Goal: Task Accomplishment & Management: Use online tool/utility

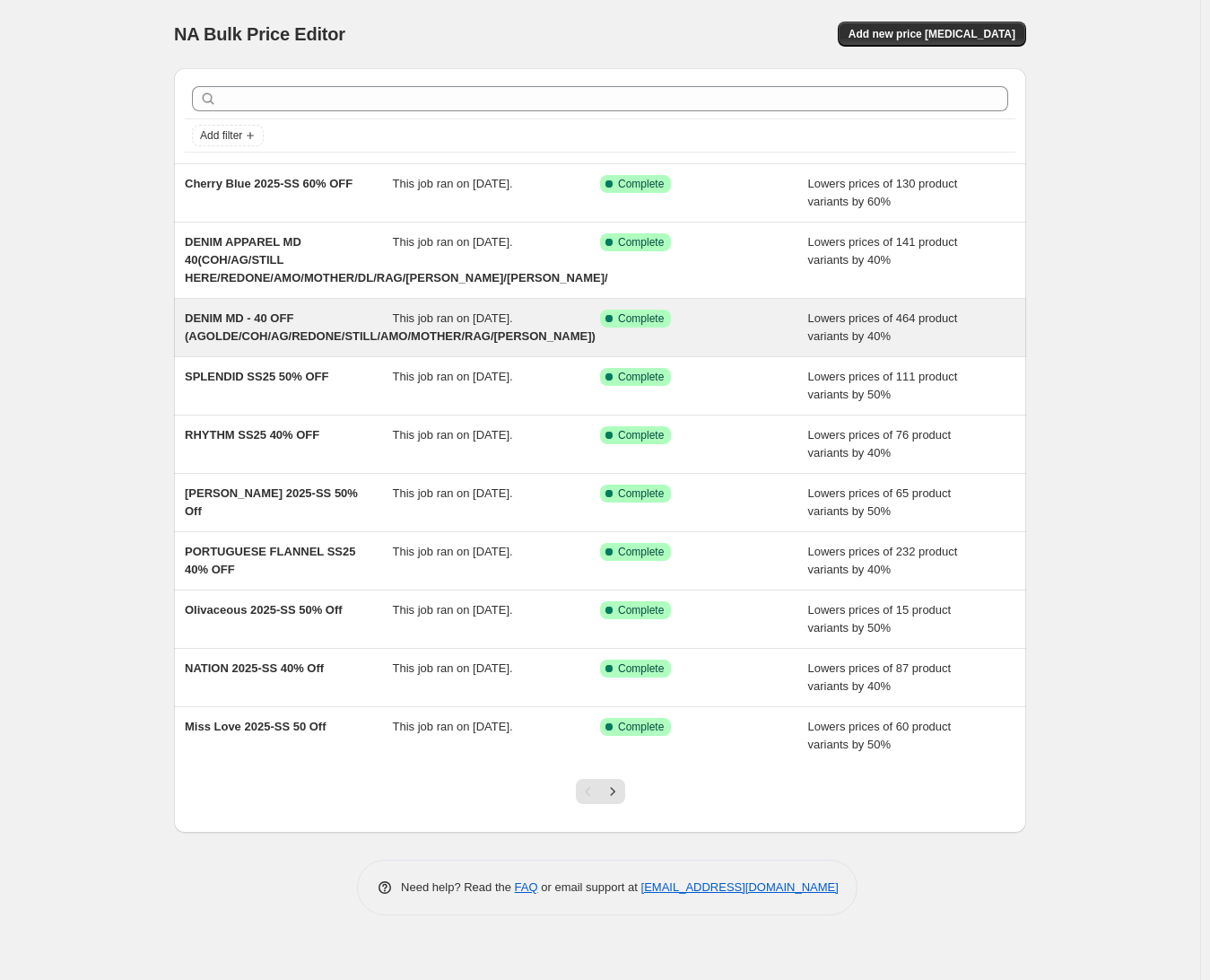
drag, startPoint x: 266, startPoint y: 324, endPoint x: 219, endPoint y: 321, distance: 47.1
click at [219, 321] on span "DENIM MD - 40 OFF (AGOLDE/COH/AG/REDONE/STILL/AMO/MOTHER/RAG/[PERSON_NAME])" at bounding box center [390, 326] width 411 height 31
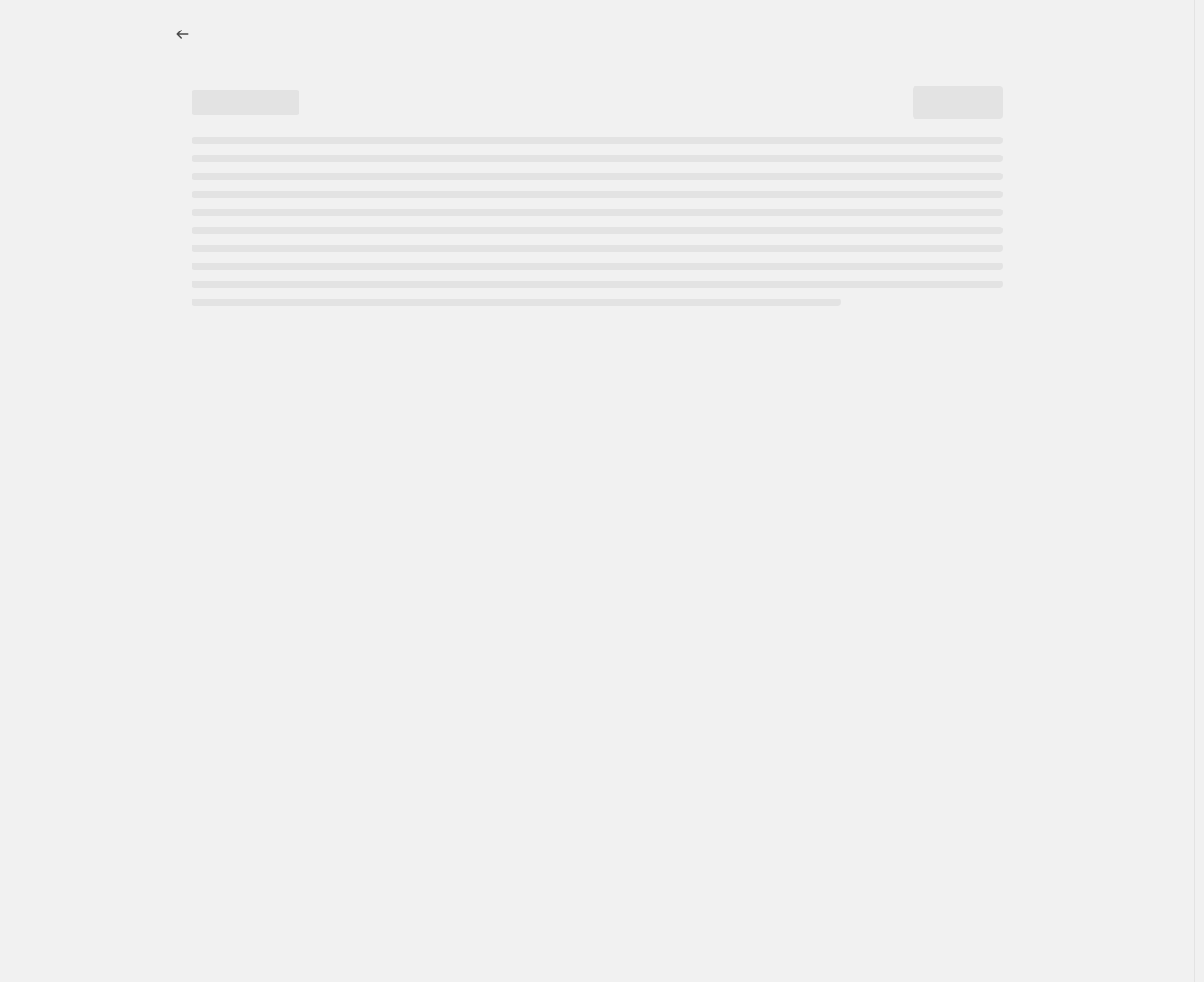
select select "percentage"
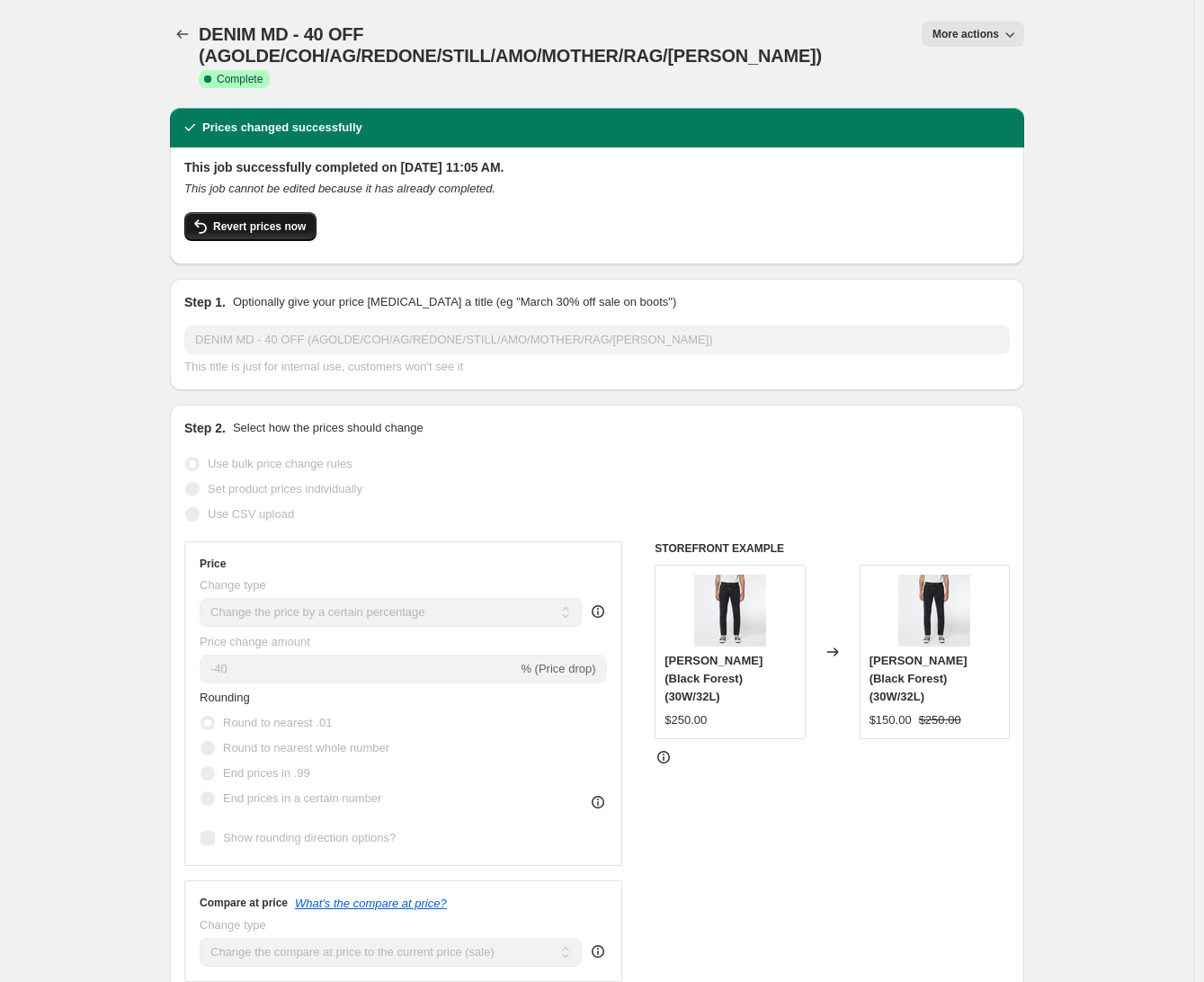
click at [242, 219] on span "Revert prices now" at bounding box center [260, 226] width 93 height 14
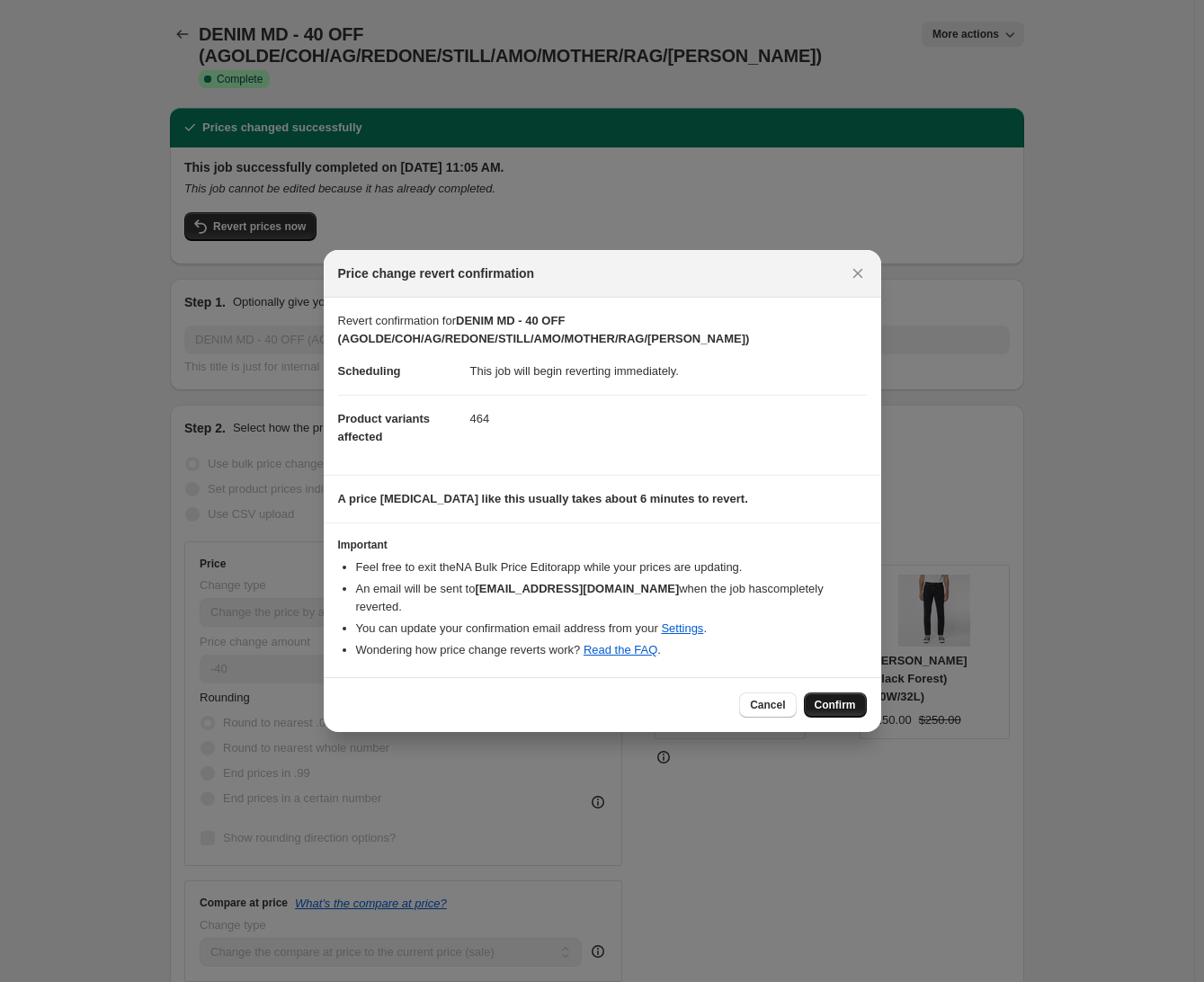
click at [828, 698] on span "Confirm" at bounding box center [835, 704] width 42 height 14
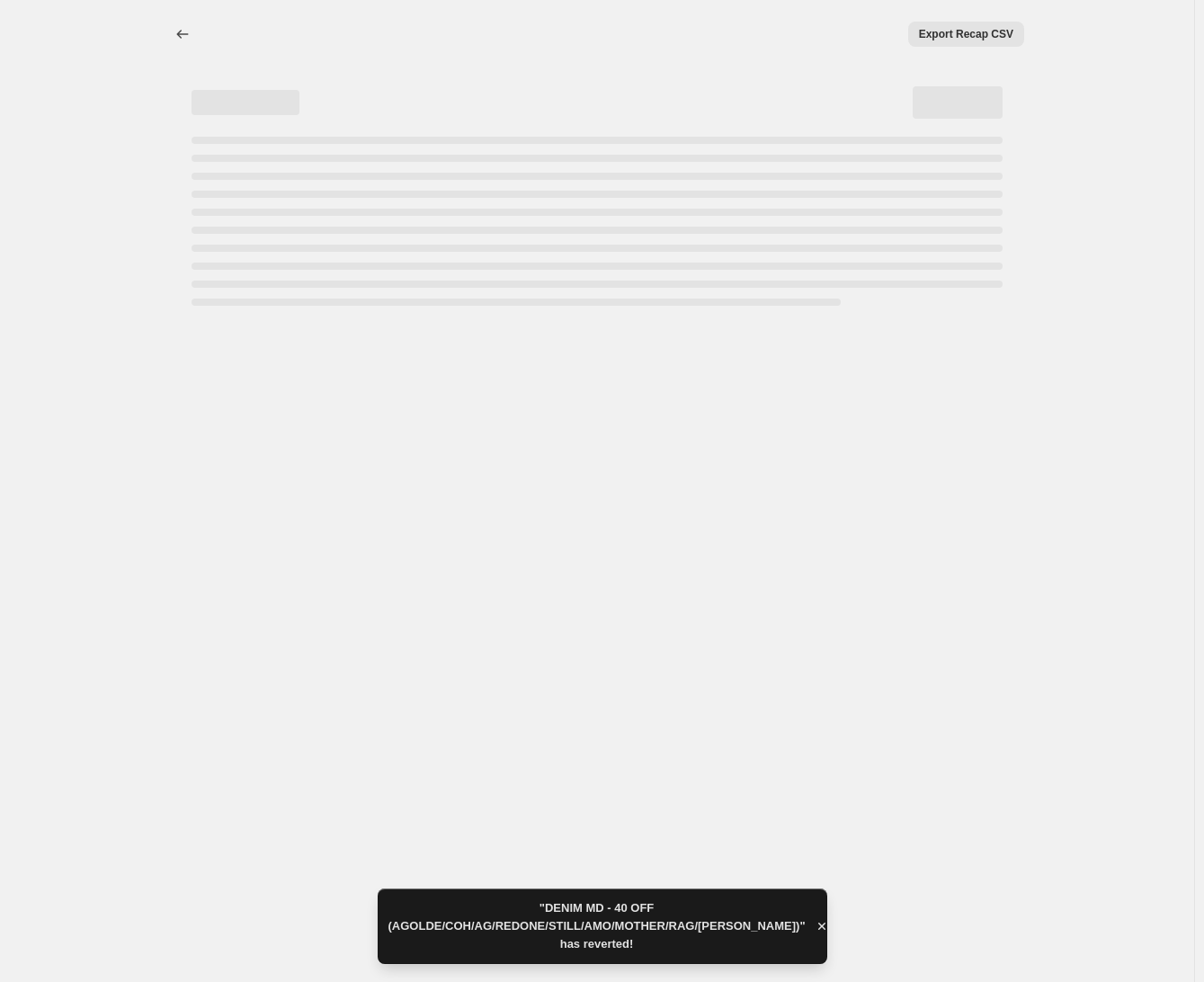
select select "percentage"
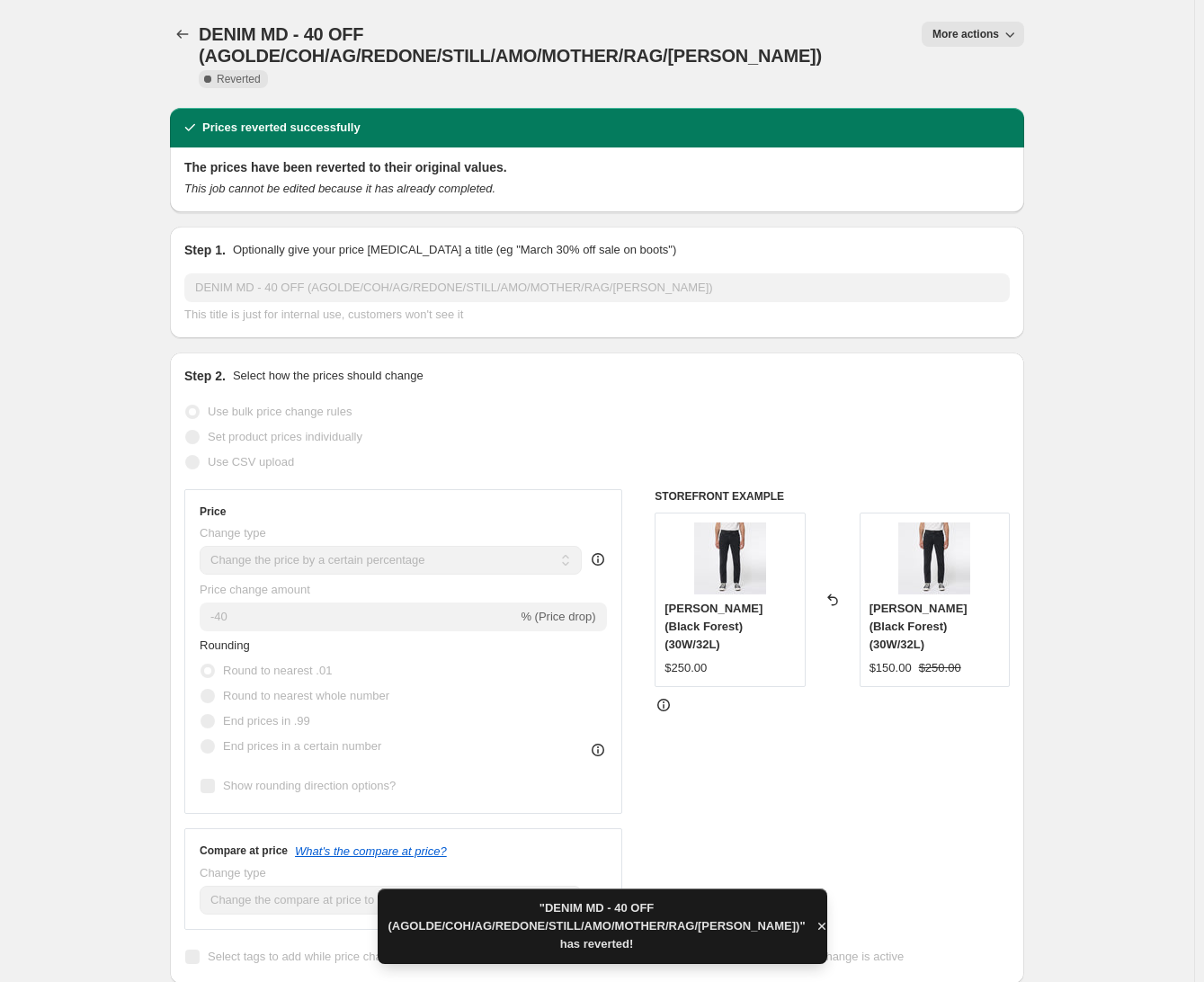
click at [1003, 28] on button "More actions" at bounding box center [973, 34] width 102 height 26
click at [979, 76] on span "Copy to new job" at bounding box center [981, 71] width 83 height 13
select select "percentage"
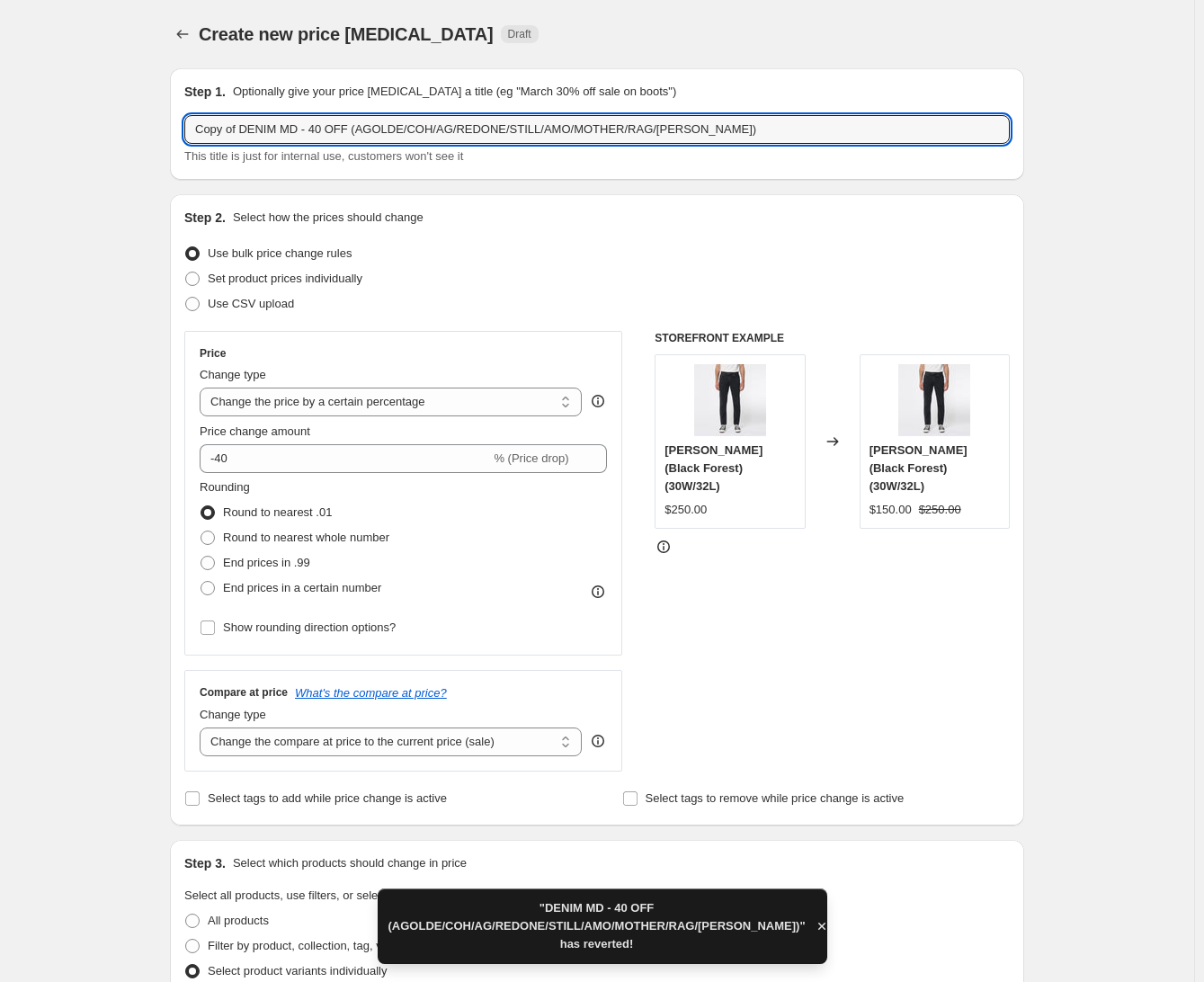
drag, startPoint x: 243, startPoint y: 131, endPoint x: 131, endPoint y: 136, distance: 112.1
click at [131, 136] on div "Create new price [MEDICAL_DATA]. This page is ready Create new price [MEDICAL_D…" at bounding box center [596, 925] width 1194 height 1851
click at [277, 128] on input "DENIM MD - 40 OFF (AGOLDE/COH/AG/REDONE/STILL/AMO/MOTHER/RAG/[PERSON_NAME])" at bounding box center [596, 129] width 826 height 28
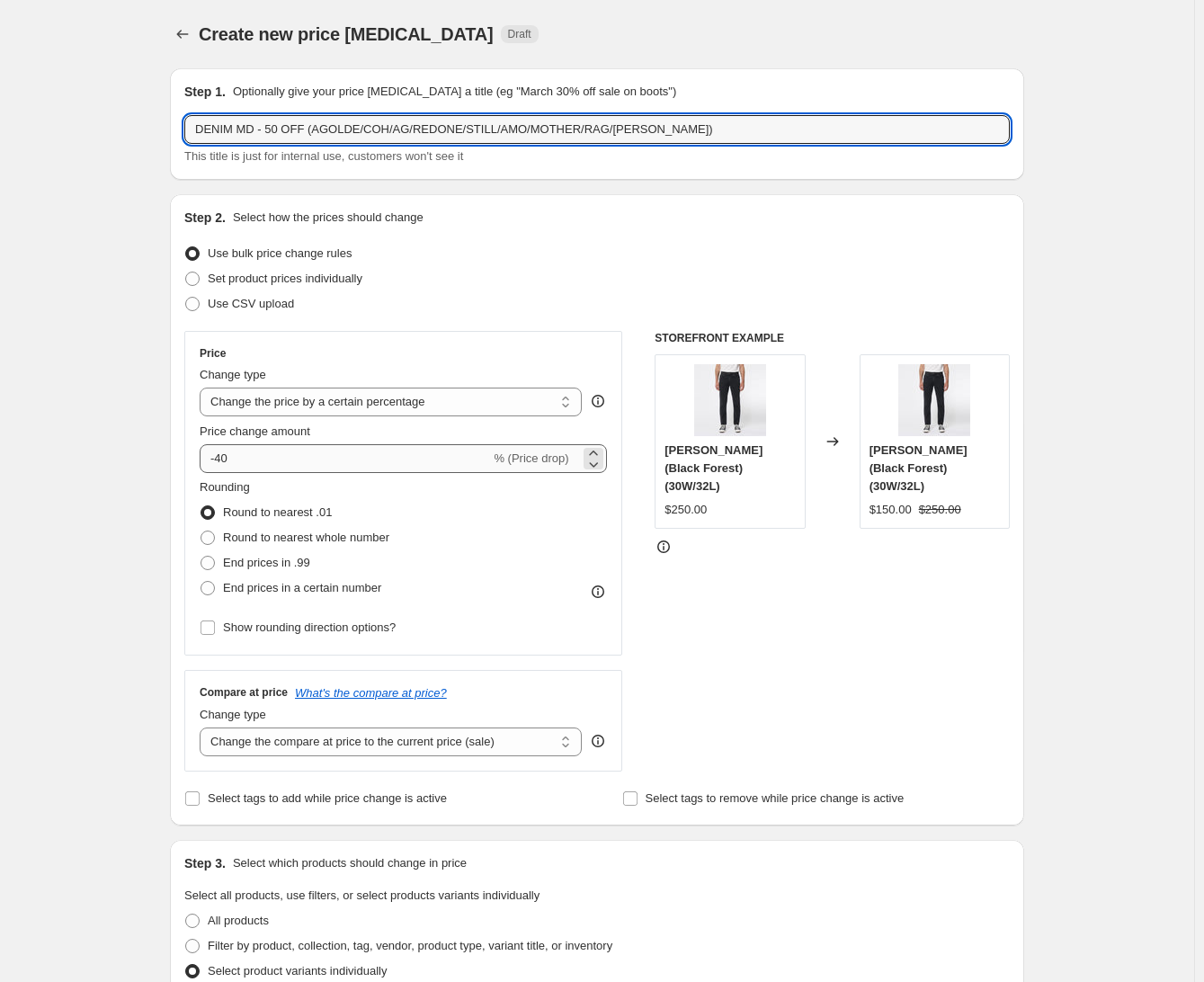
type input "DENIM MD - 50 OFF (AGOLDE/COH/AG/REDONE/STILL/AMO/MOTHER/RAG/[PERSON_NAME])"
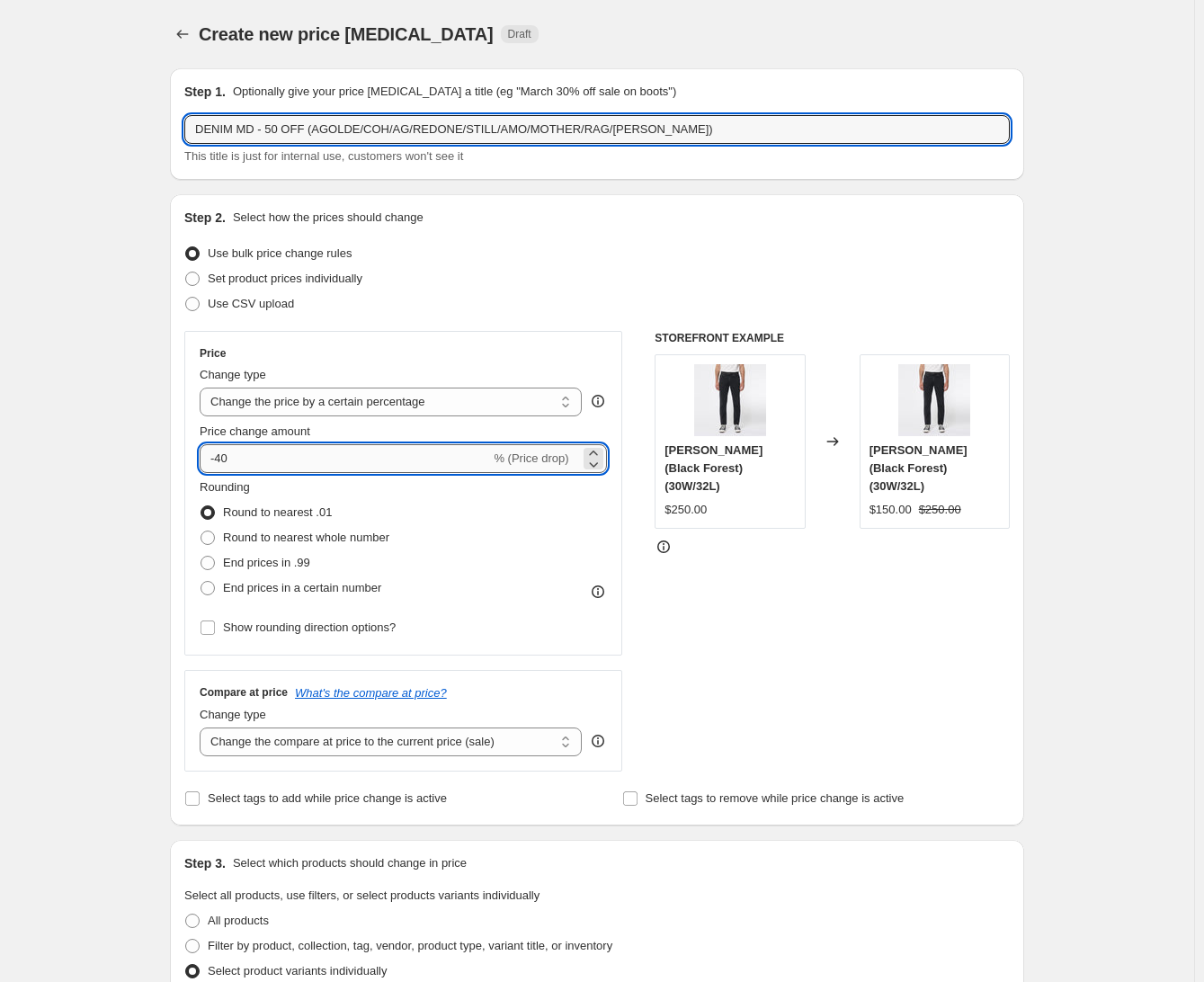
click at [267, 456] on input "-40" at bounding box center [345, 458] width 290 height 28
type input "-4"
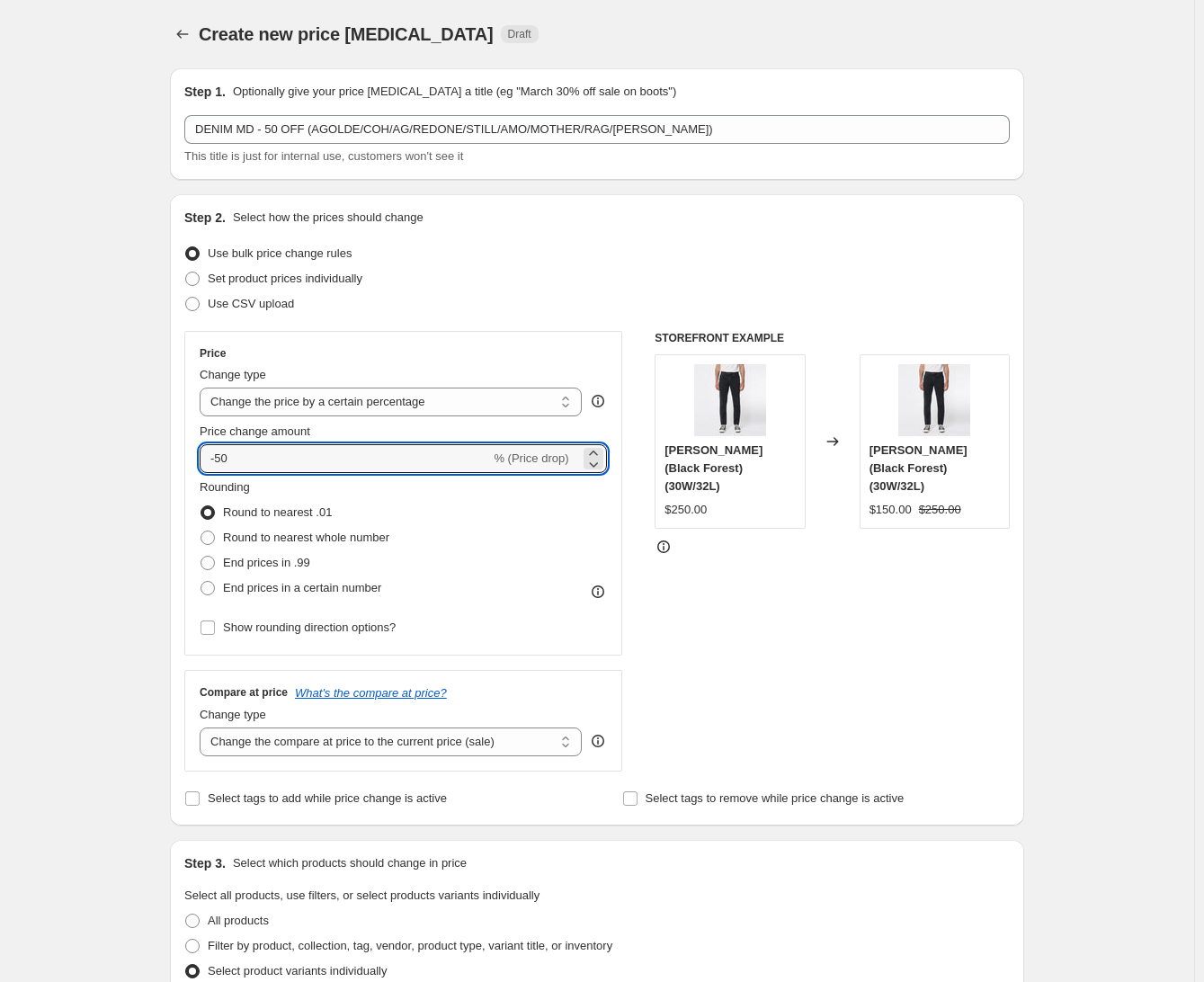
type input "-50"
click at [160, 465] on div "Step 1. Optionally give your price [MEDICAL_DATA] a title (eg "March 30% off sa…" at bounding box center [590, 898] width 868 height 1688
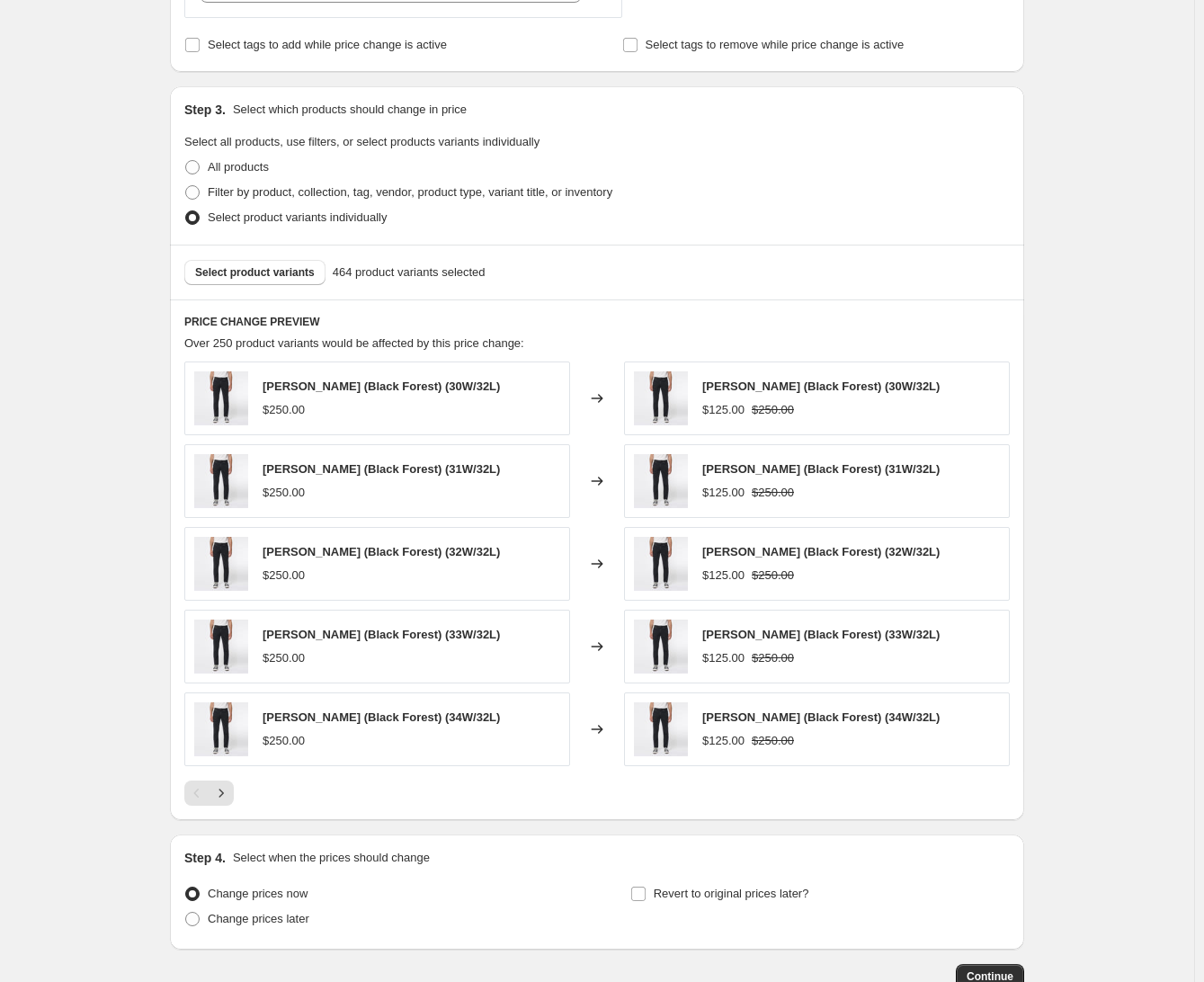
scroll to position [809, 0]
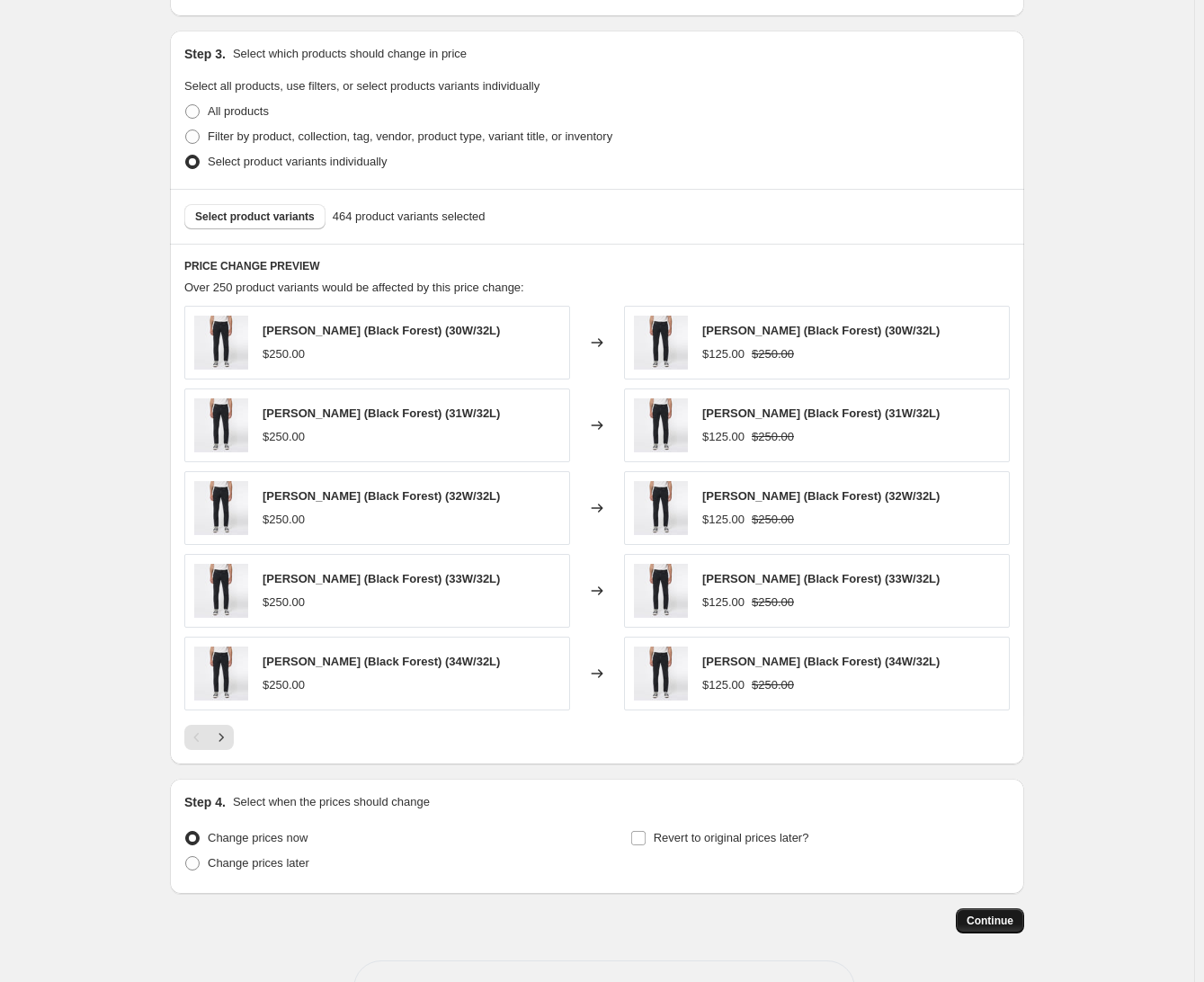
click at [1001, 925] on span "Continue" at bounding box center [989, 919] width 46 height 14
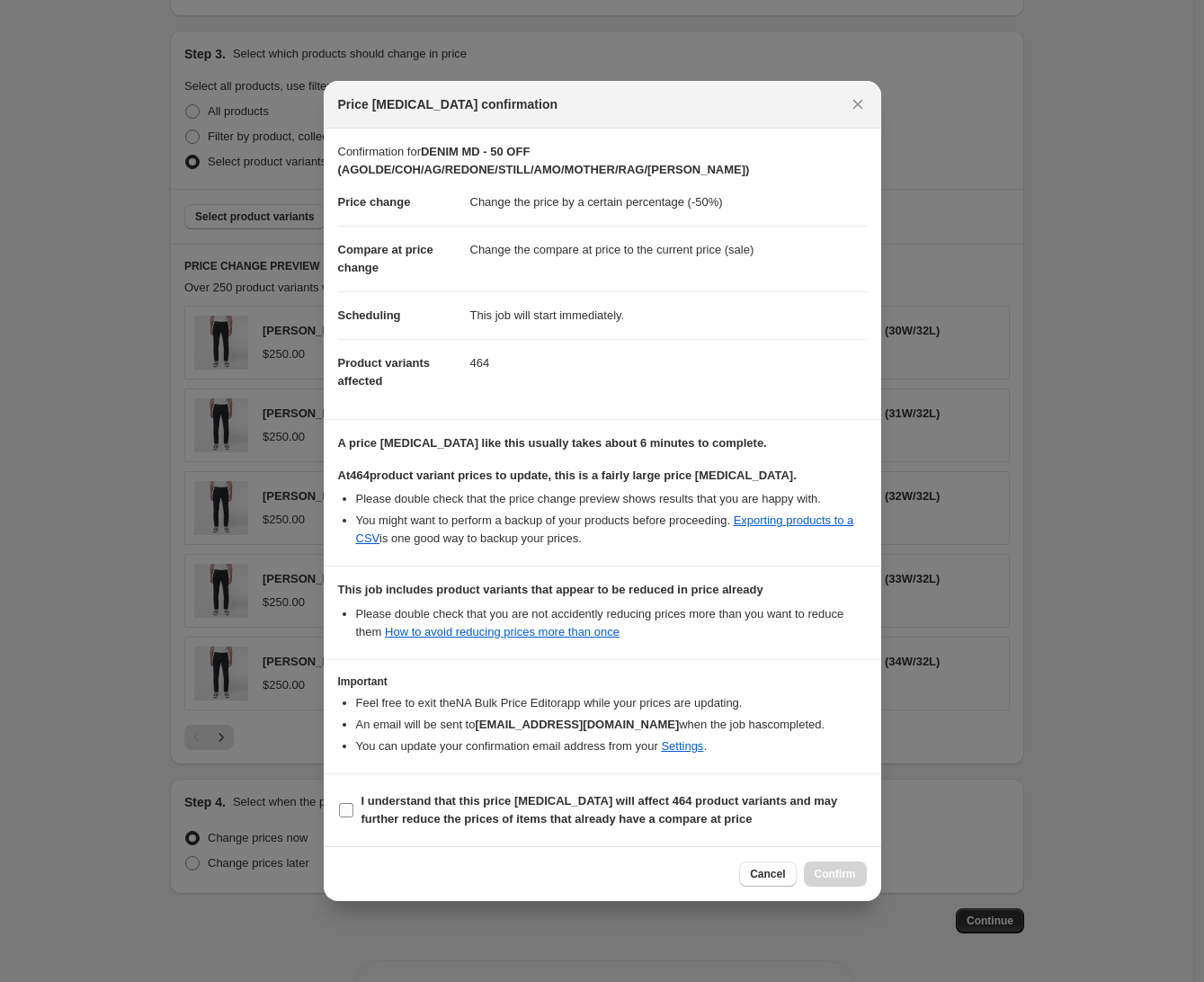
click at [369, 808] on b "I understand that this price [MEDICAL_DATA] will affect 464 product variants an…" at bounding box center [599, 809] width 477 height 31
click at [354, 808] on input "I understand that this price [MEDICAL_DATA] will affect 464 product variants an…" at bounding box center [345, 809] width 14 height 14
checkbox input "true"
click at [775, 872] on span "Cancel" at bounding box center [767, 873] width 35 height 14
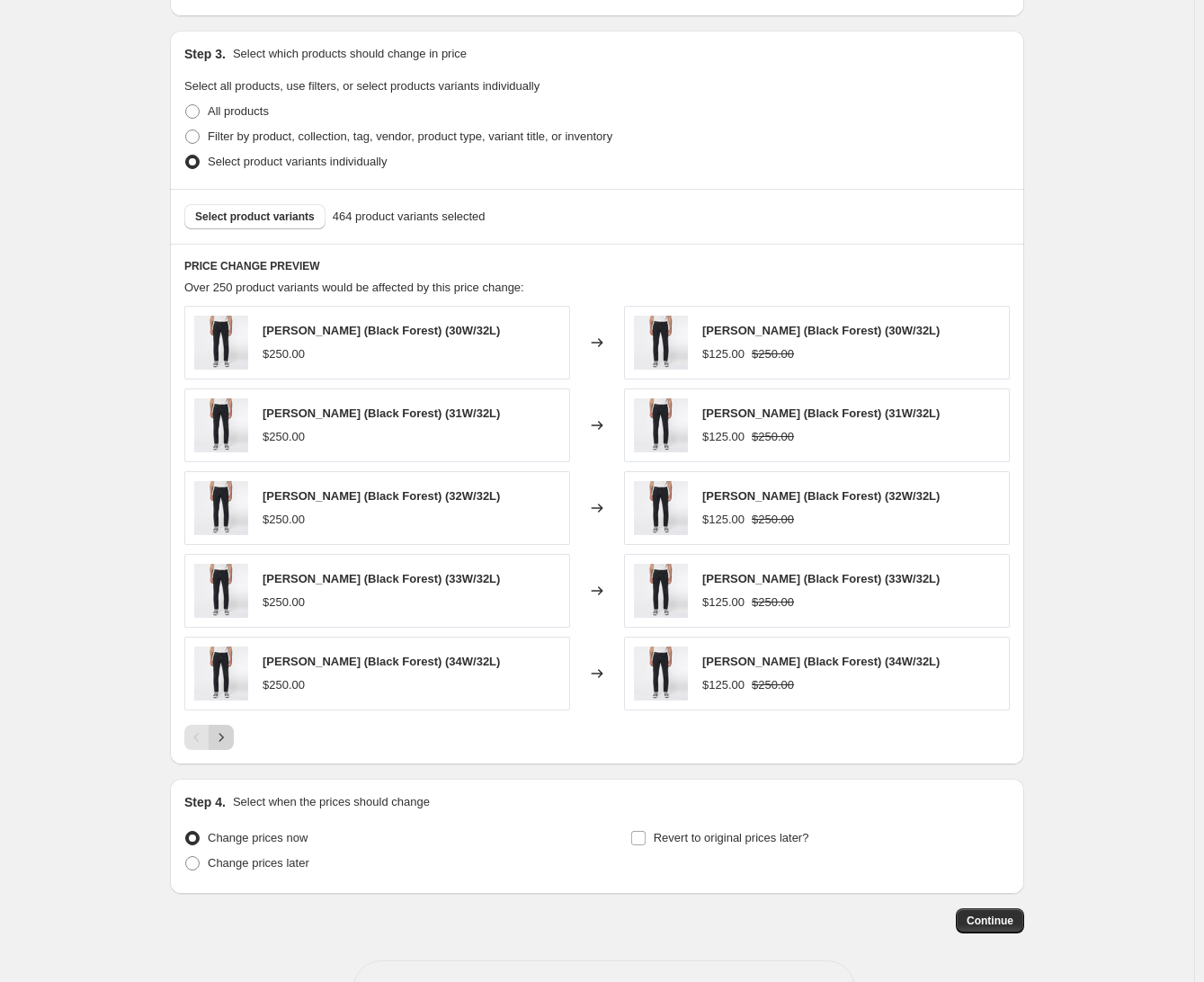
click at [230, 731] on icon "Next" at bounding box center [221, 736] width 18 height 18
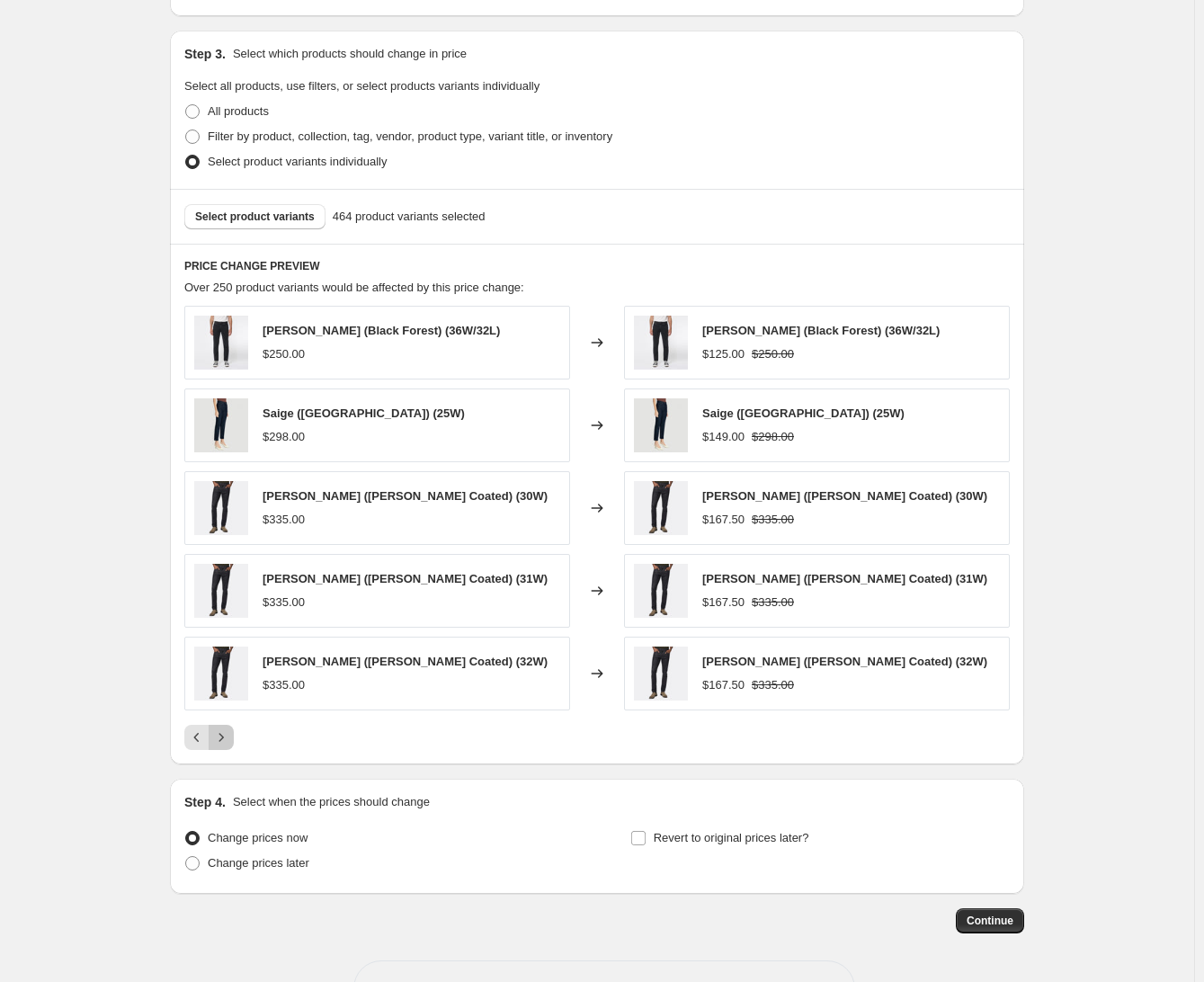
click at [230, 731] on icon "Next" at bounding box center [221, 736] width 18 height 18
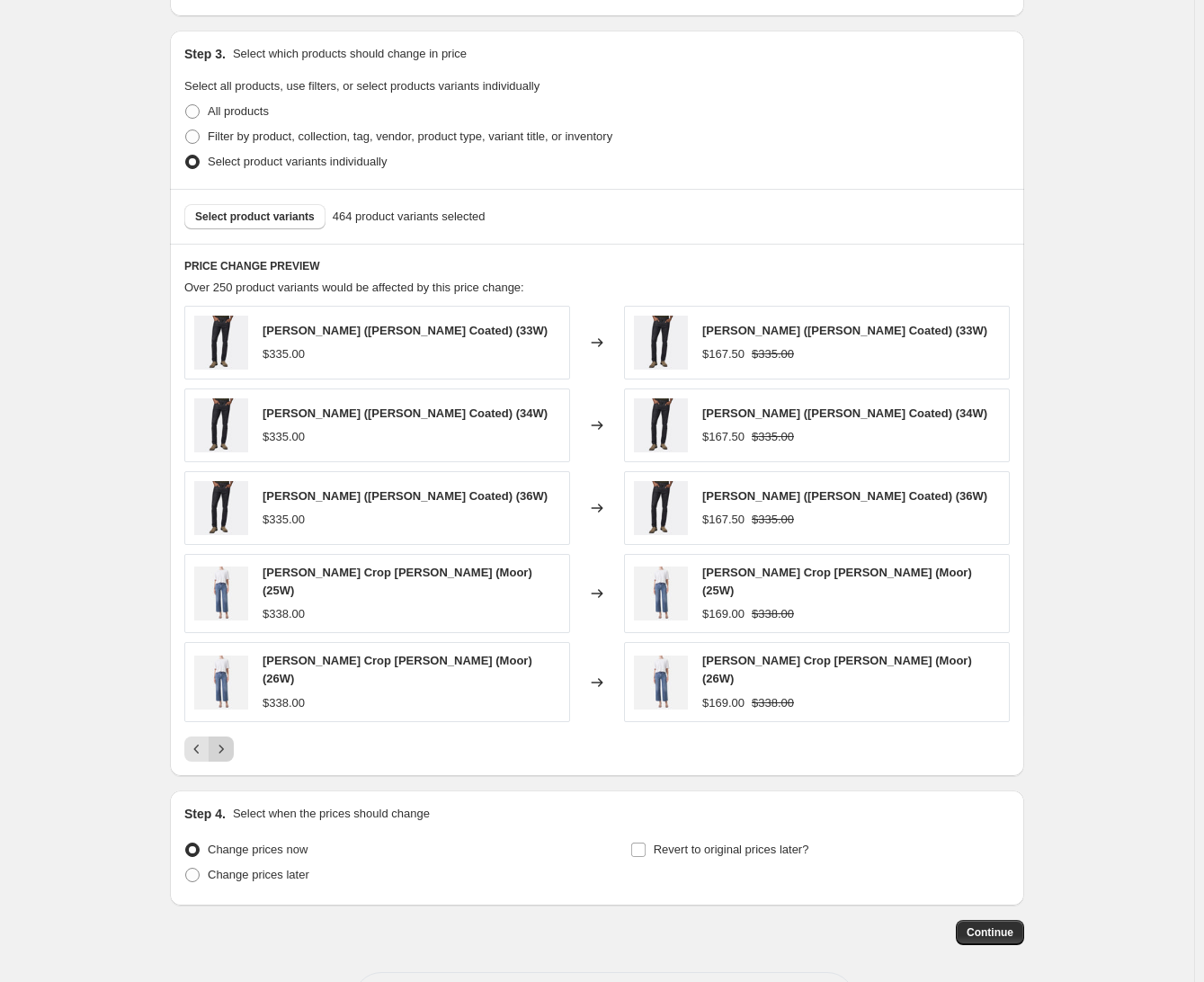
click at [230, 739] on icon "Next" at bounding box center [221, 748] width 18 height 18
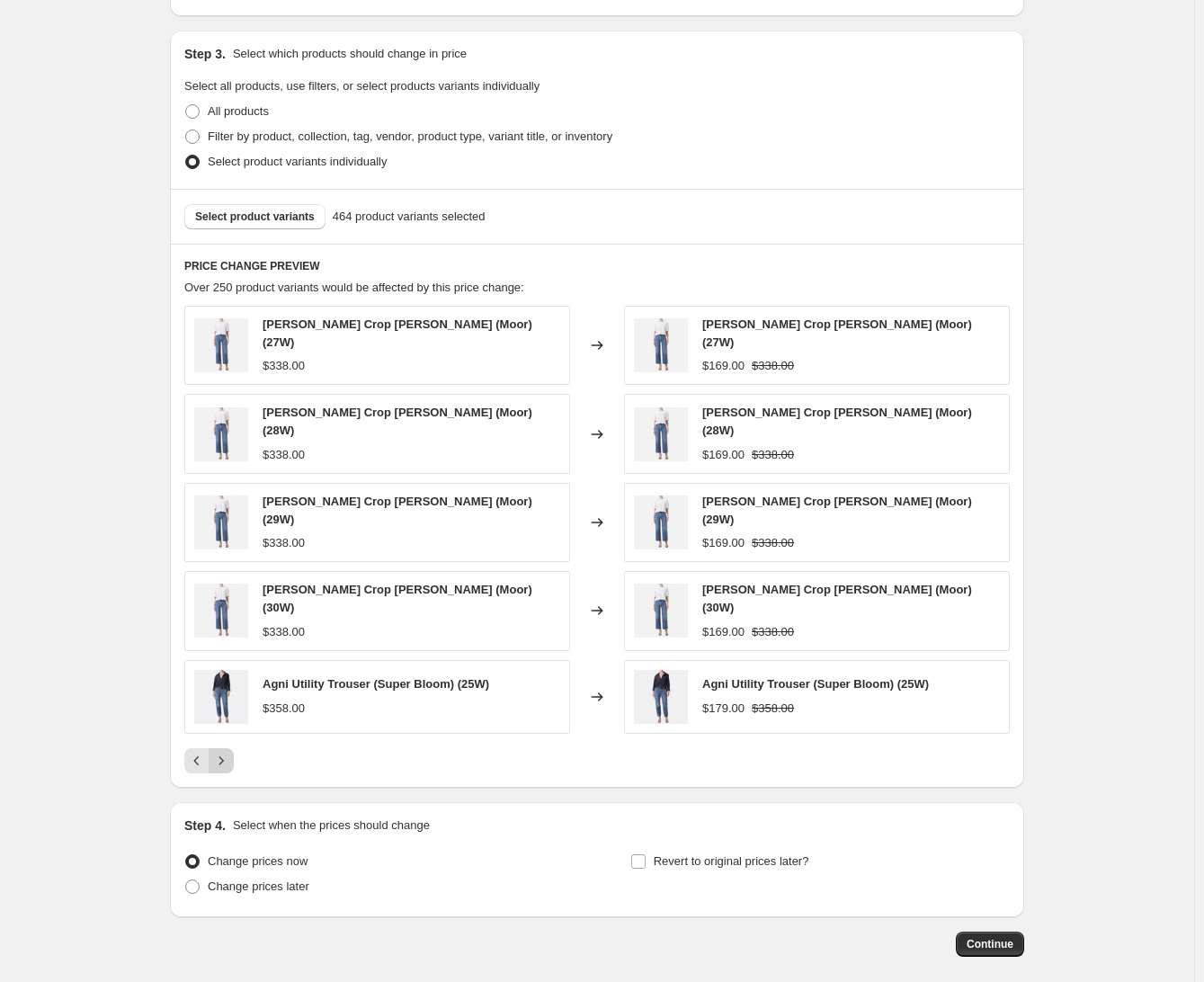
click at [230, 752] on icon "Next" at bounding box center [221, 760] width 18 height 18
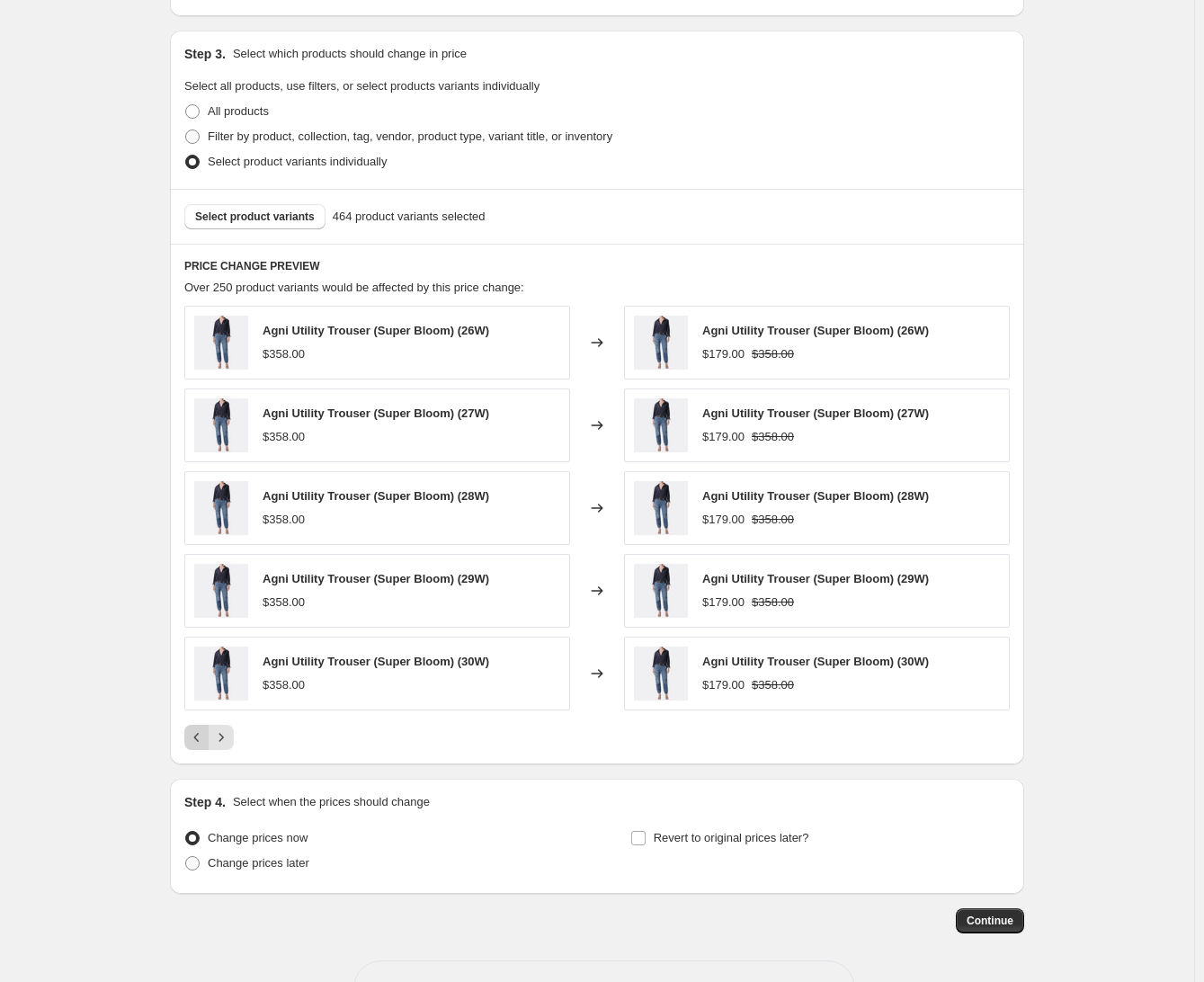
click at [200, 735] on icon "Previous" at bounding box center [196, 736] width 18 height 18
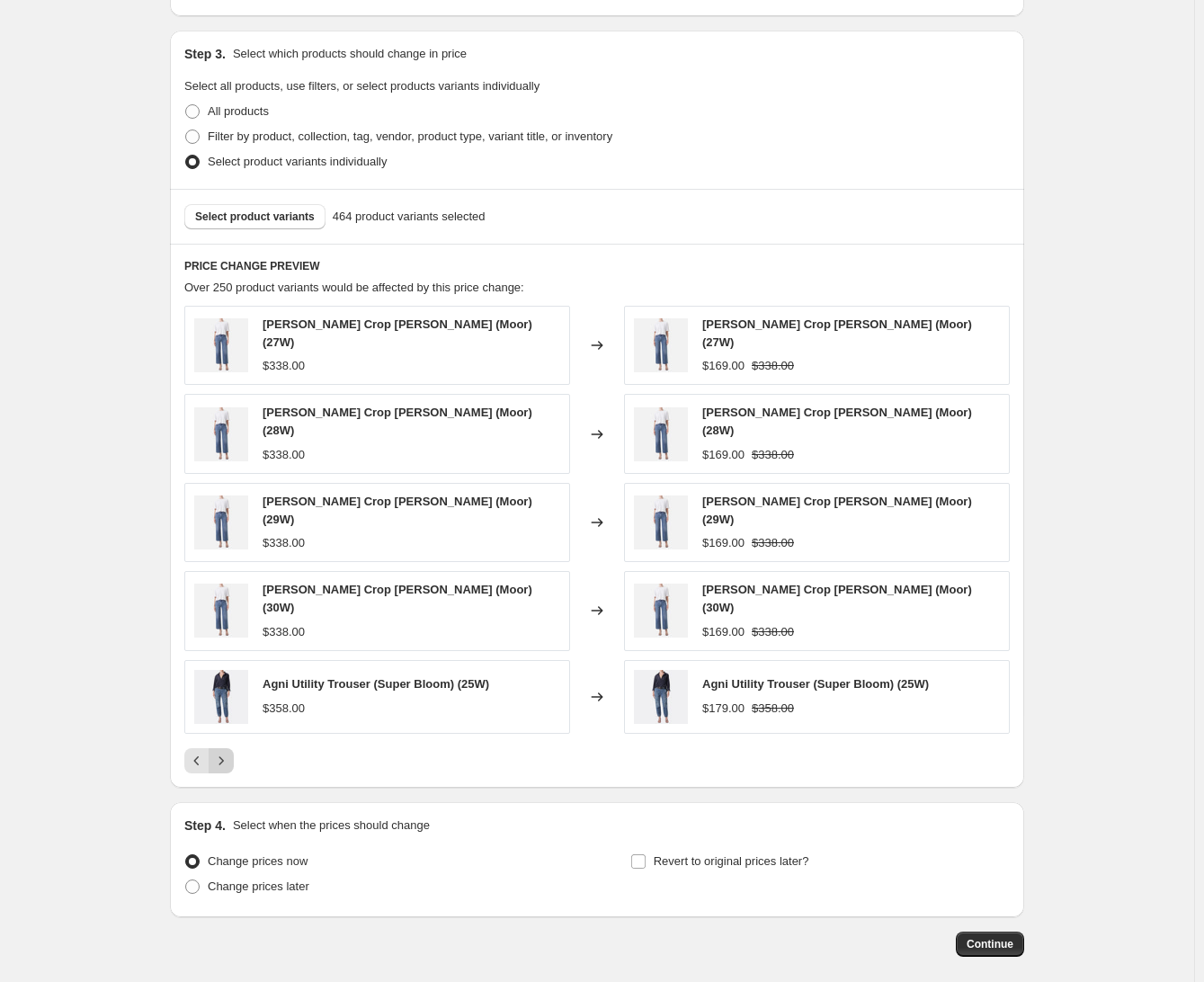
click at [230, 752] on icon "Next" at bounding box center [221, 760] width 18 height 18
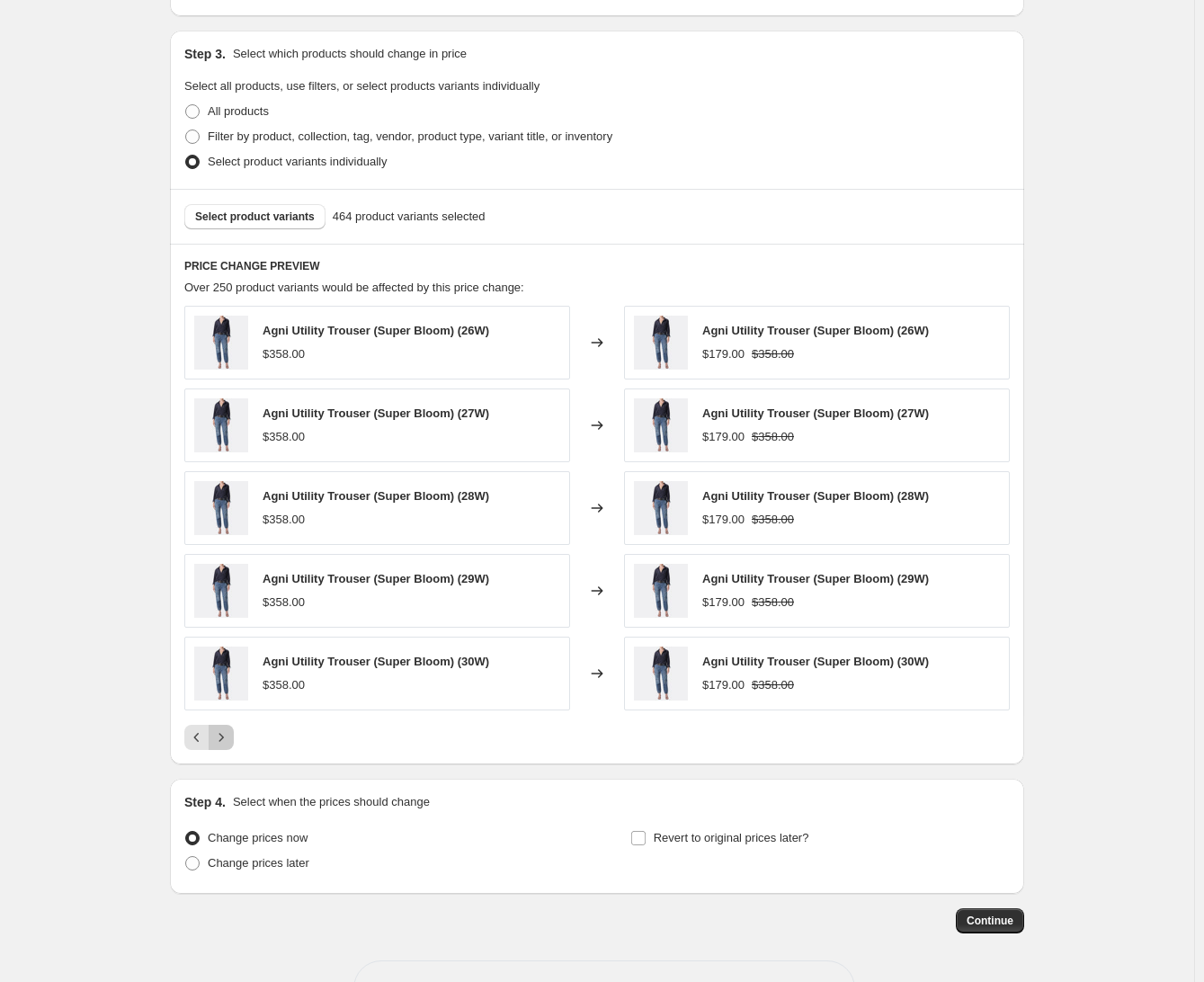
click at [230, 731] on icon "Next" at bounding box center [221, 736] width 18 height 18
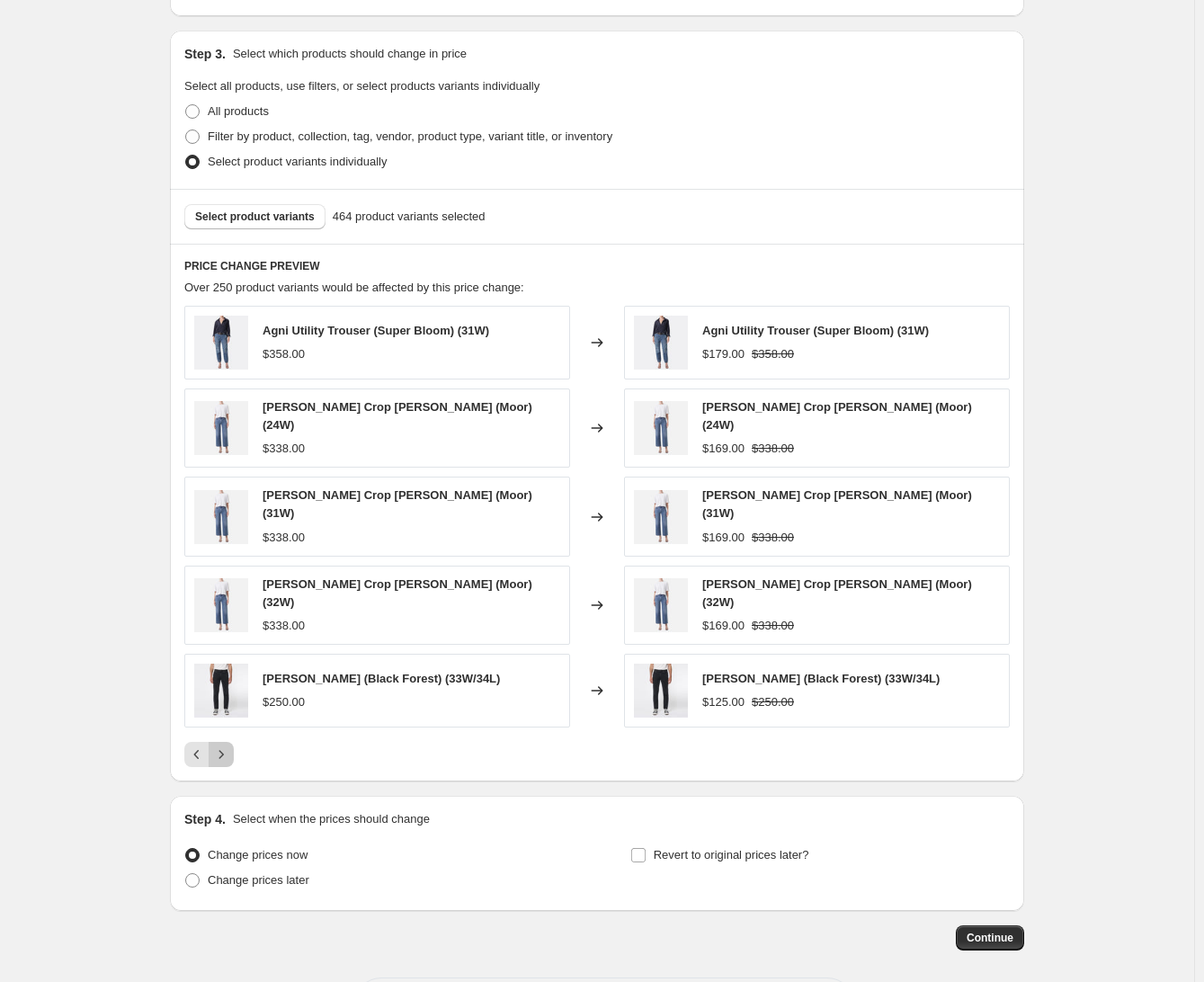
click at [230, 745] on icon "Next" at bounding box center [221, 754] width 18 height 18
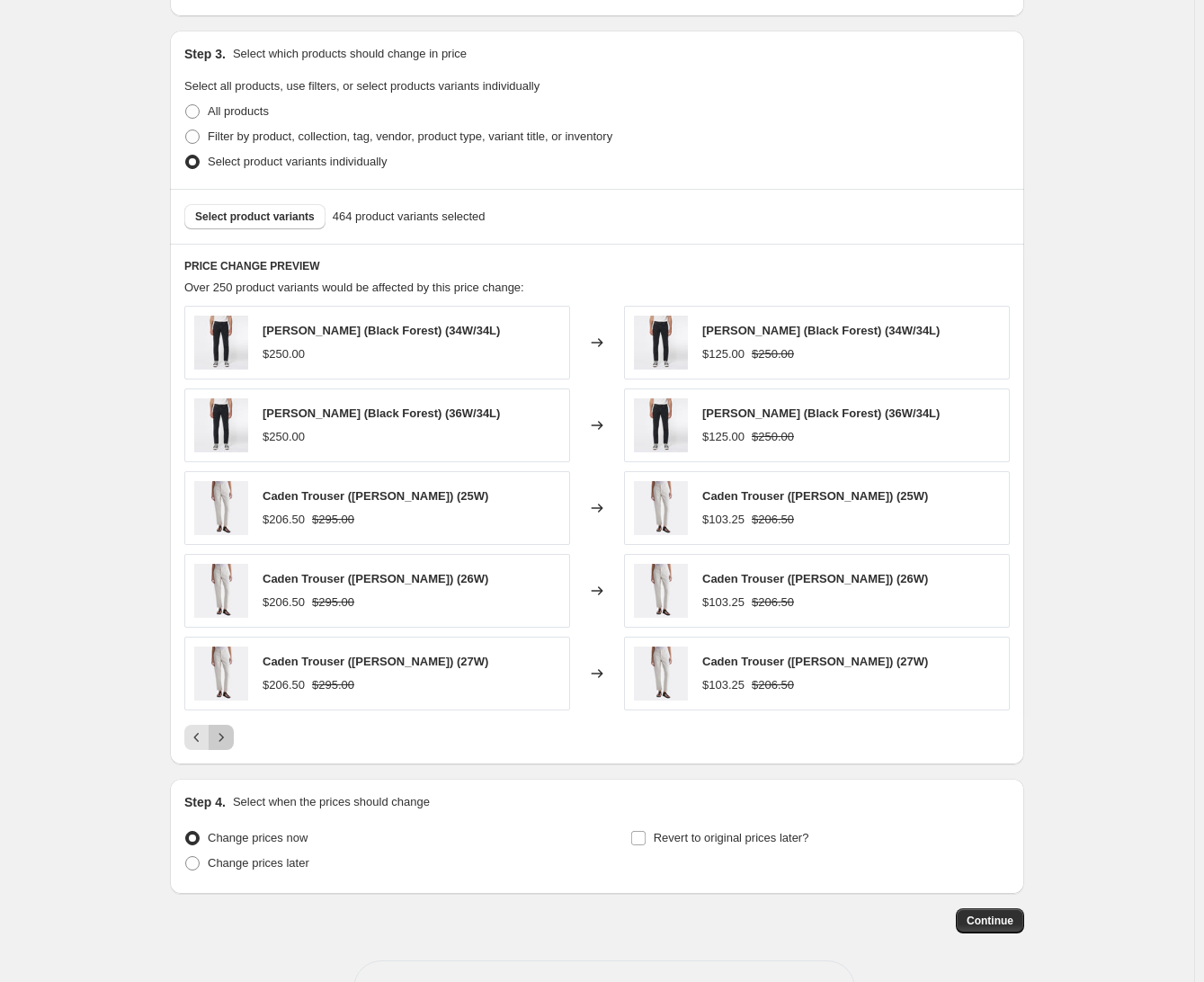
click at [230, 731] on icon "Next" at bounding box center [221, 736] width 18 height 18
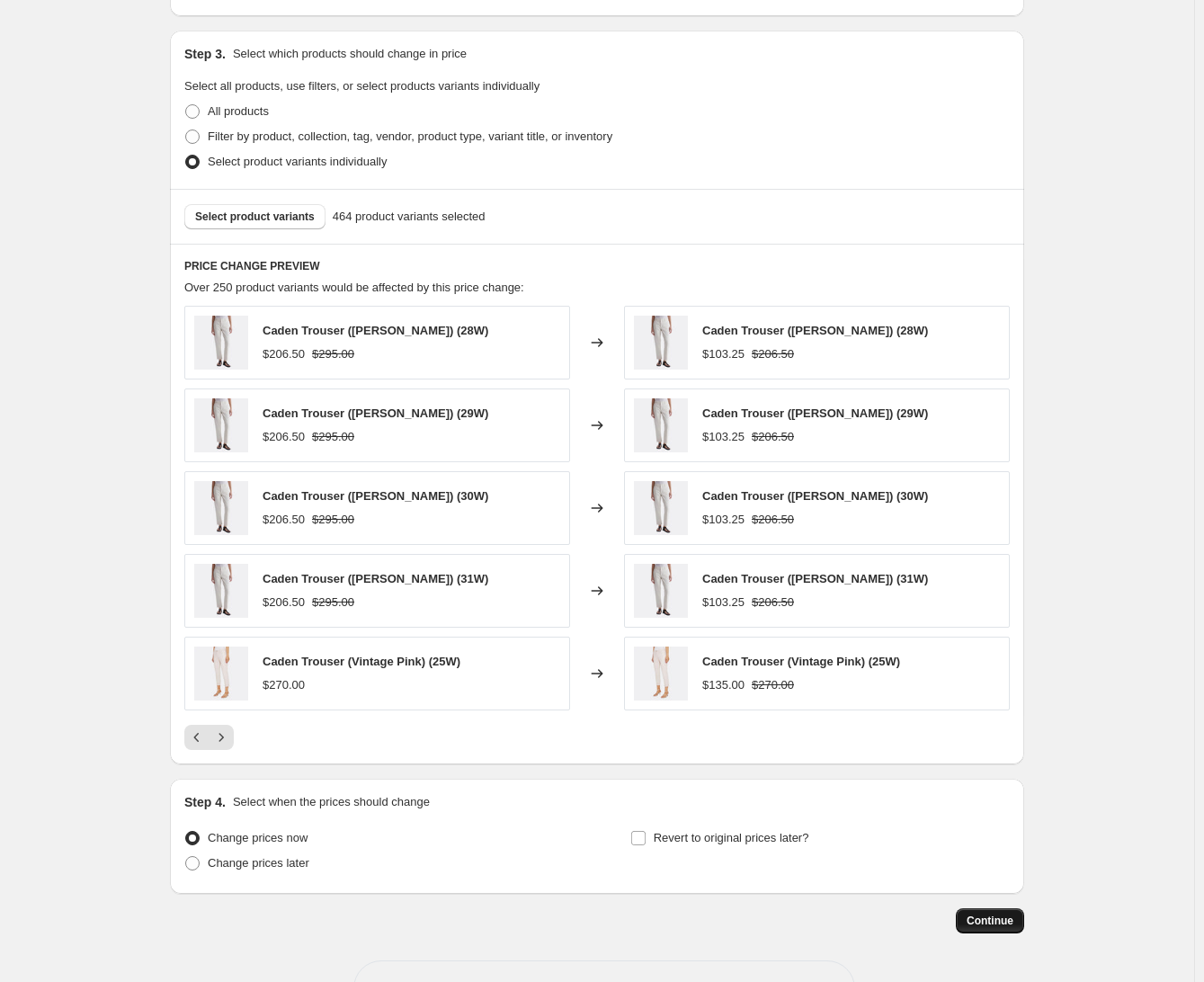
click at [975, 916] on span "Continue" at bounding box center [989, 919] width 46 height 14
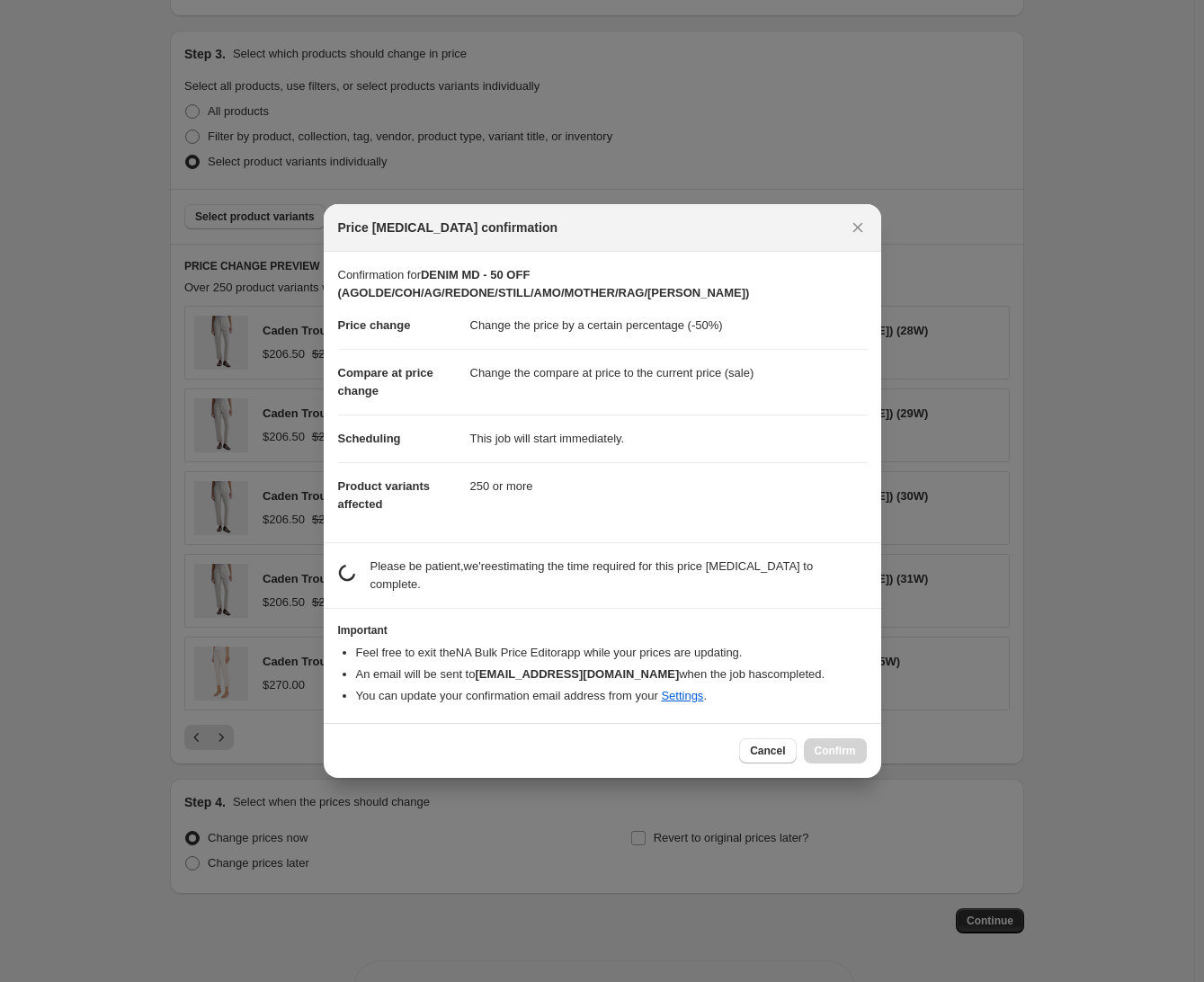
scroll to position [0, 0]
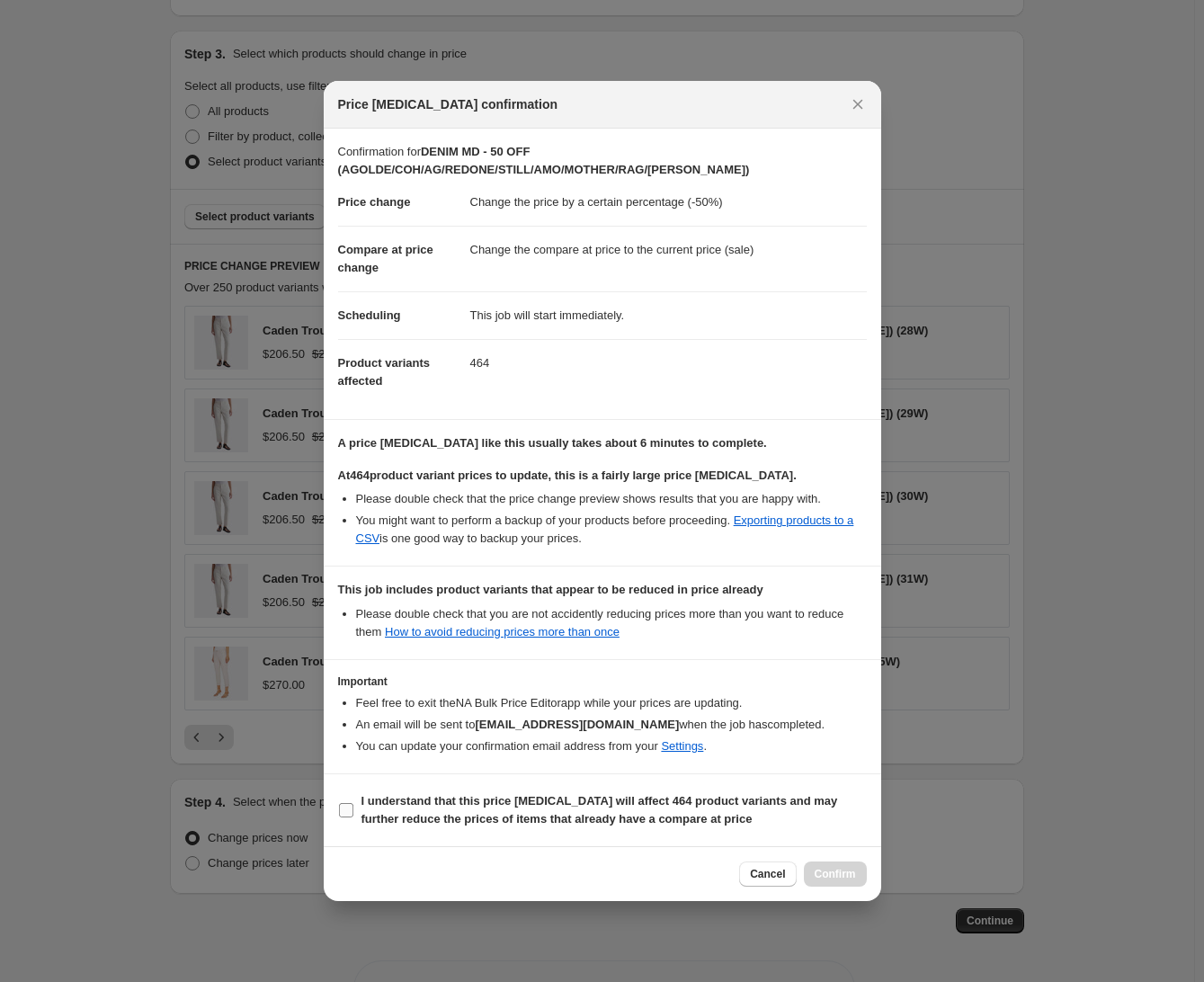
click at [501, 822] on b "I understand that this price [MEDICAL_DATA] will affect 464 product variants an…" at bounding box center [599, 809] width 477 height 31
click at [354, 817] on input "I understand that this price [MEDICAL_DATA] will affect 464 product variants an…" at bounding box center [345, 809] width 14 height 14
checkbox input "true"
click at [820, 874] on span "Confirm" at bounding box center [835, 873] width 42 height 14
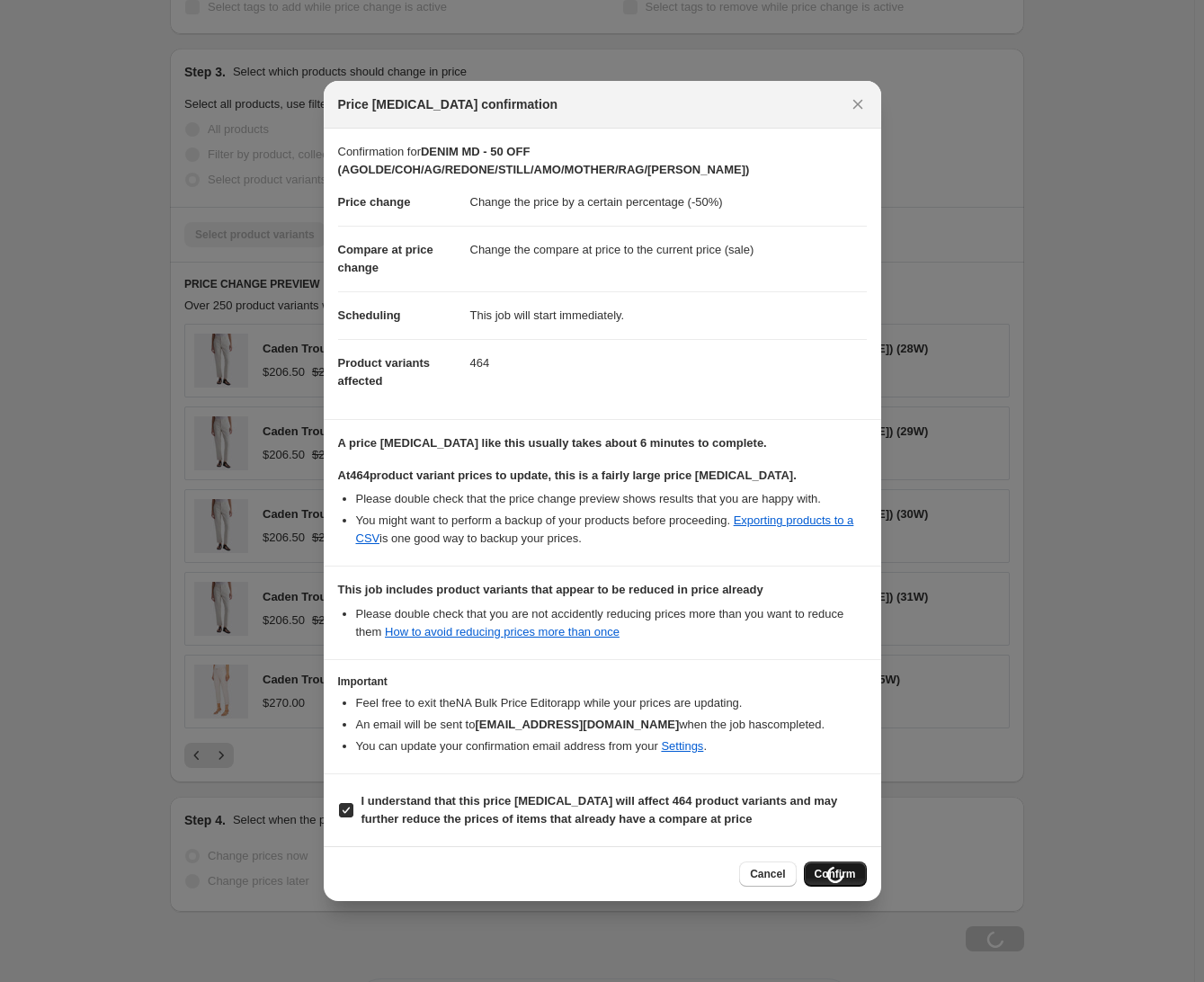
scroll to position [809, 0]
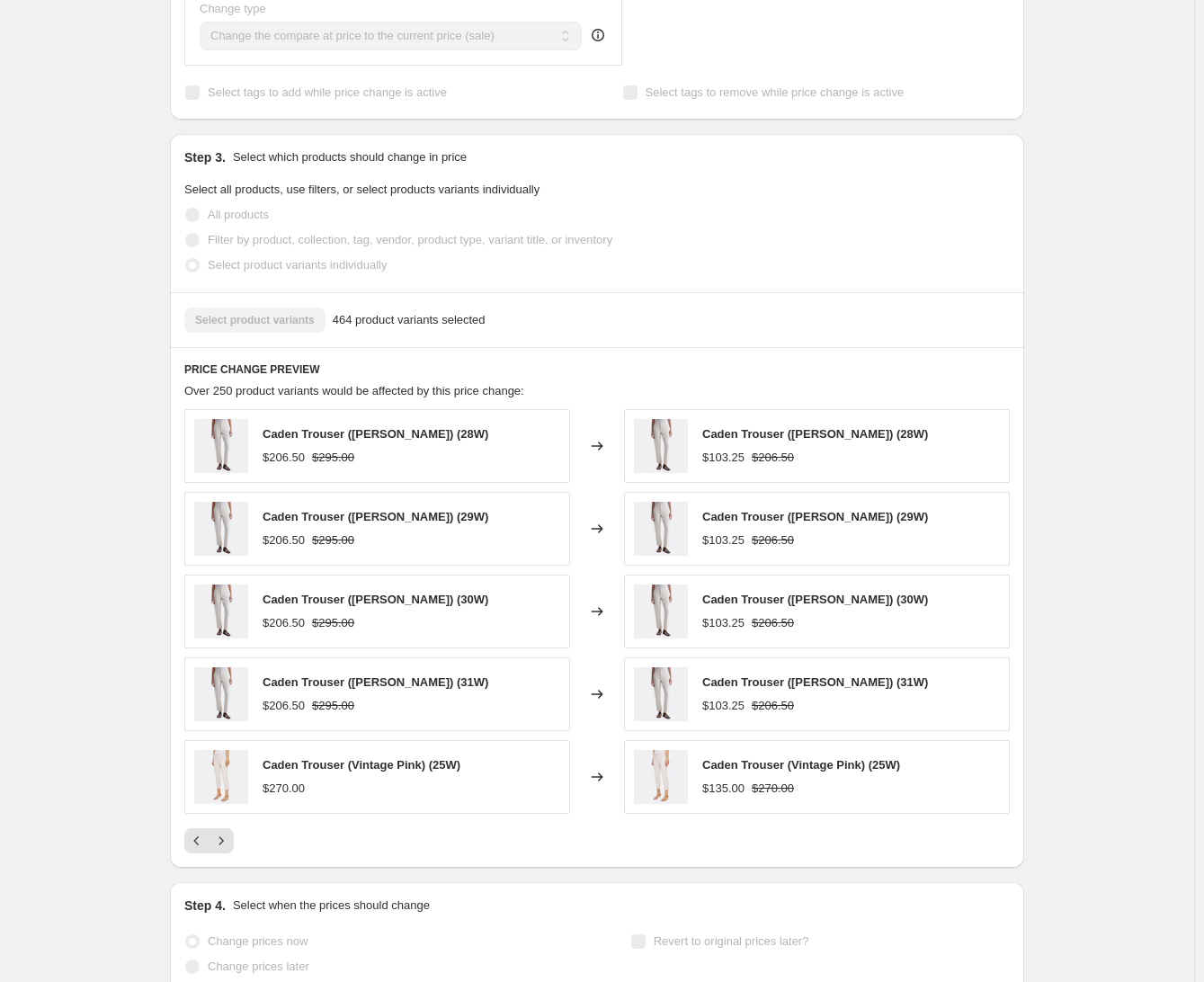
click at [754, 675] on span "Caden Trouser ([PERSON_NAME]) (31W)" at bounding box center [815, 682] width 226 height 13
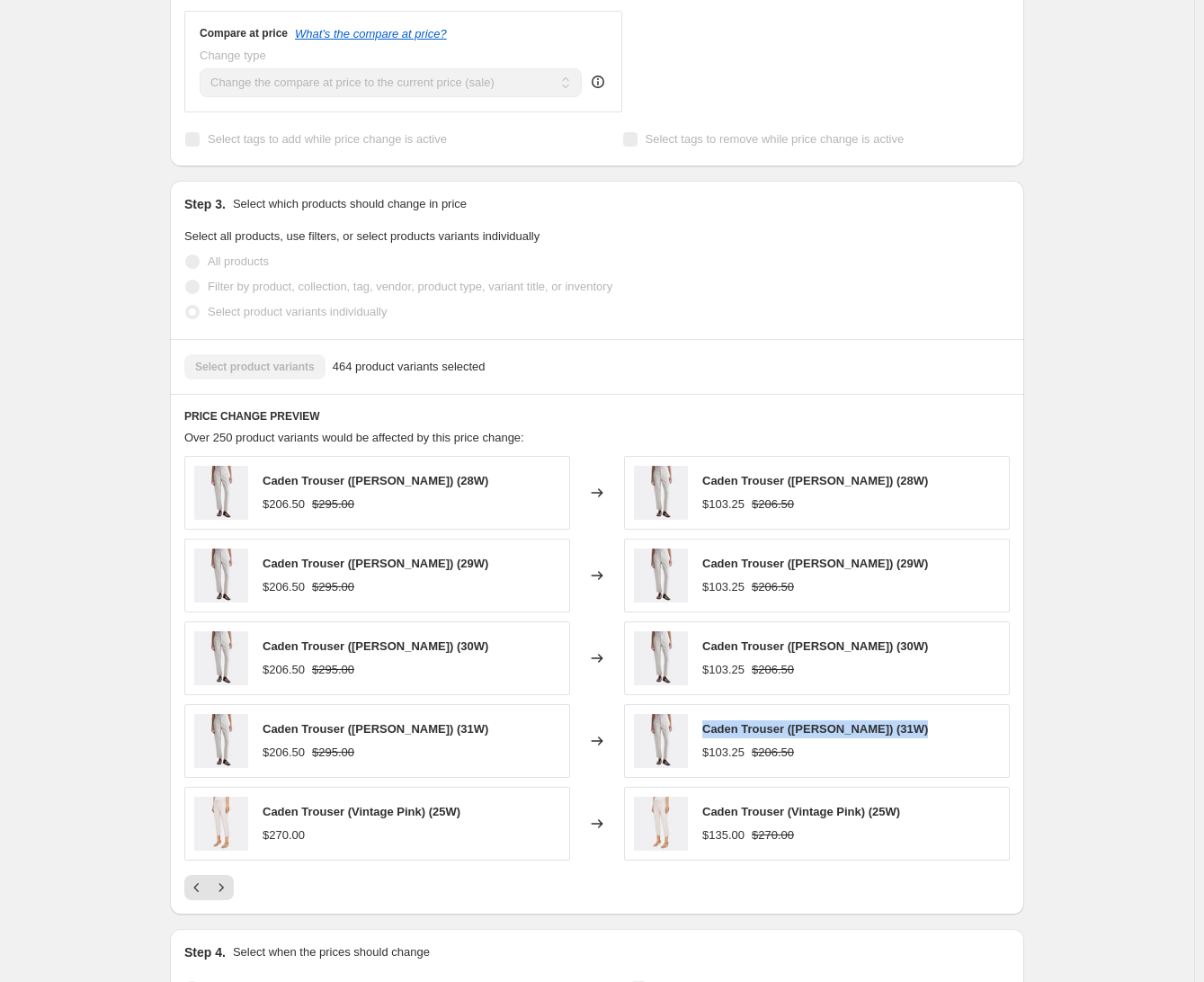
scroll to position [877, 0]
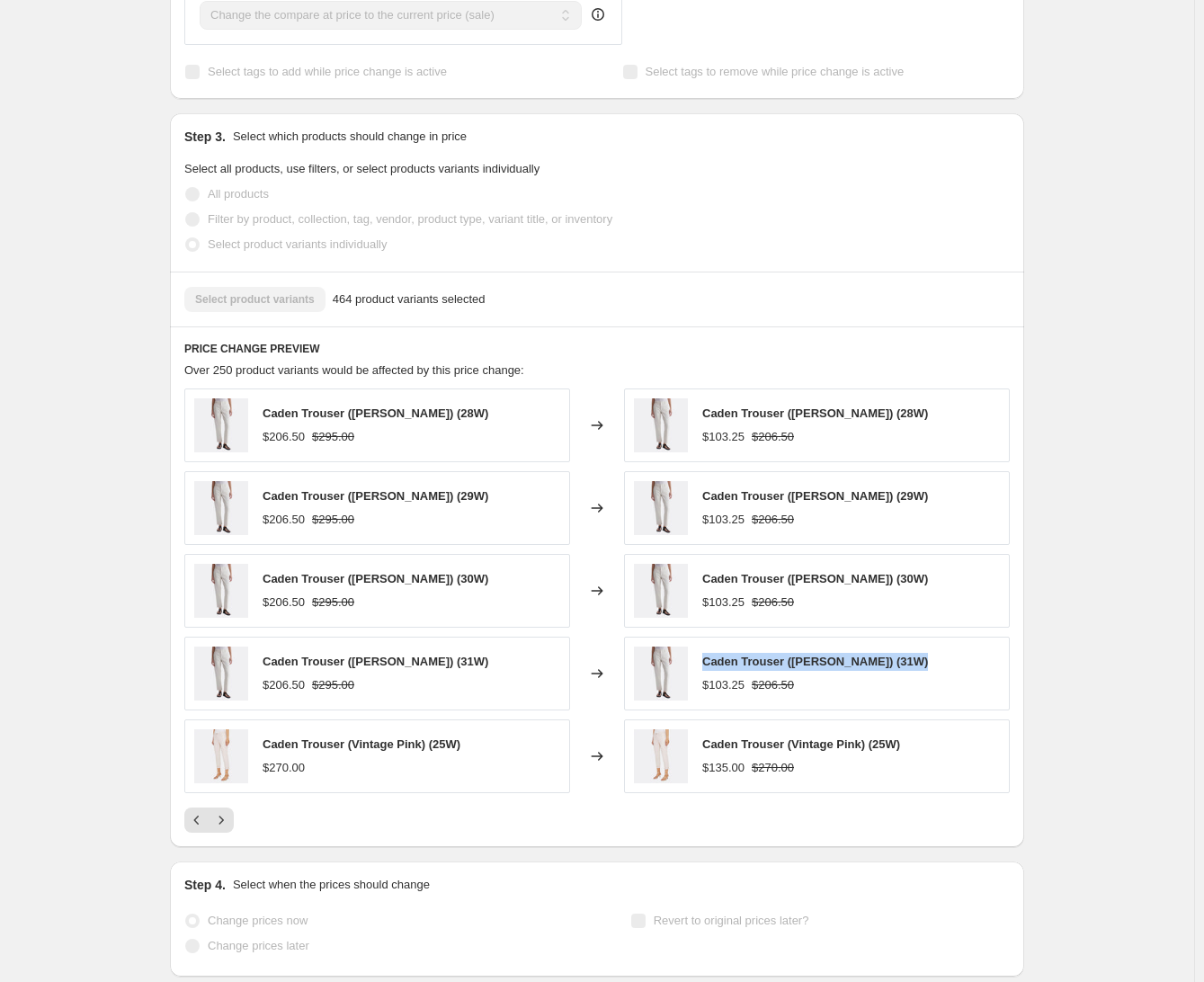
copy span "Caden Trouser ([PERSON_NAME]) (31W)"
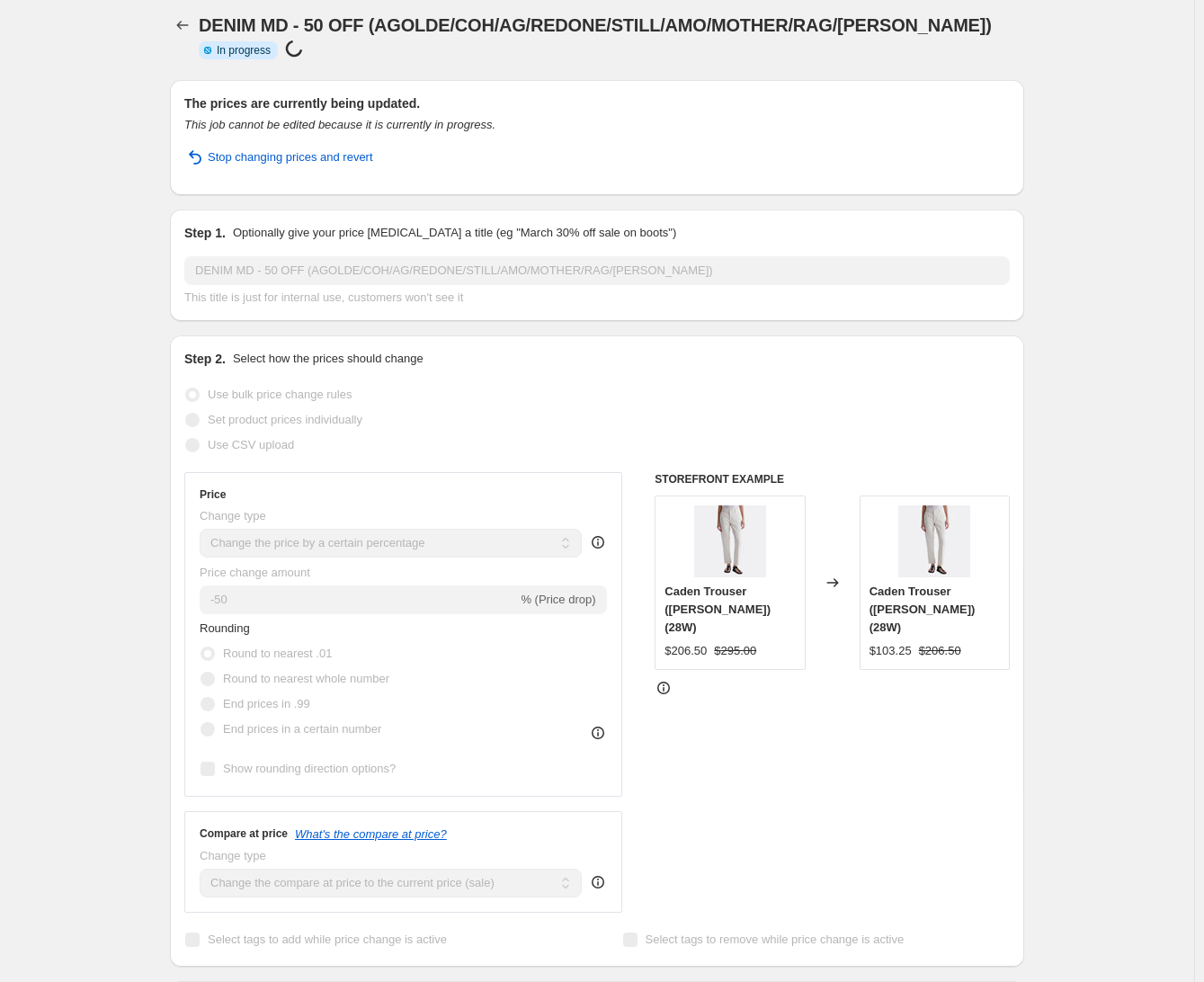
scroll to position [0, 0]
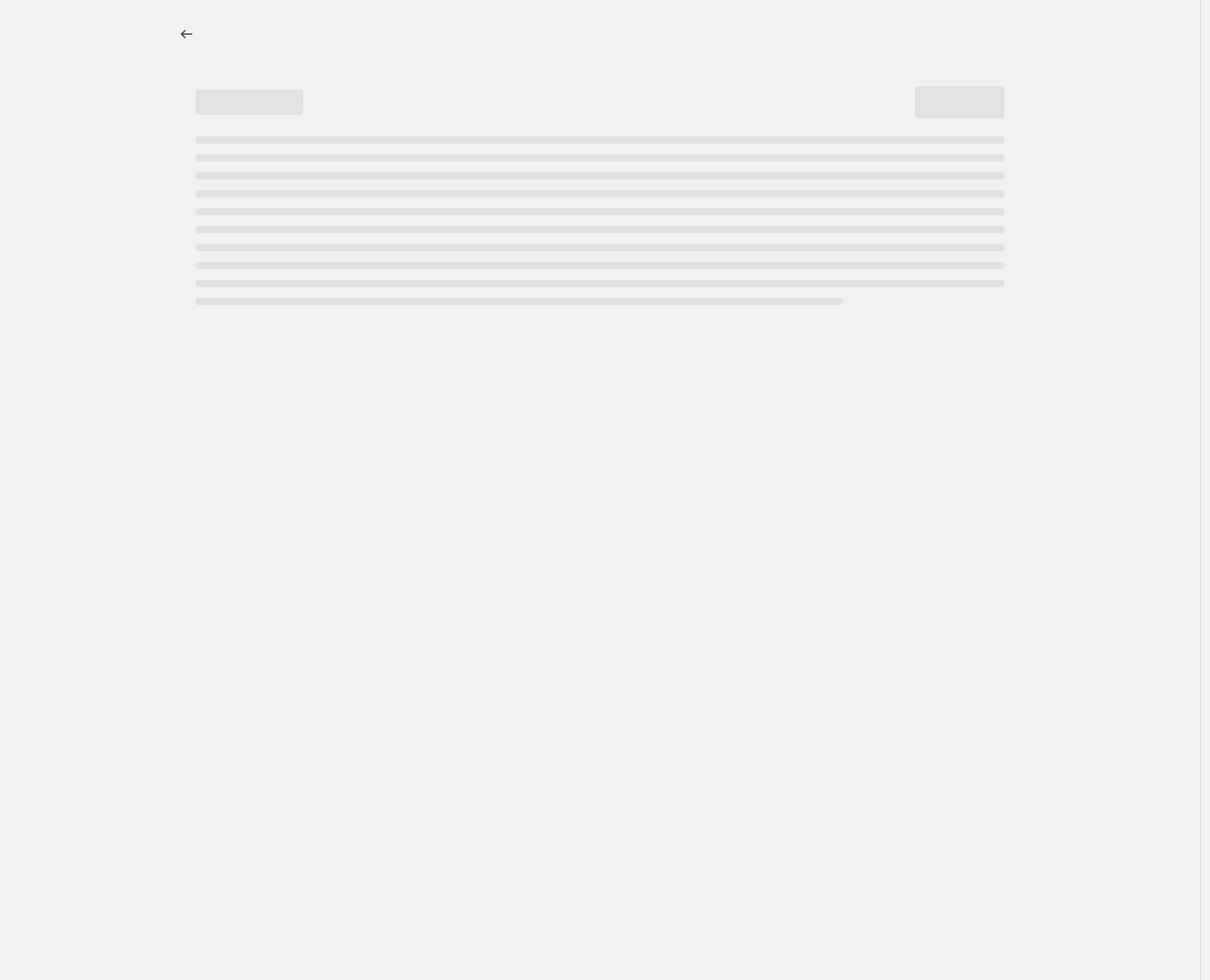
select select "percentage"
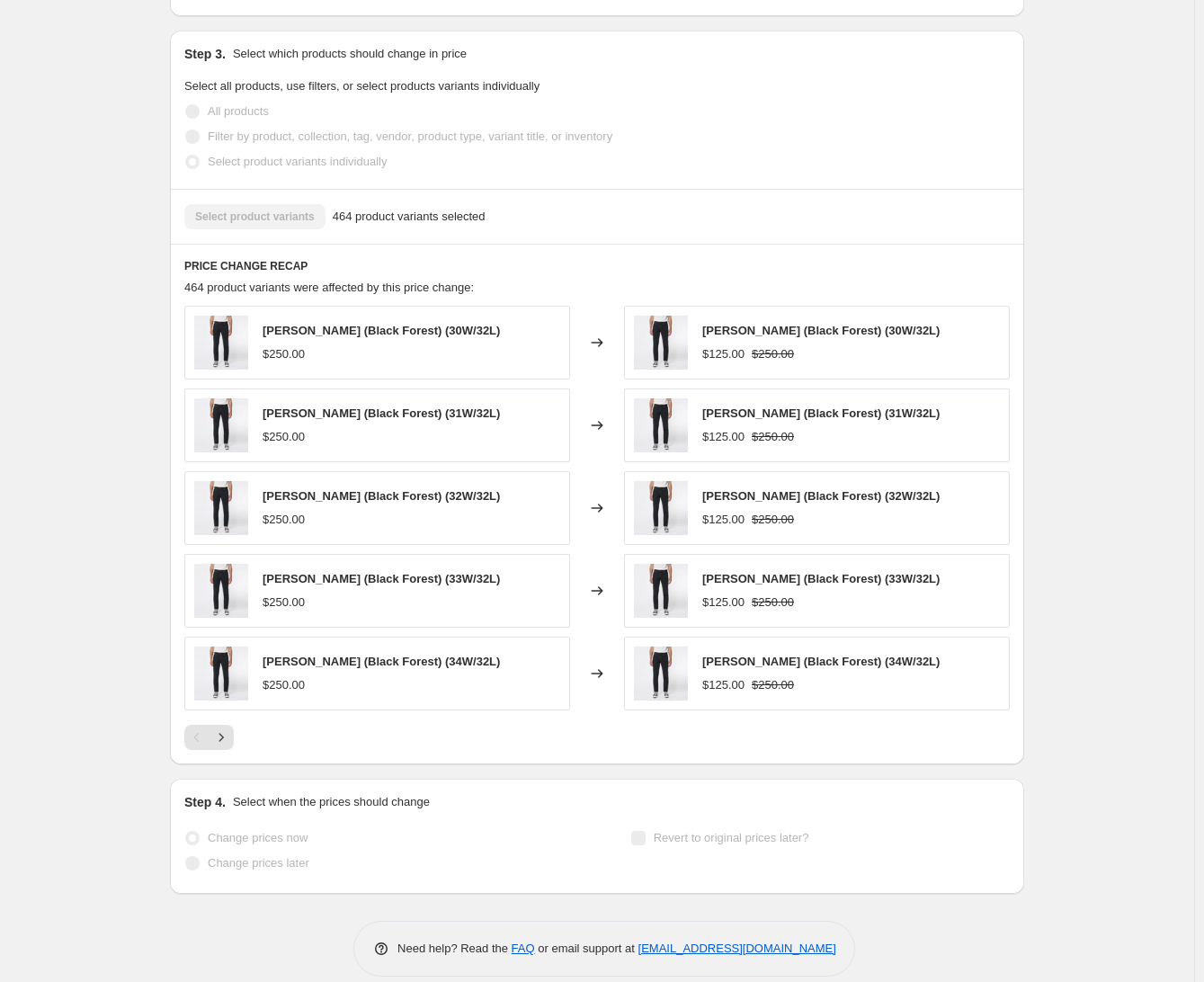
scroll to position [1020, 0]
click at [230, 727] on icon "Next" at bounding box center [221, 736] width 18 height 18
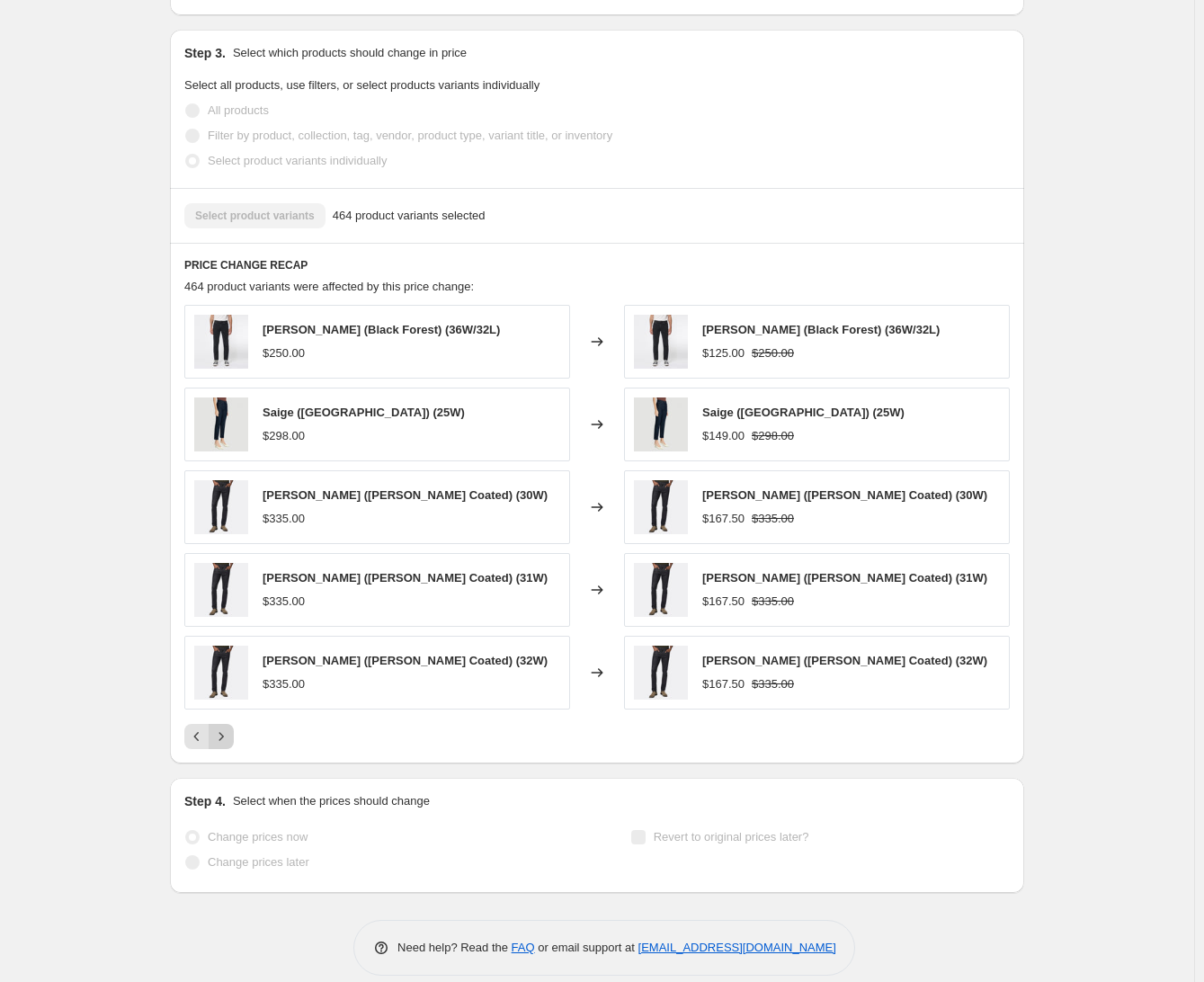
click at [230, 727] on icon "Next" at bounding box center [221, 736] width 18 height 18
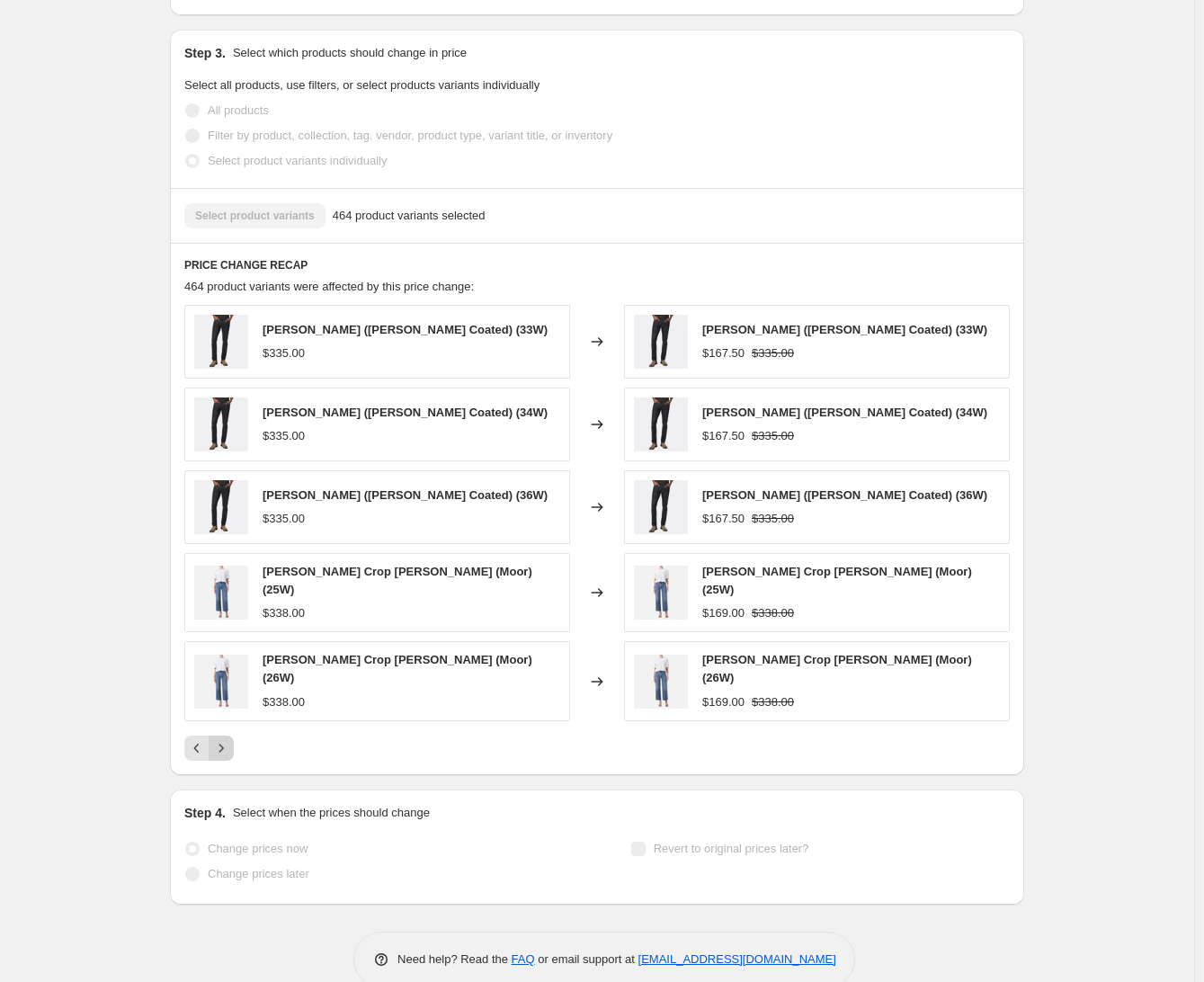
click at [230, 738] on icon "Next" at bounding box center [221, 747] width 18 height 18
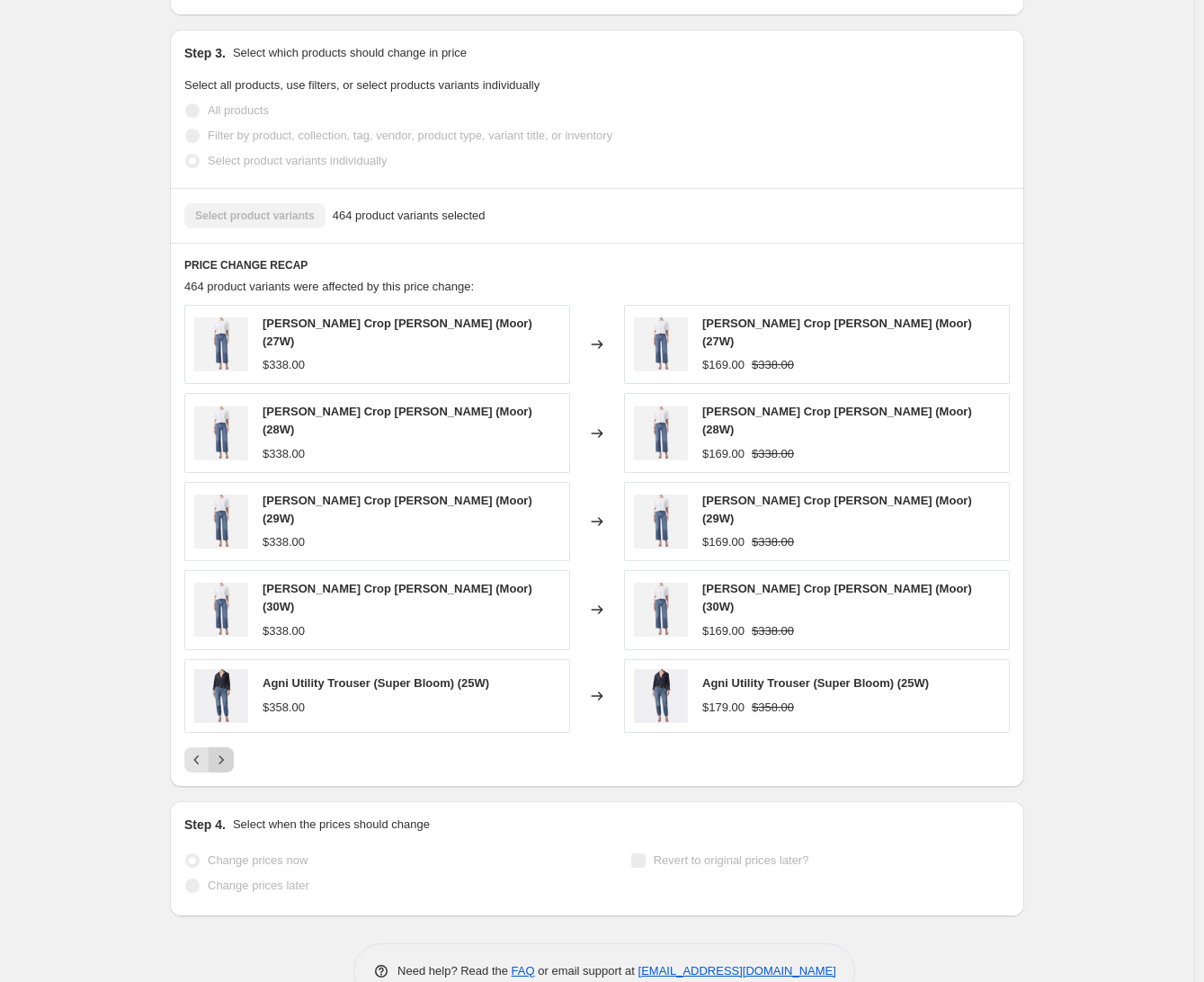
click at [230, 751] on icon "Next" at bounding box center [221, 759] width 18 height 18
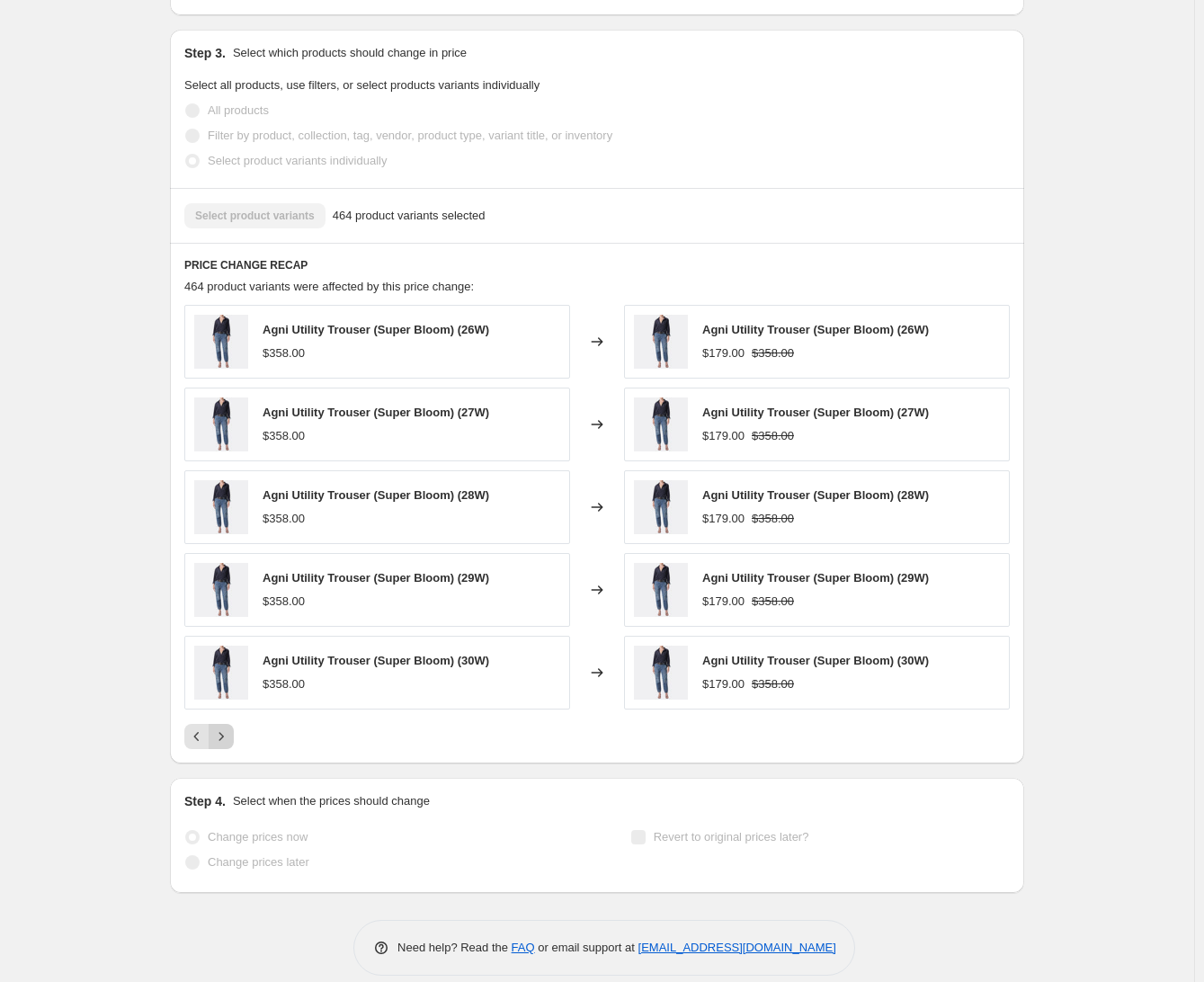
click at [230, 727] on icon "Next" at bounding box center [221, 736] width 18 height 18
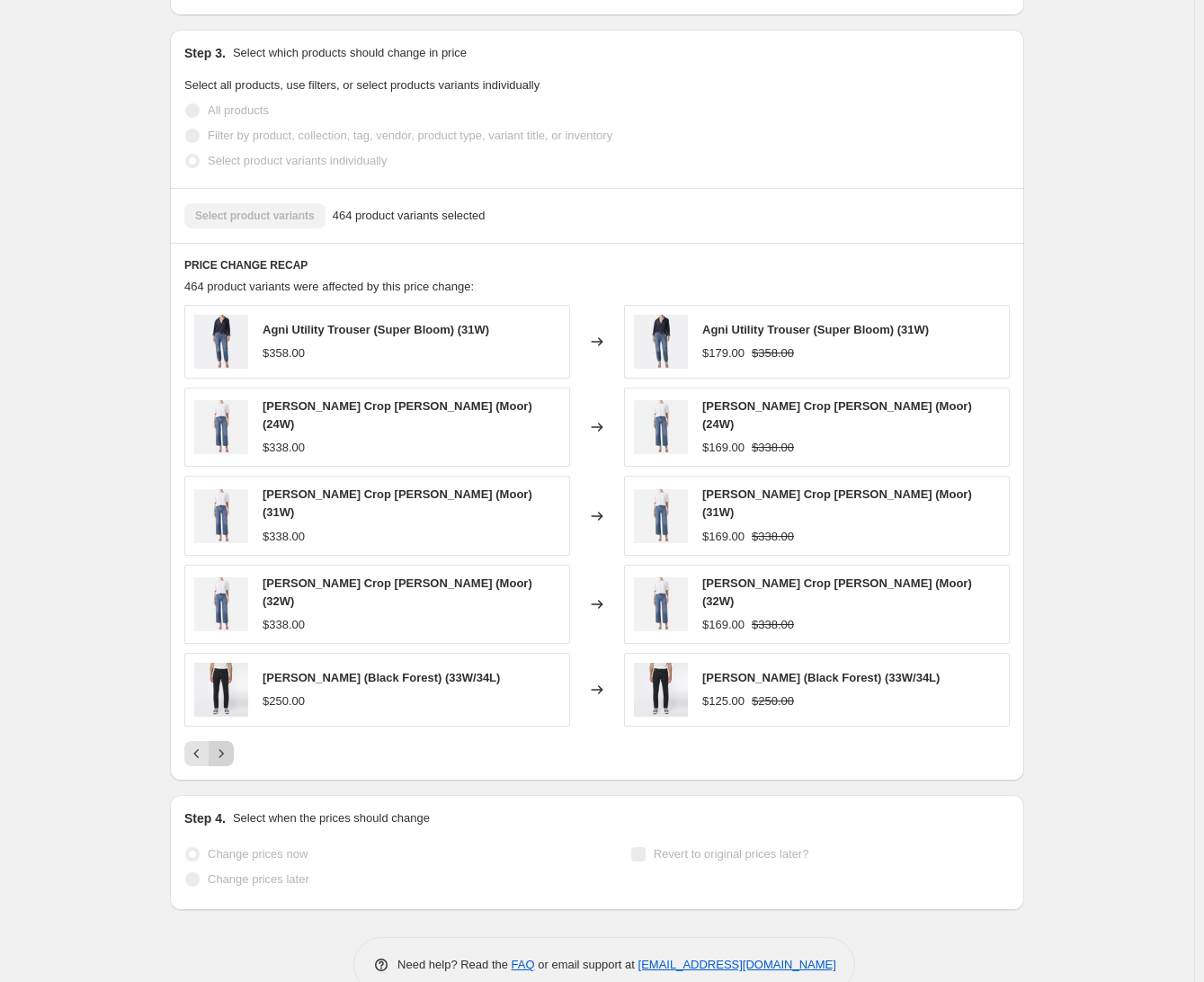
click at [230, 744] on icon "Next" at bounding box center [221, 753] width 18 height 18
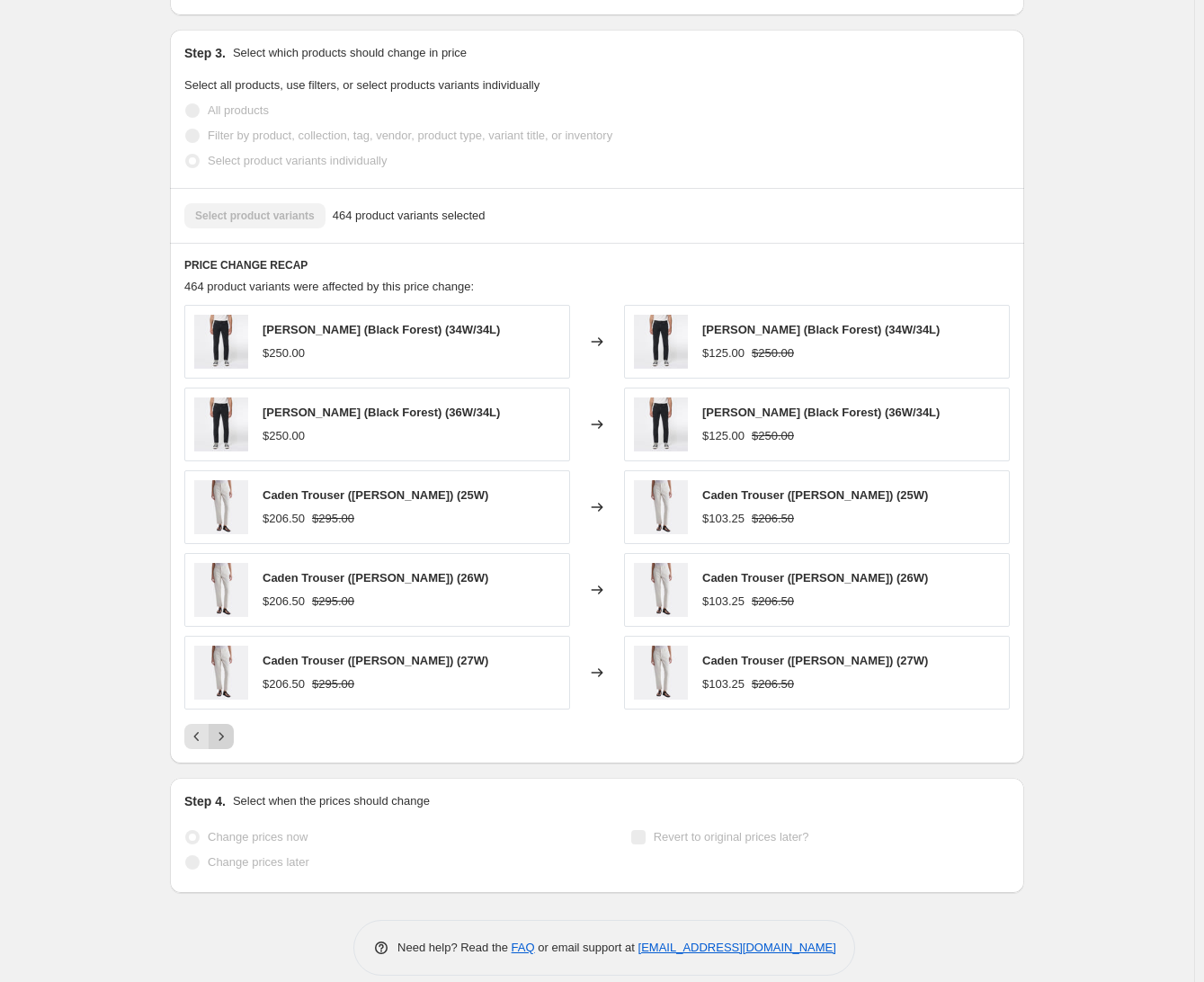
click at [230, 727] on icon "Next" at bounding box center [221, 736] width 18 height 18
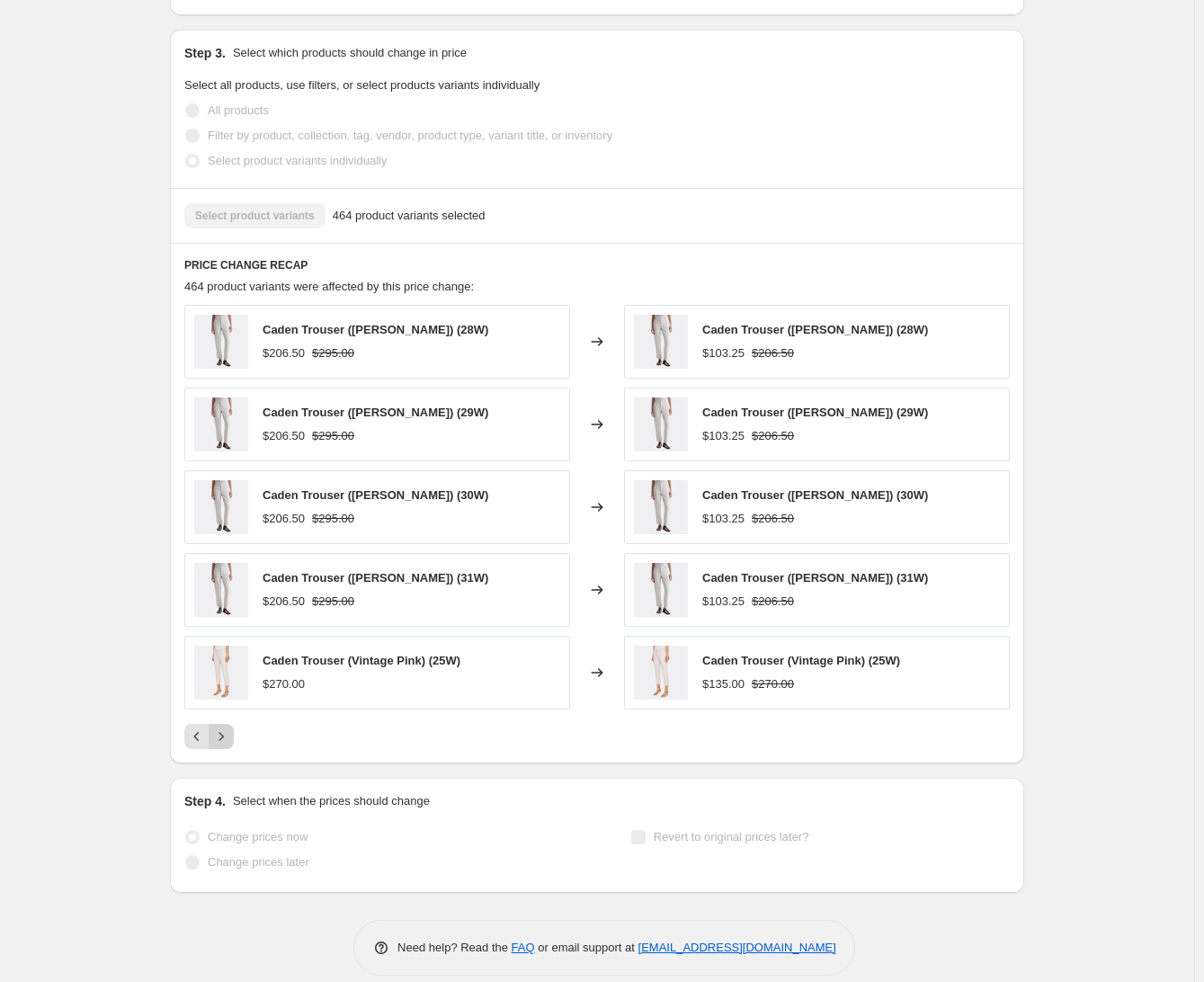
click at [229, 727] on icon "Next" at bounding box center [221, 736] width 18 height 18
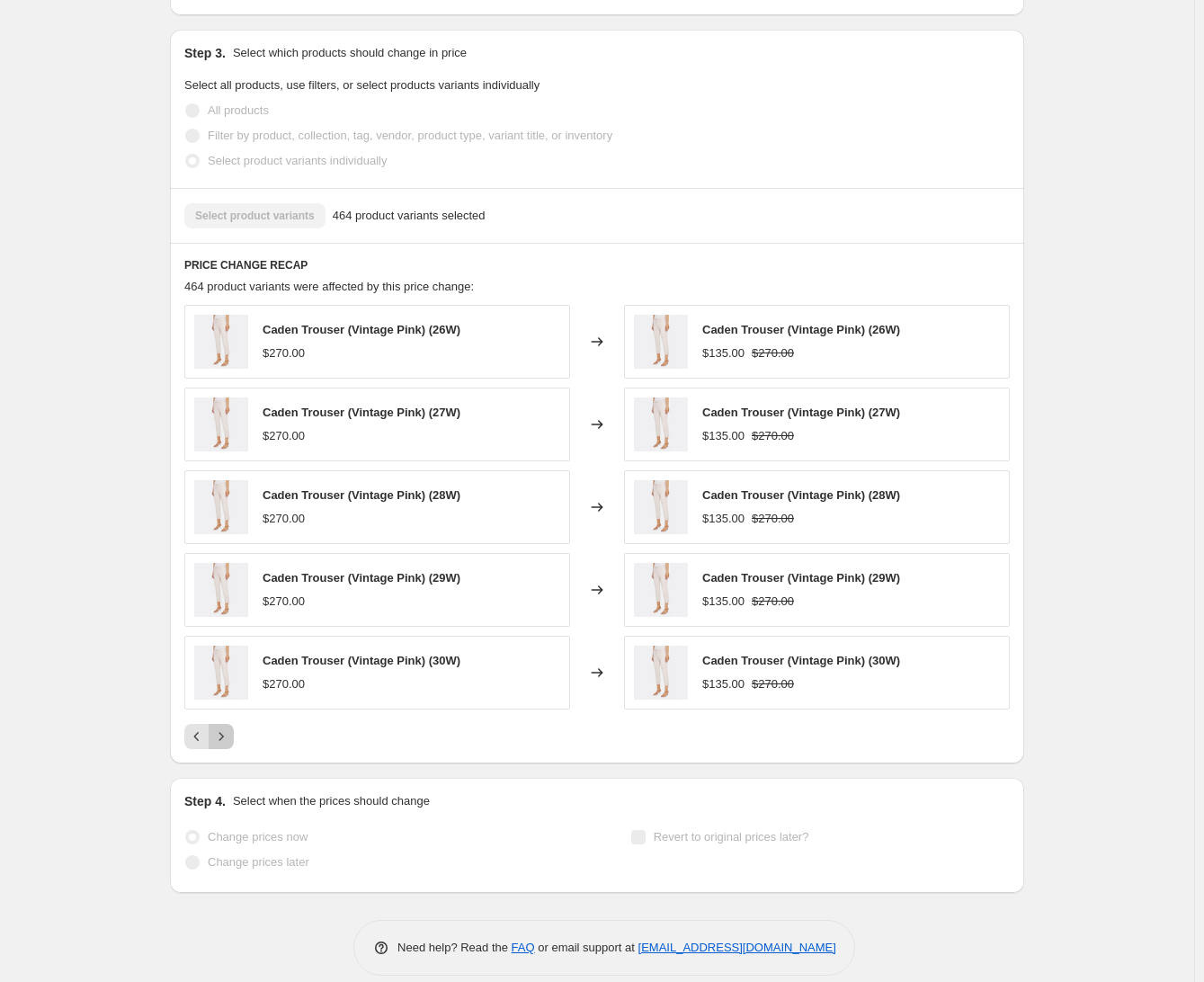
click at [229, 727] on icon "Next" at bounding box center [221, 736] width 18 height 18
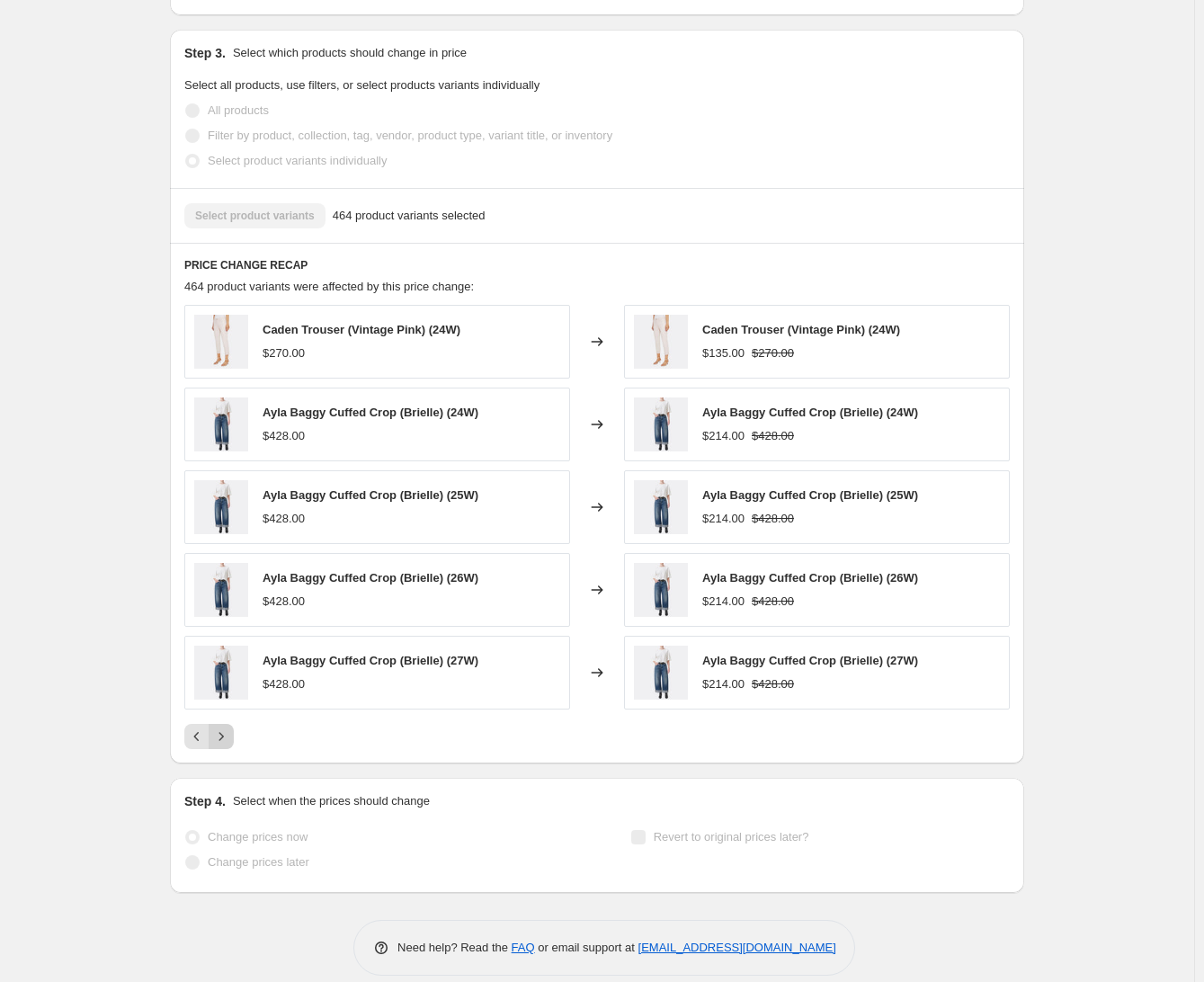
click at [229, 727] on icon "Next" at bounding box center [221, 736] width 18 height 18
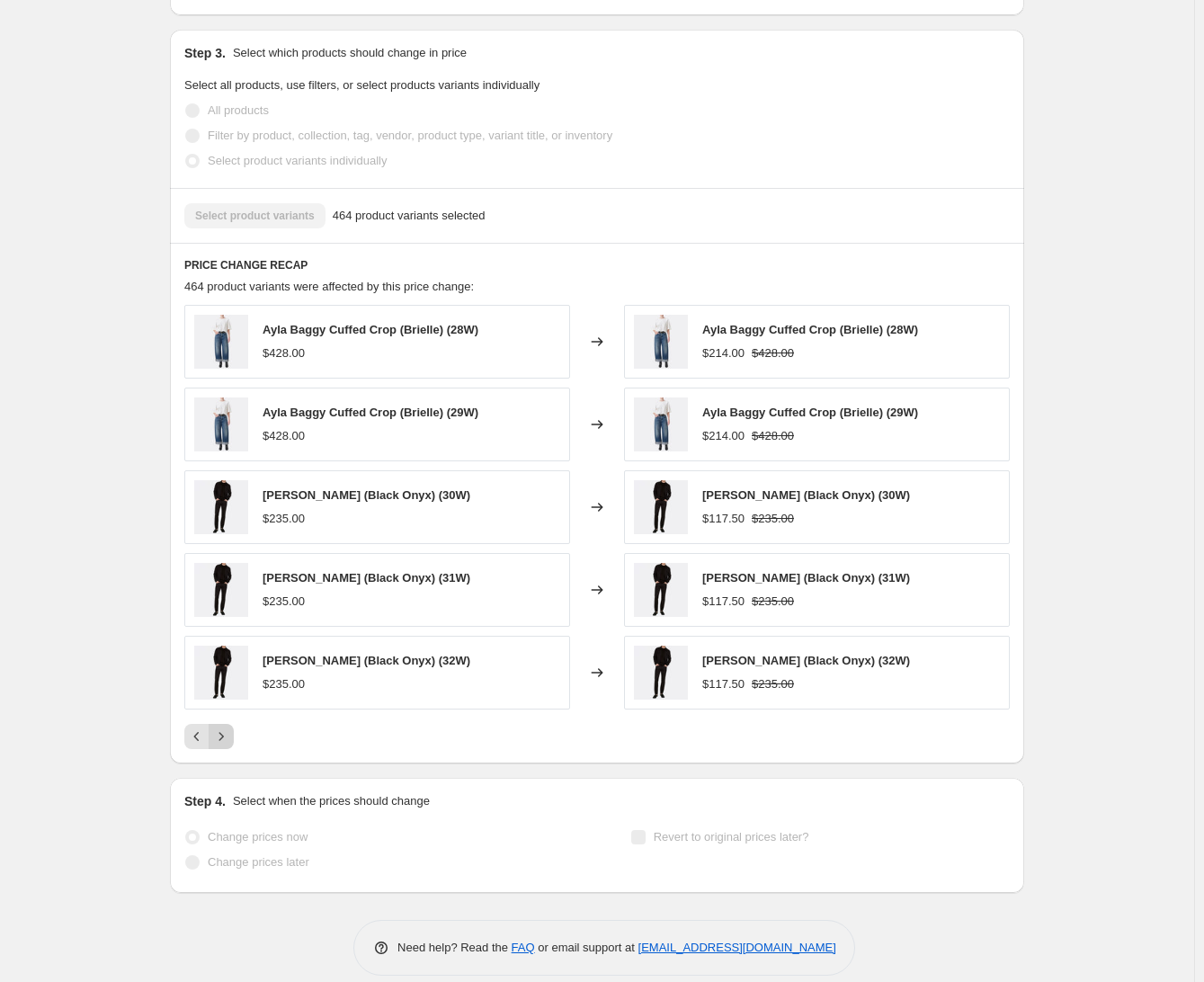
click at [234, 723] on button "Next" at bounding box center [221, 736] width 26 height 26
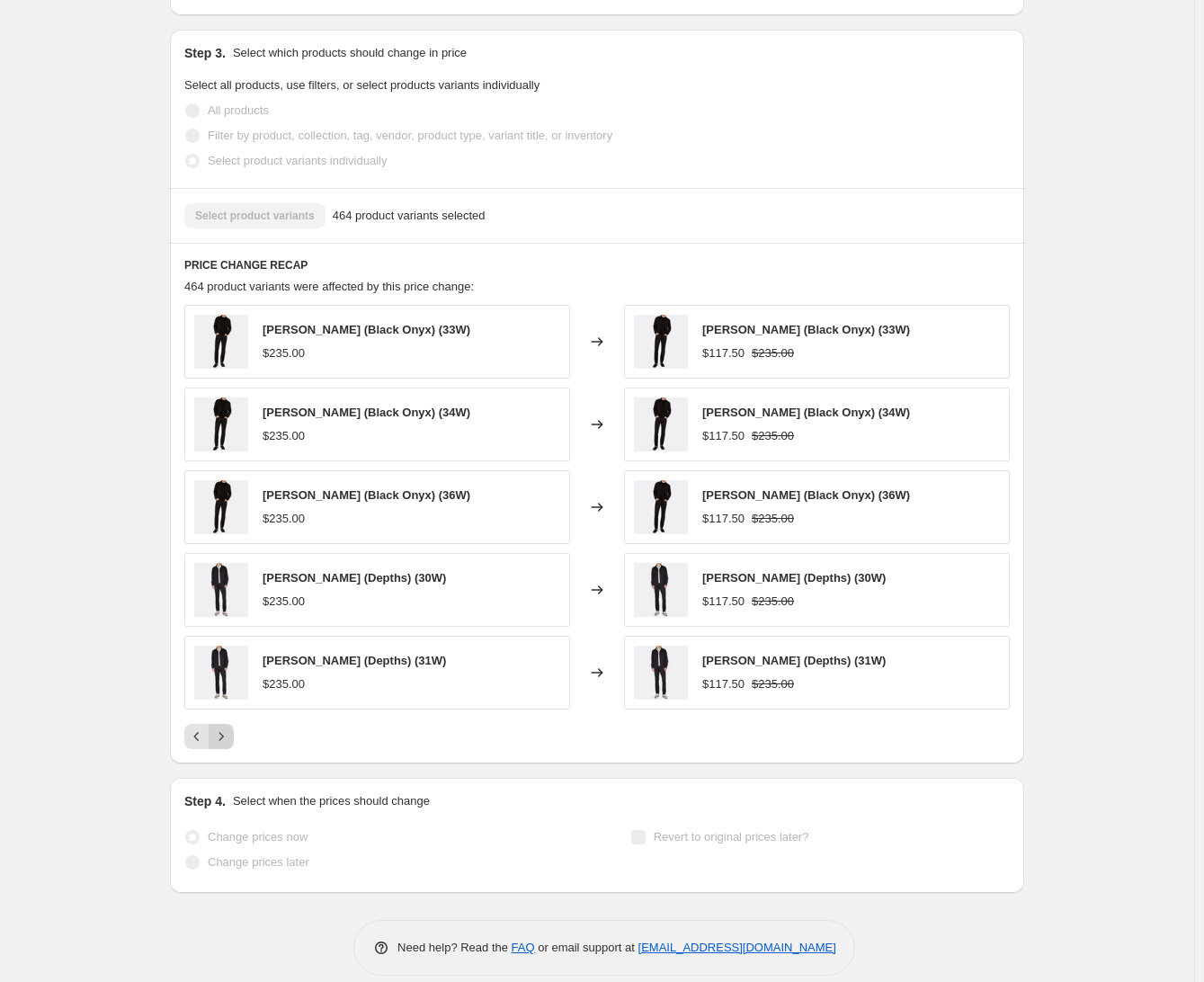
click at [234, 723] on button "Next" at bounding box center [221, 736] width 26 height 26
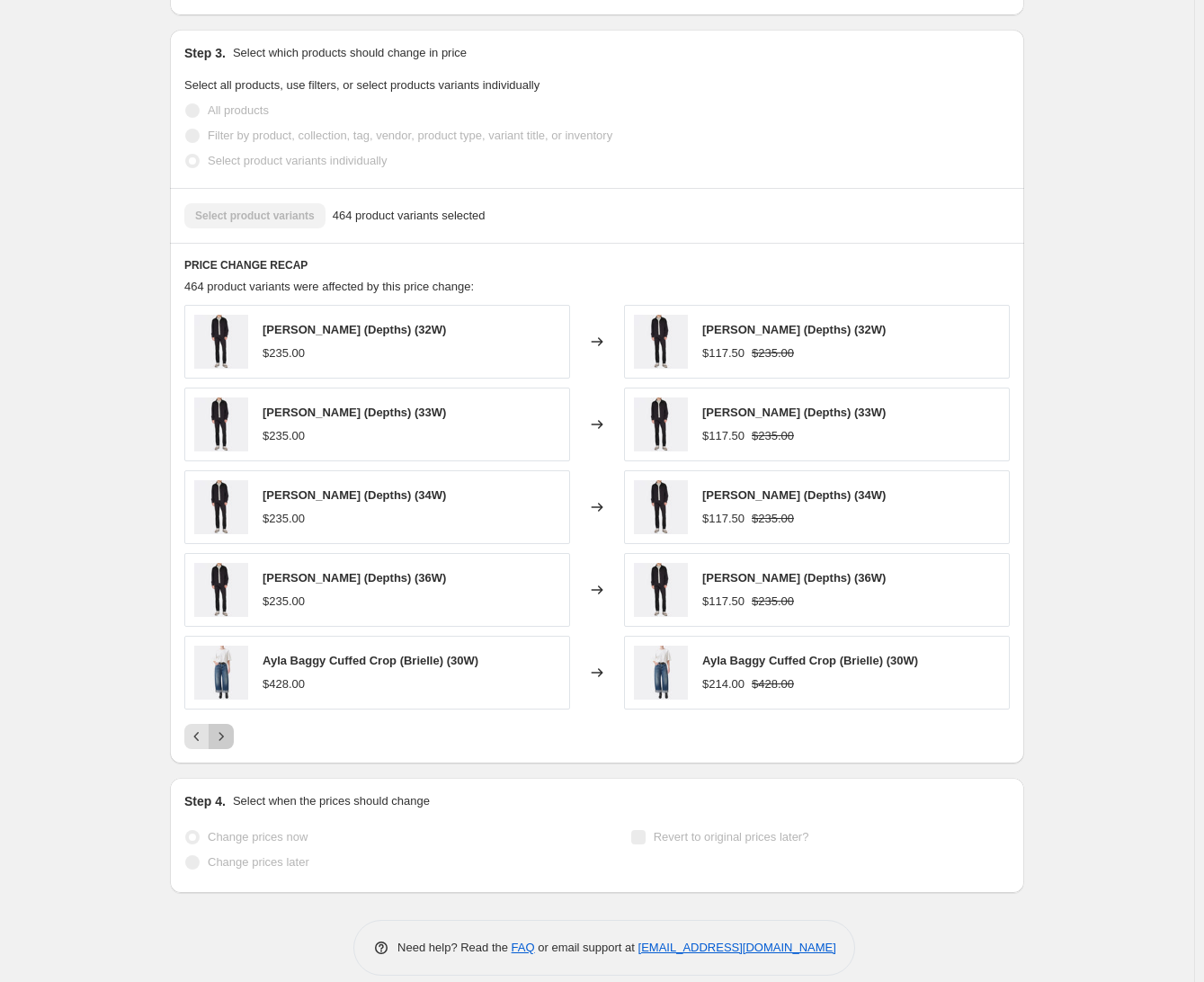
click at [234, 723] on button "Next" at bounding box center [221, 736] width 26 height 26
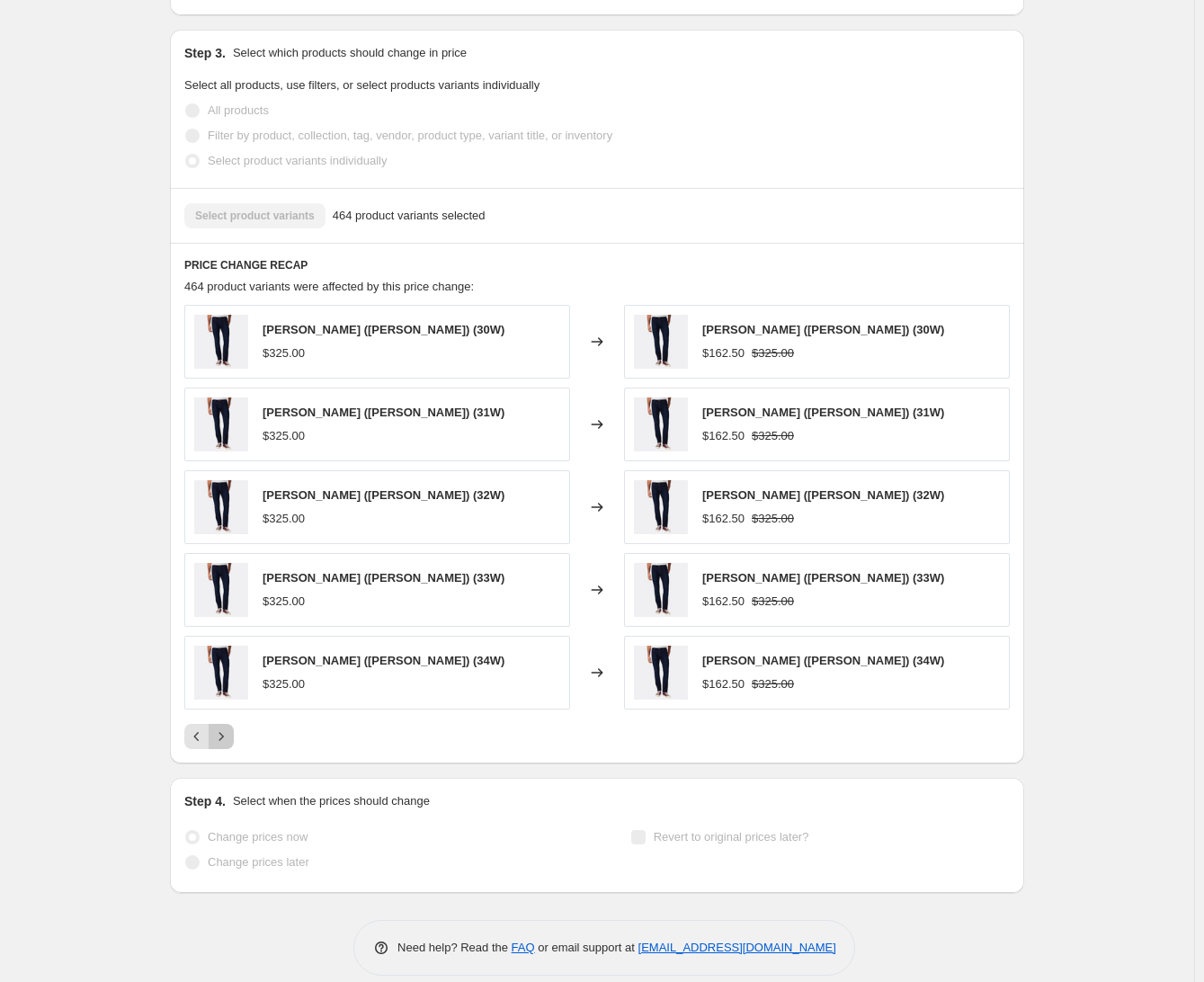
click at [234, 723] on button "Next" at bounding box center [221, 736] width 26 height 26
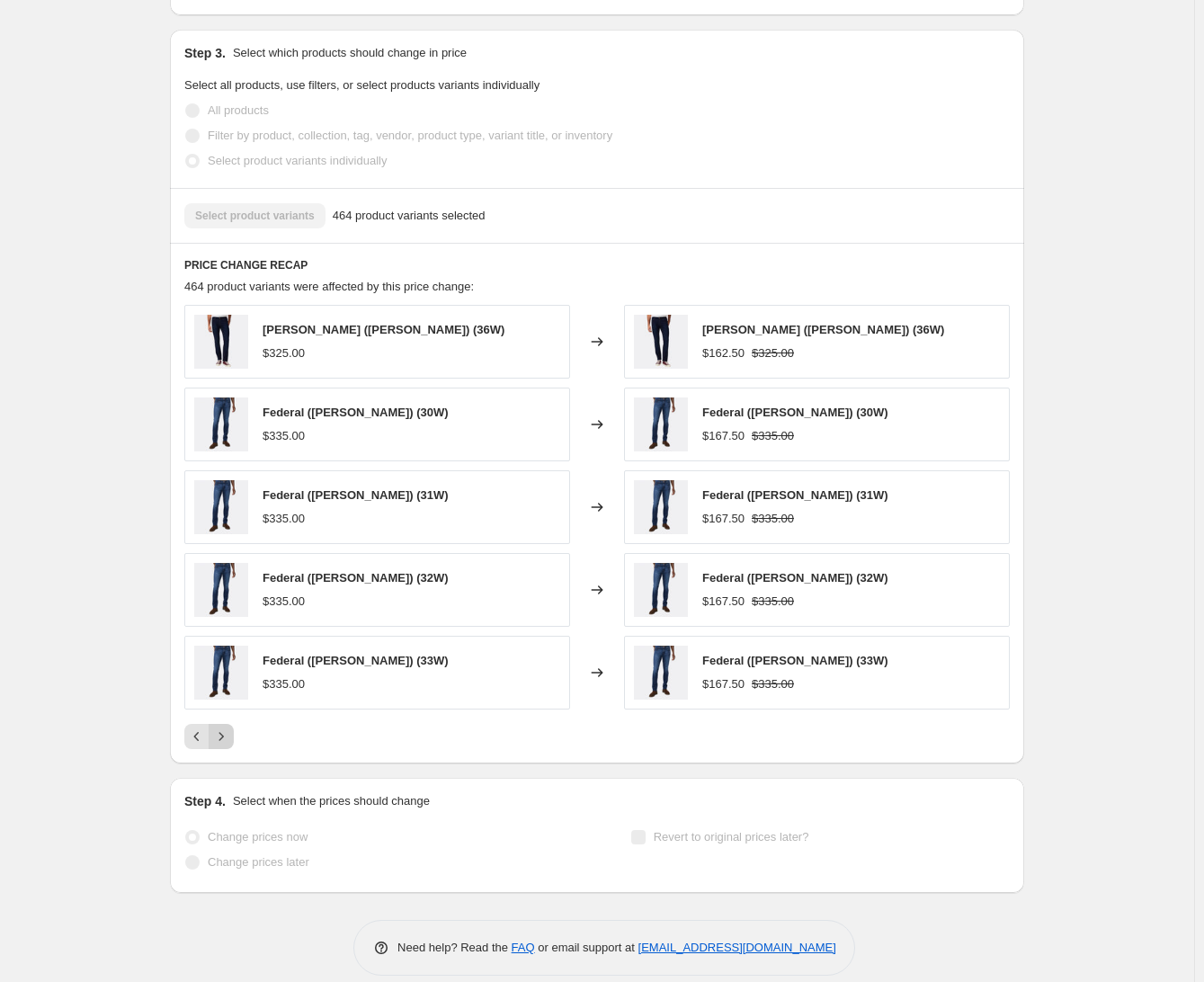
click at [234, 723] on button "Next" at bounding box center [221, 736] width 26 height 26
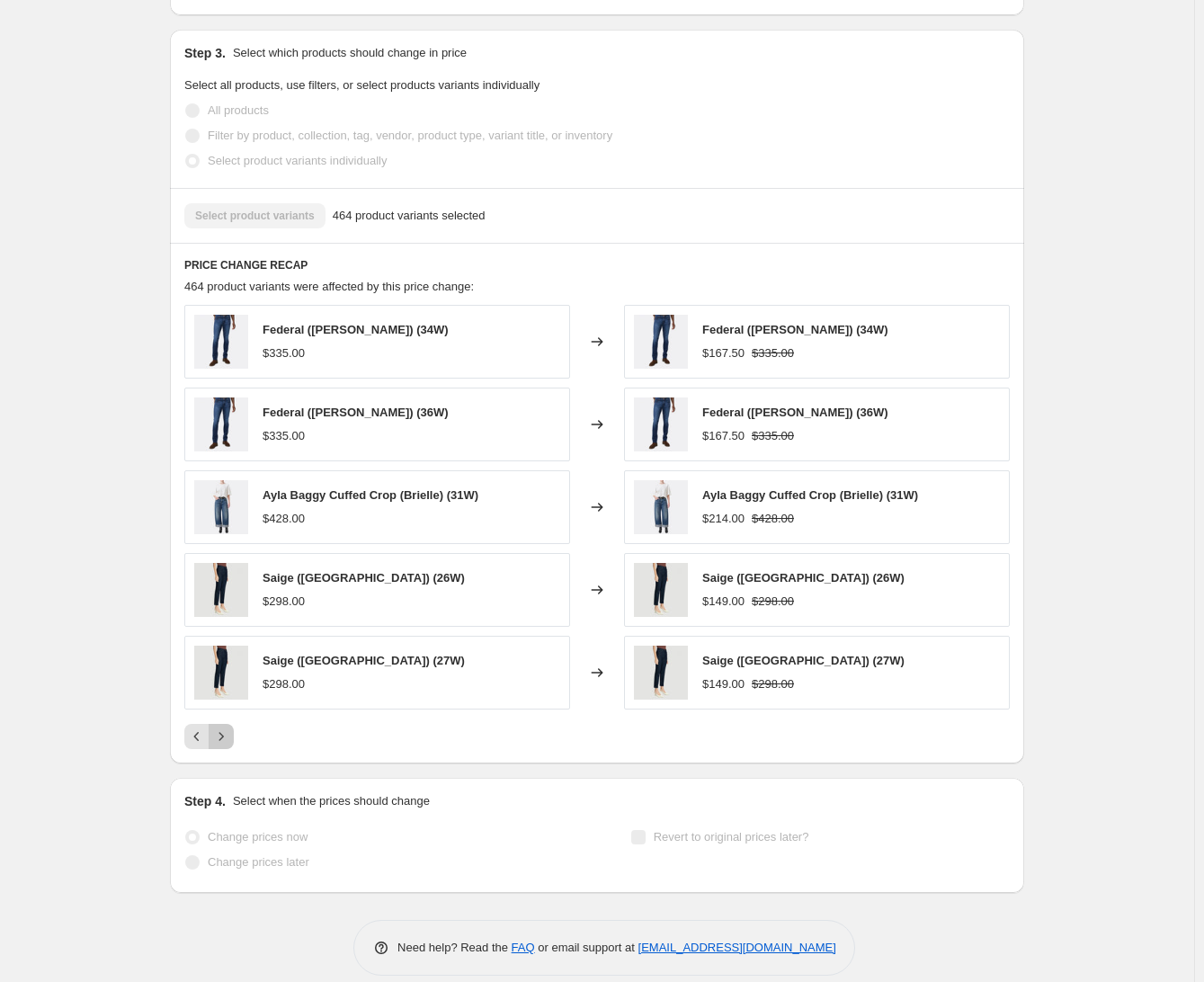
click at [234, 723] on button "Next" at bounding box center [221, 736] width 26 height 26
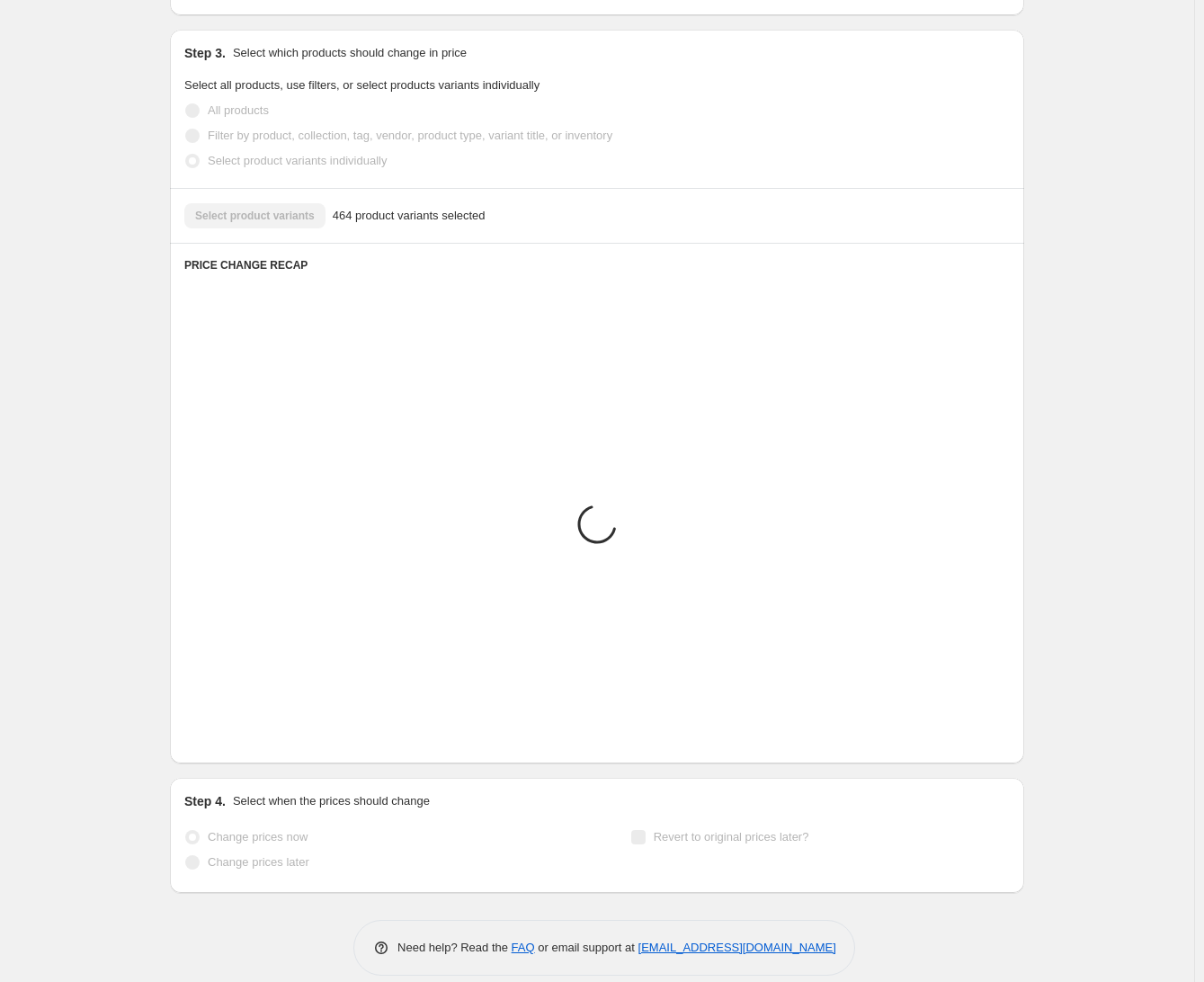
scroll to position [1008, 0]
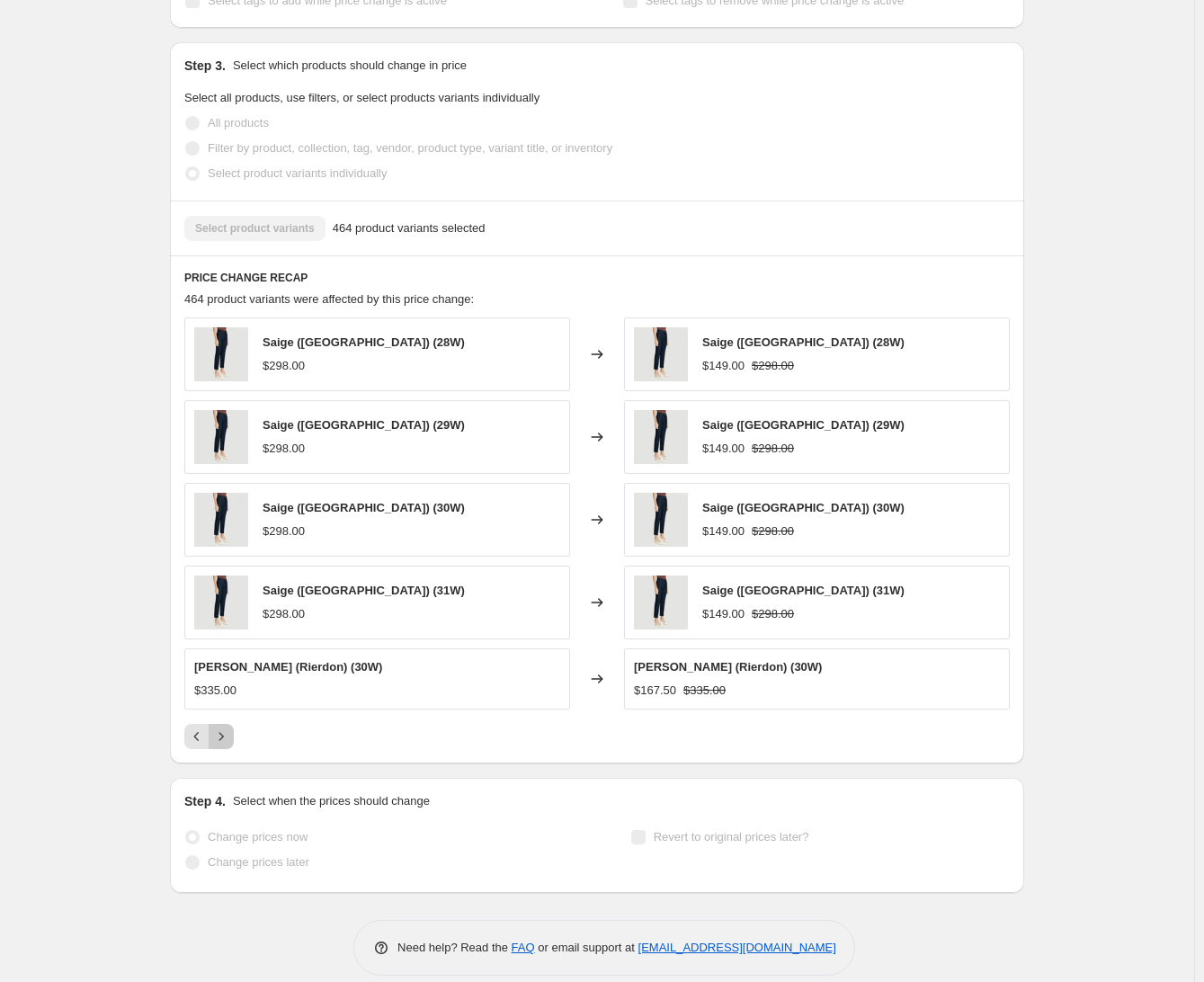
click at [234, 723] on button "Next" at bounding box center [221, 736] width 26 height 26
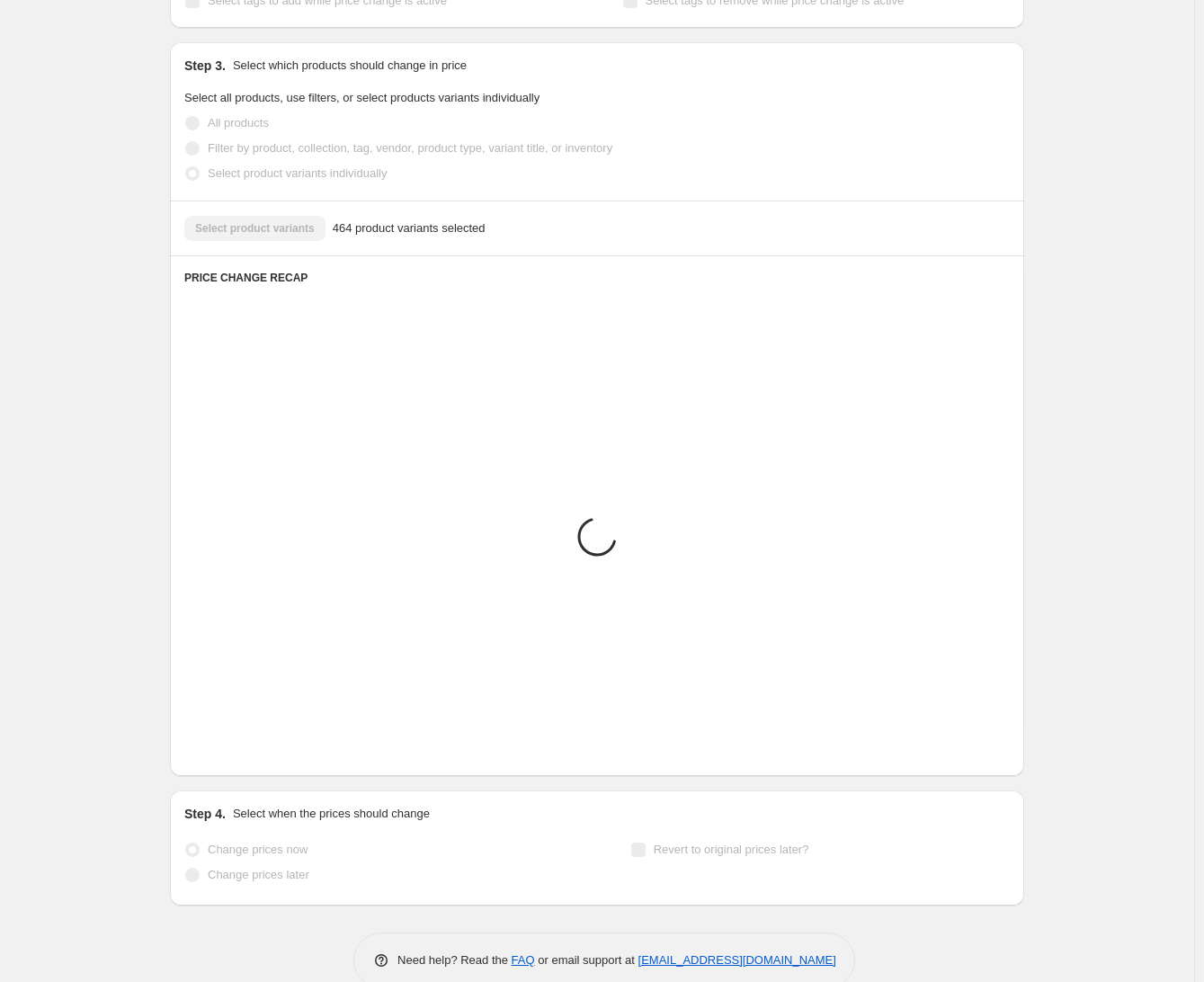
scroll to position [959, 0]
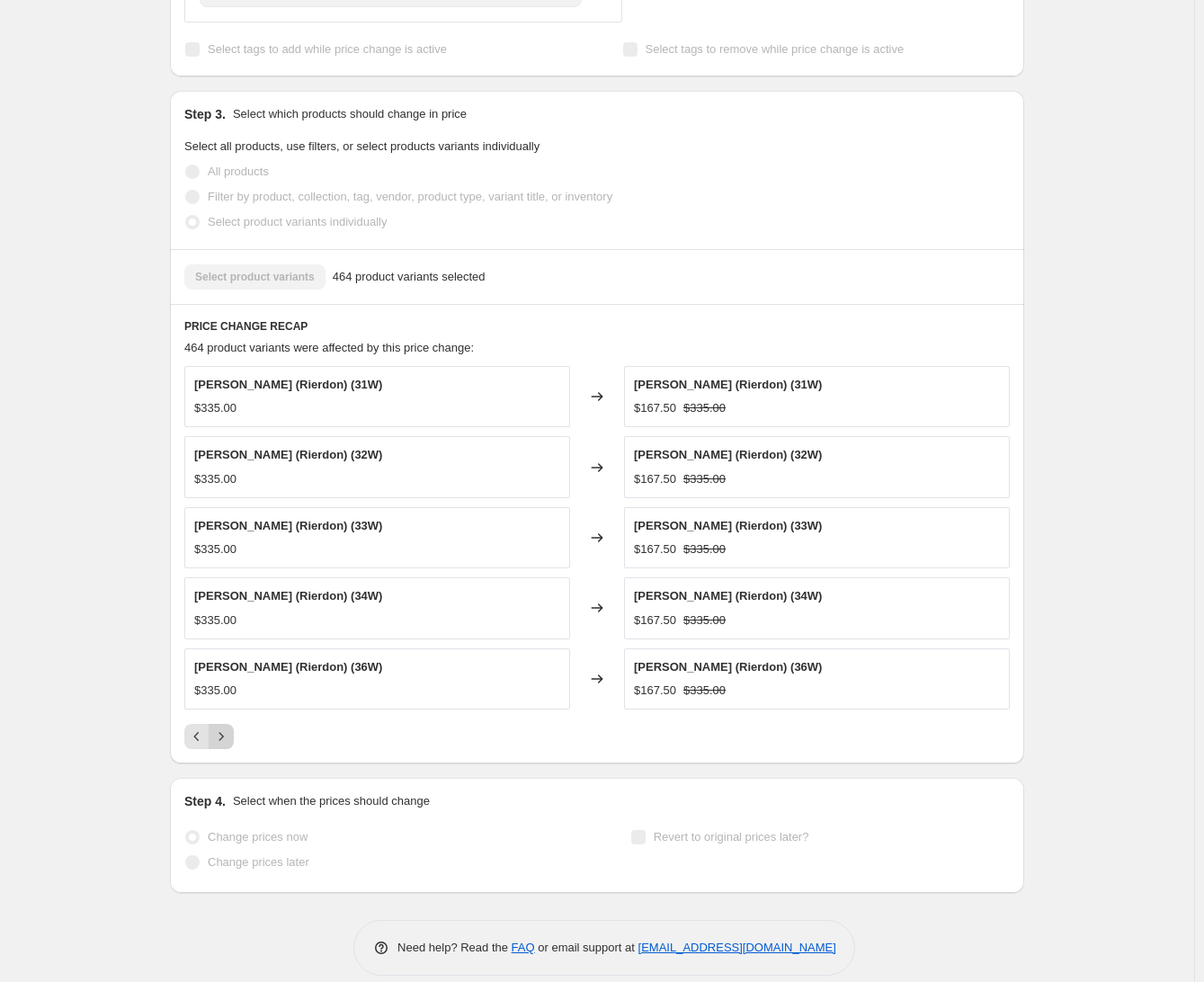
click at [234, 723] on button "Next" at bounding box center [221, 736] width 26 height 26
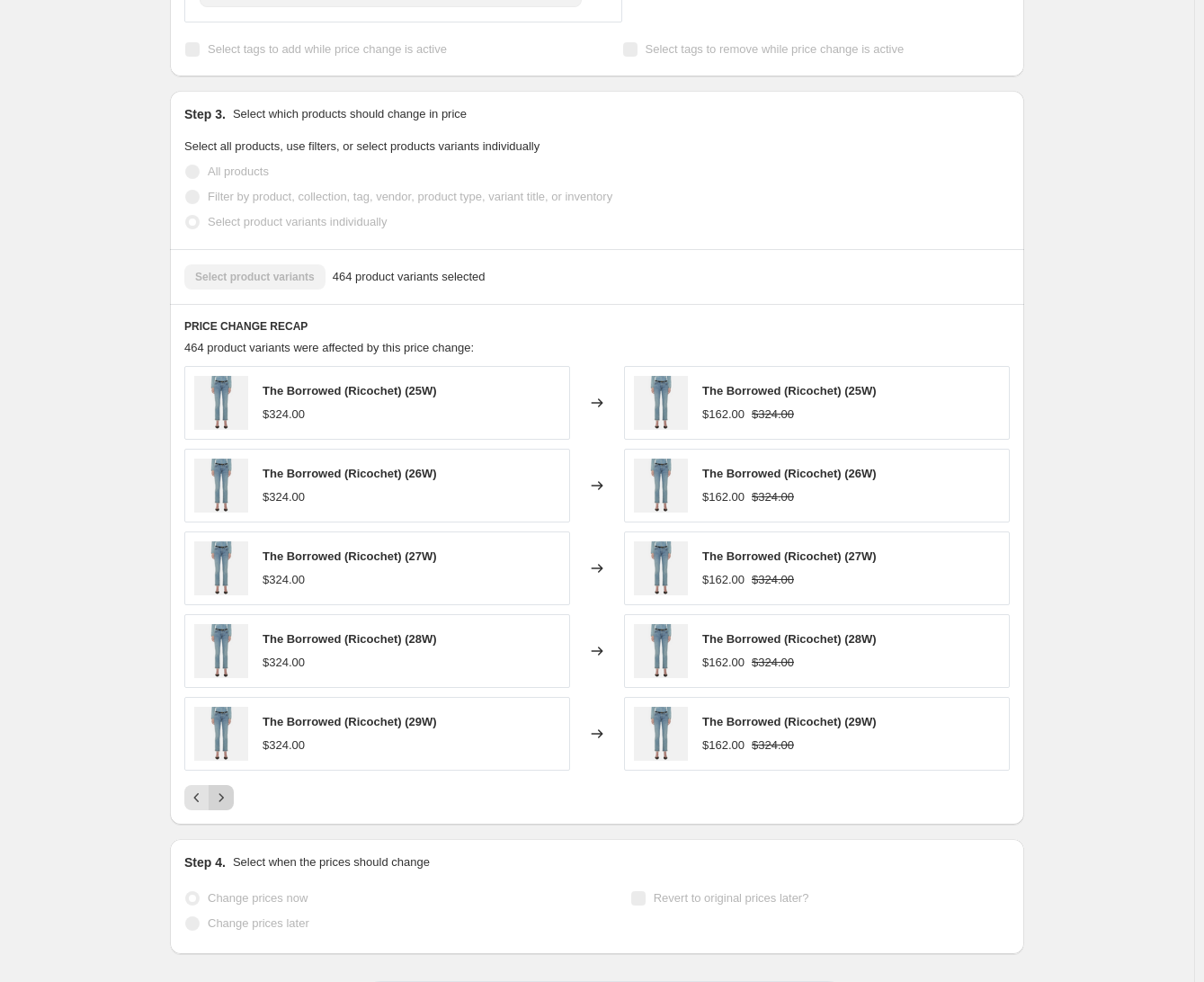
click at [228, 789] on icon "Next" at bounding box center [221, 797] width 18 height 18
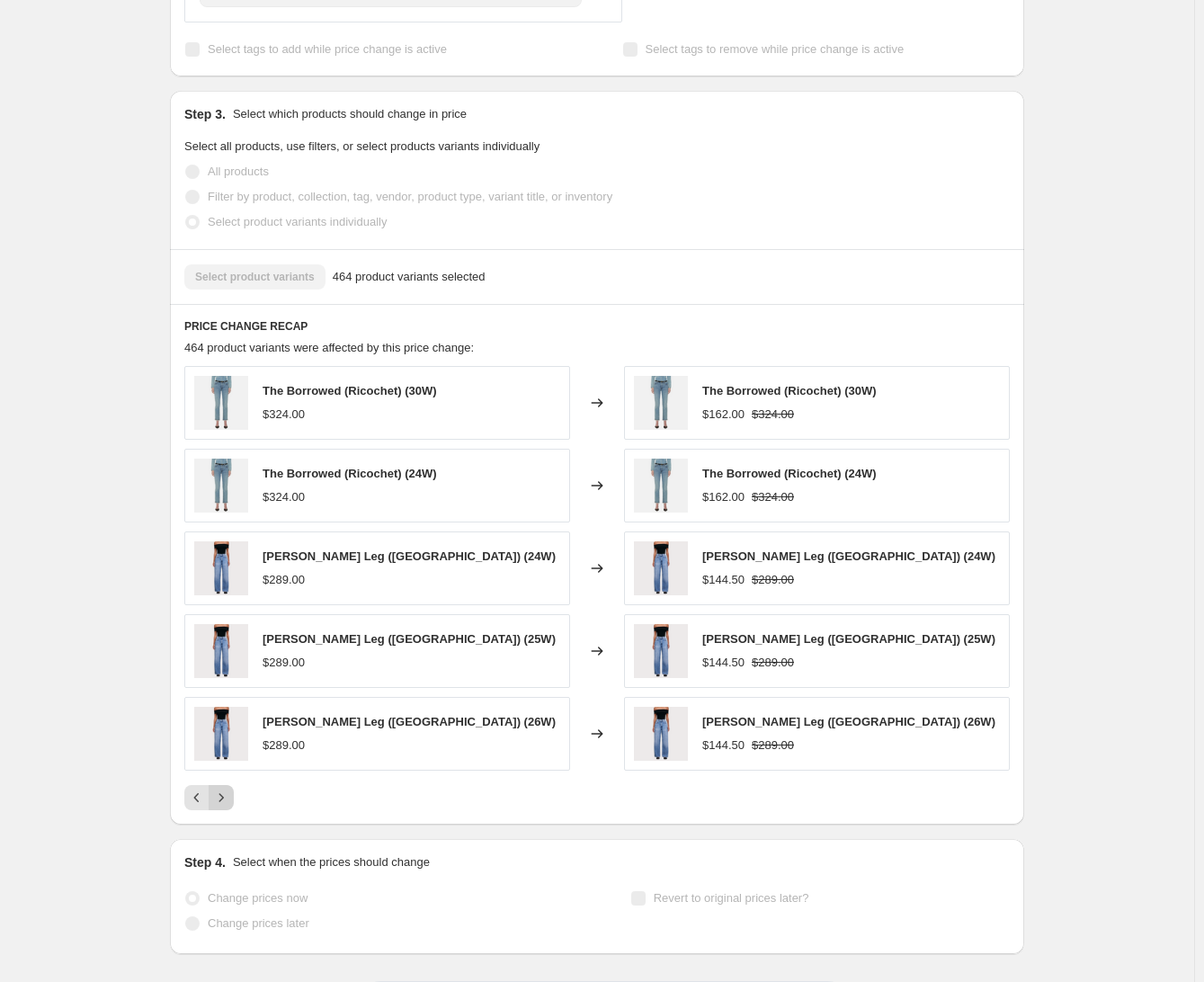
click at [228, 789] on icon "Next" at bounding box center [221, 797] width 18 height 18
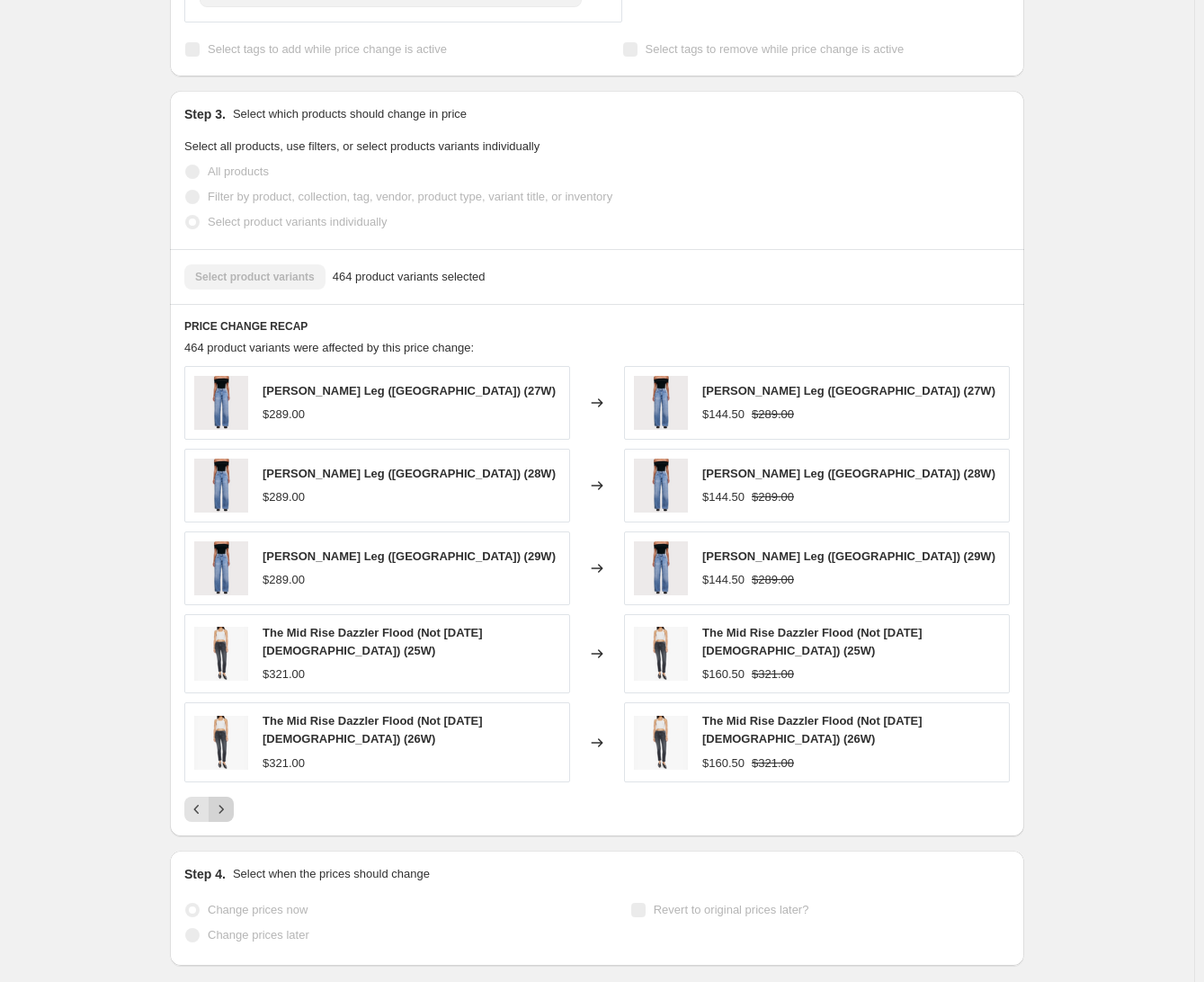
click at [228, 800] on icon "Next" at bounding box center [221, 809] width 18 height 18
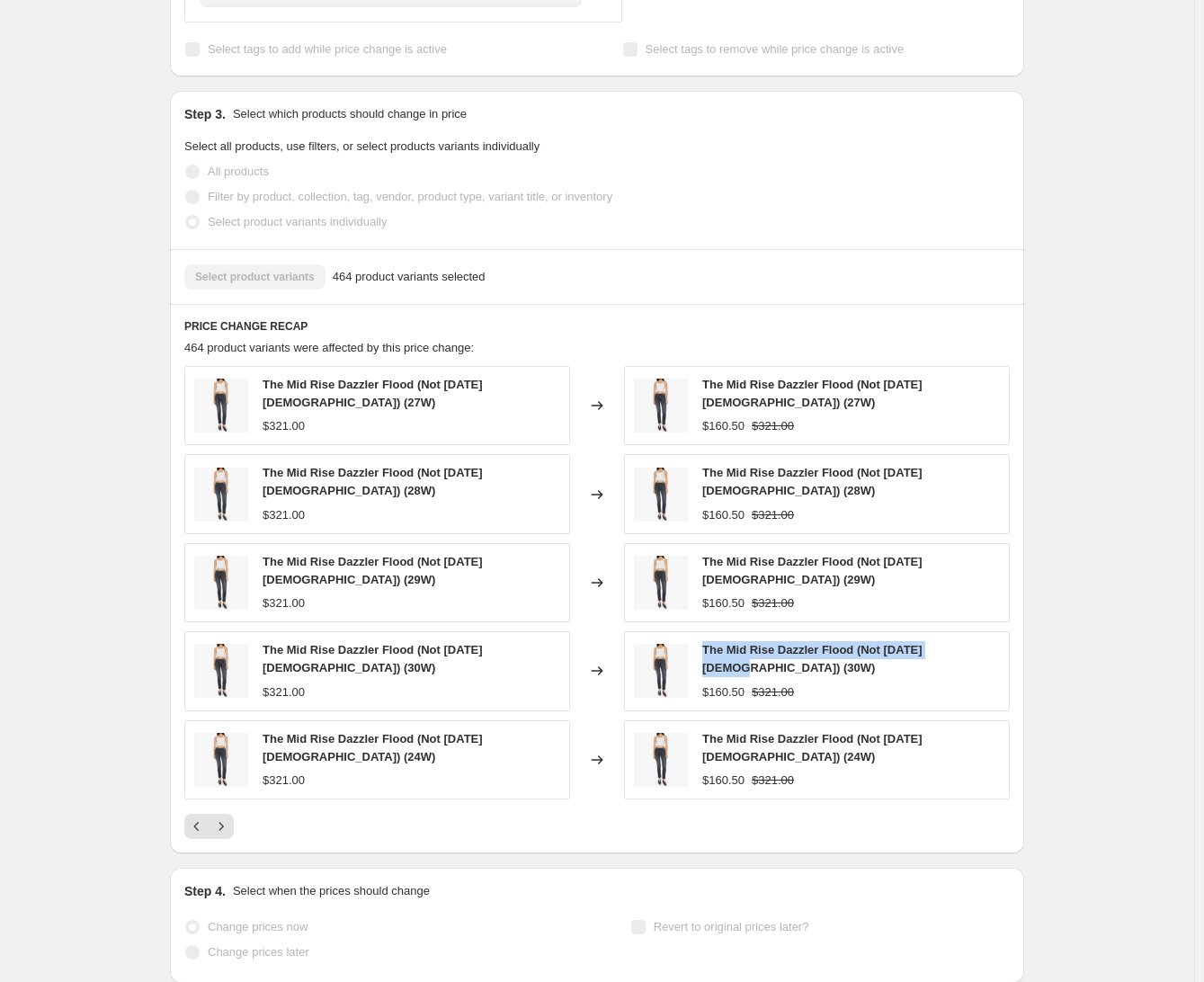
drag, startPoint x: 702, startPoint y: 614, endPoint x: 962, endPoint y: 622, distance: 260.1
click at [962, 631] on div "The Mid Rise Dazzler Flood (Not [DATE] [DEMOGRAPHIC_DATA]) (30W) $160.50 $321.00" at bounding box center [816, 670] width 386 height 79
copy span "The Mid Rise Dazzler Flood (Not [DATE] [DEMOGRAPHIC_DATA])"
click at [192, 668] on div "The Mid Rise Dazzler Flood (Not [DATE] [DEMOGRAPHIC_DATA]) (27W) $321.00 Change…" at bounding box center [596, 582] width 826 height 433
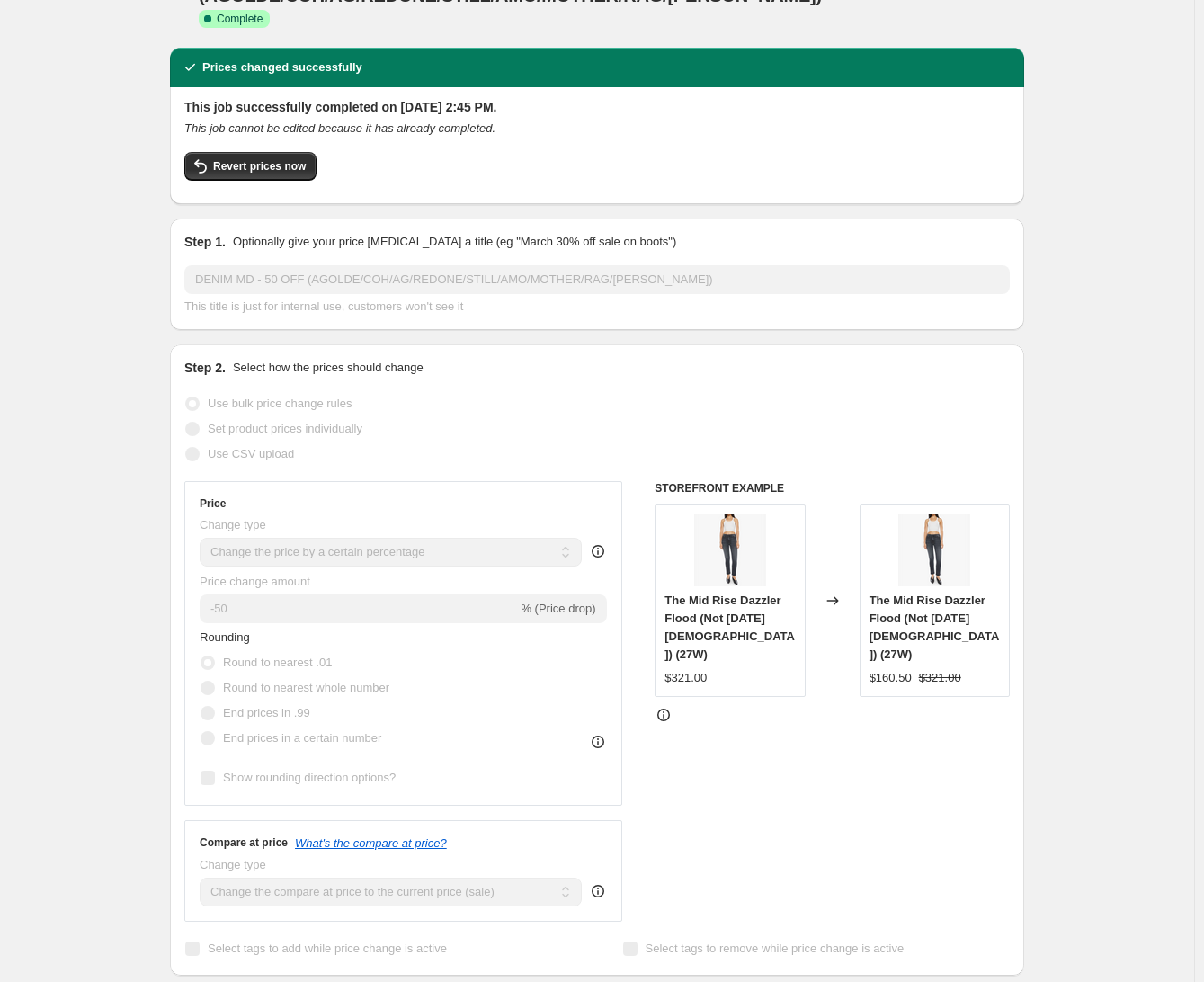
scroll to position [0, 0]
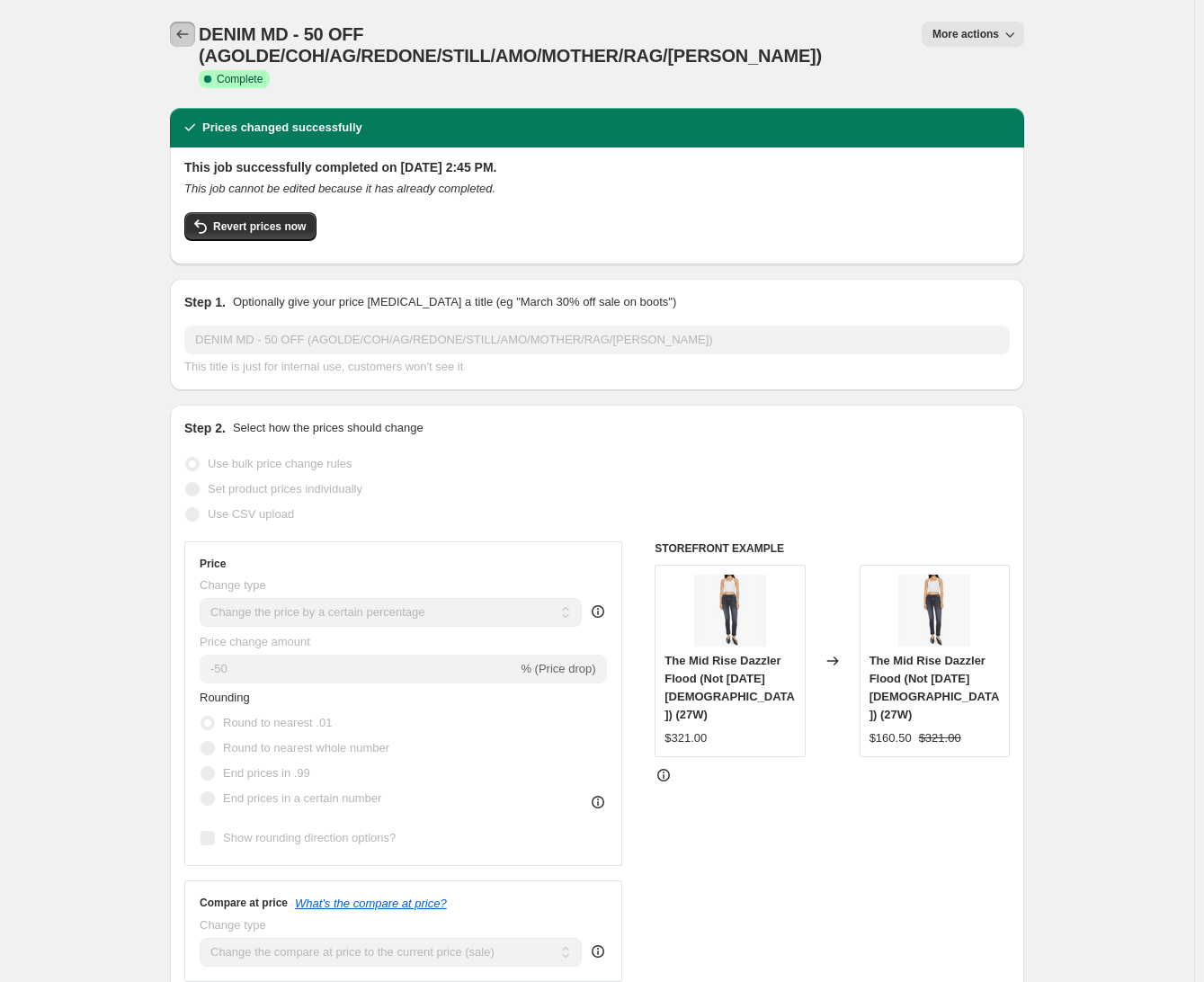
click at [192, 34] on icon "Price change jobs" at bounding box center [182, 34] width 18 height 18
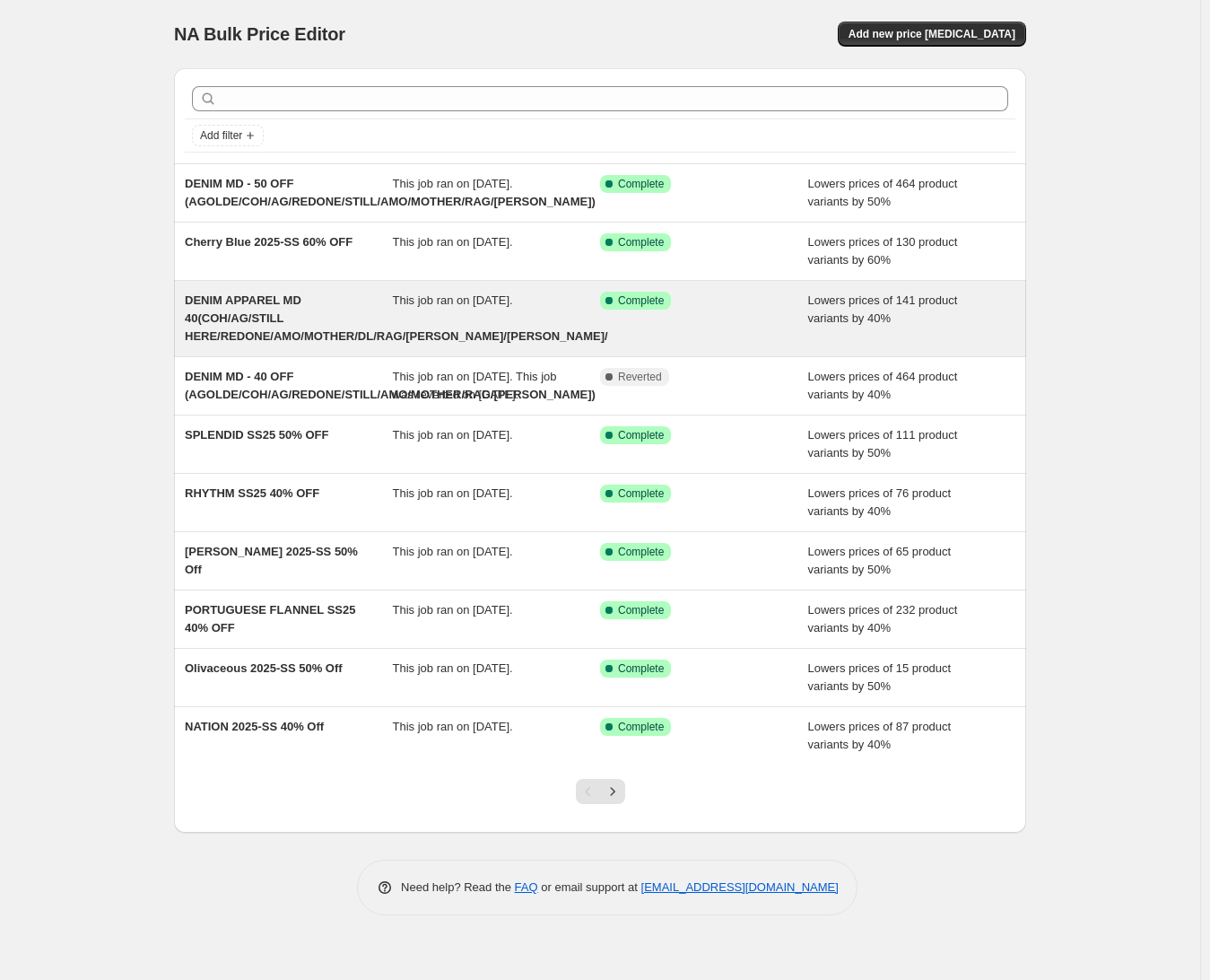
click at [252, 333] on span "DENIM APPAREL MD 40(COH/AG/STILL HERE/REDONE/AMO/MOTHER/DL/RAG/[PERSON_NAME]/[P…" at bounding box center [396, 318] width 424 height 49
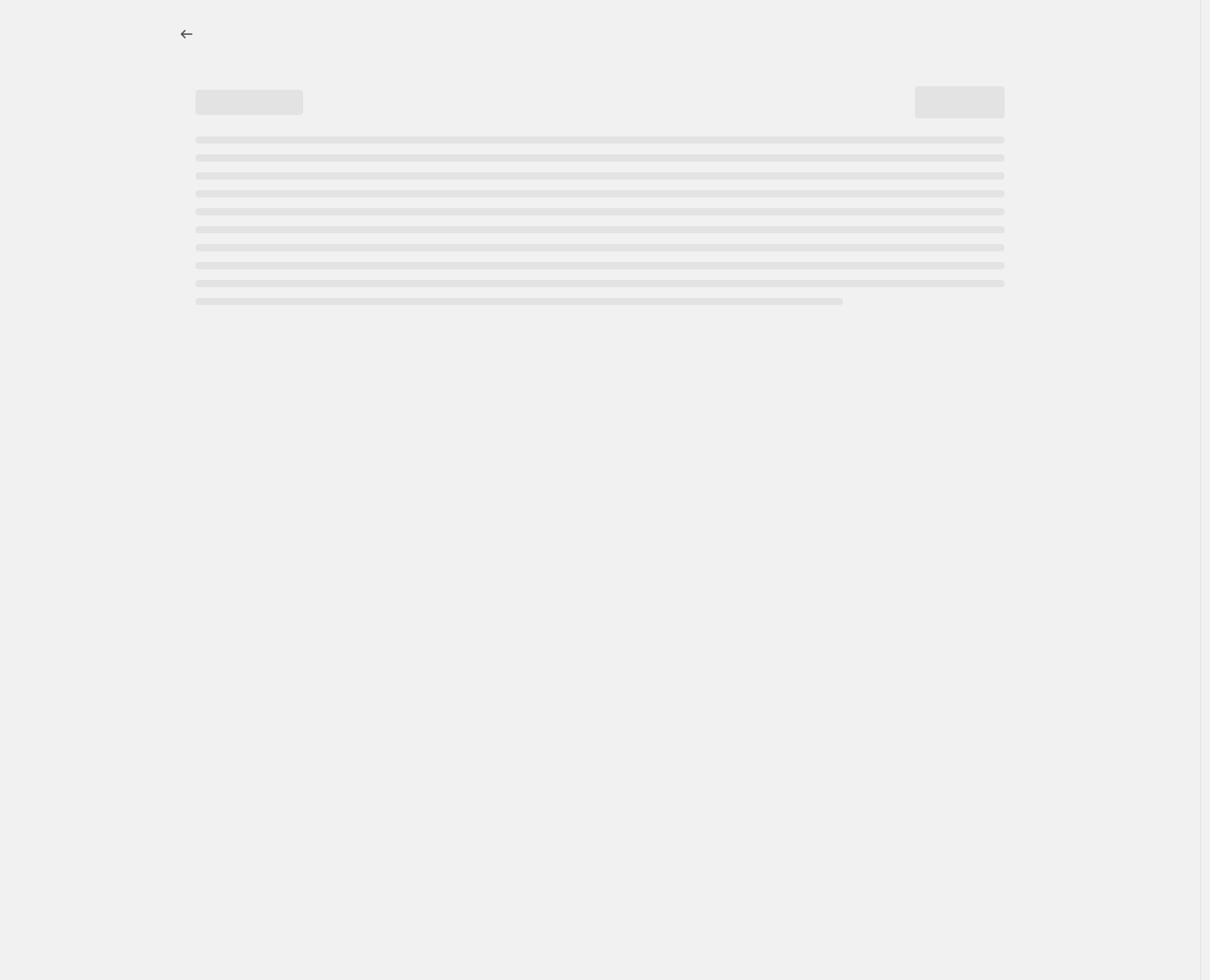
select select "percentage"
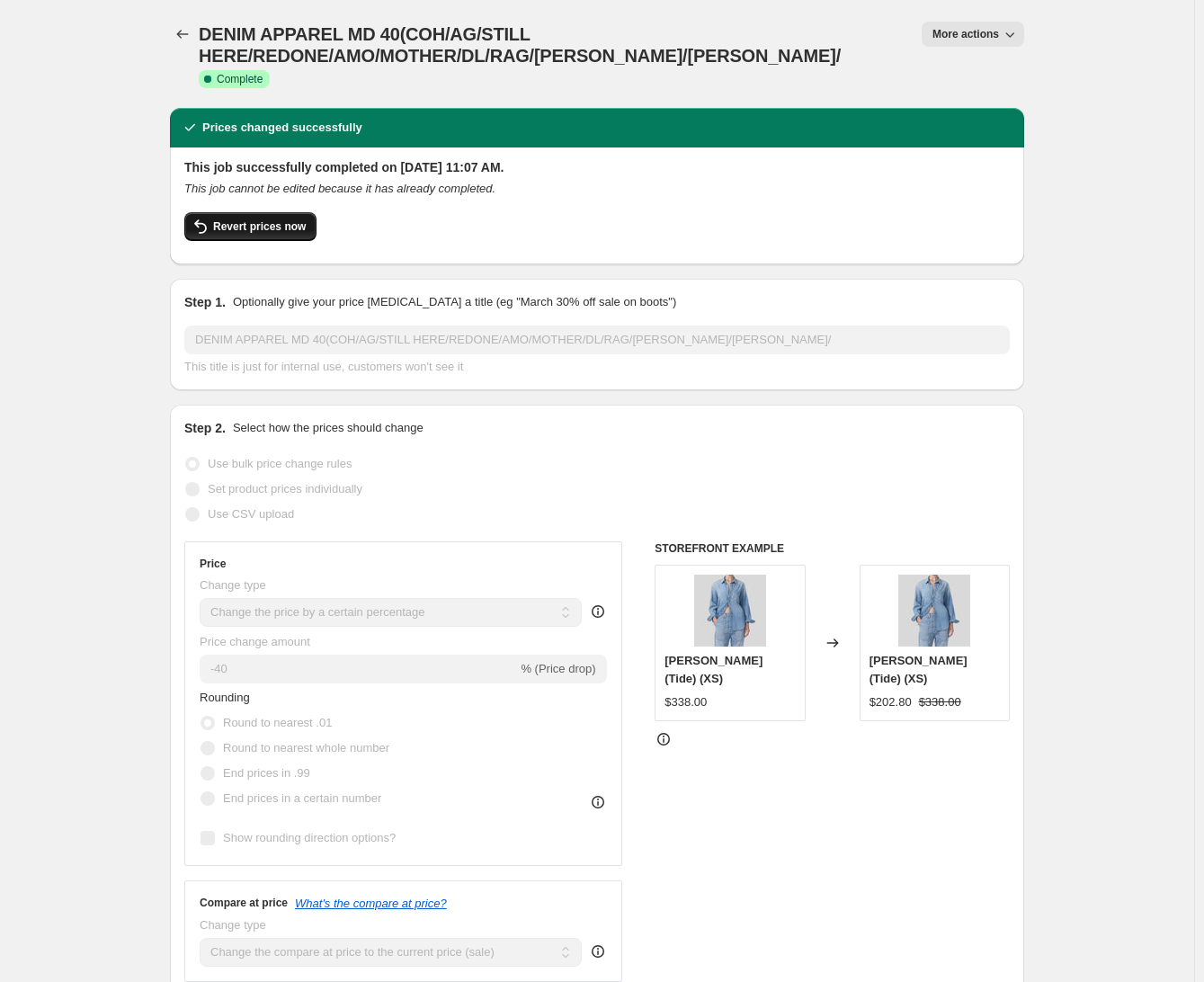
click at [273, 224] on span "Revert prices now" at bounding box center [260, 226] width 93 height 14
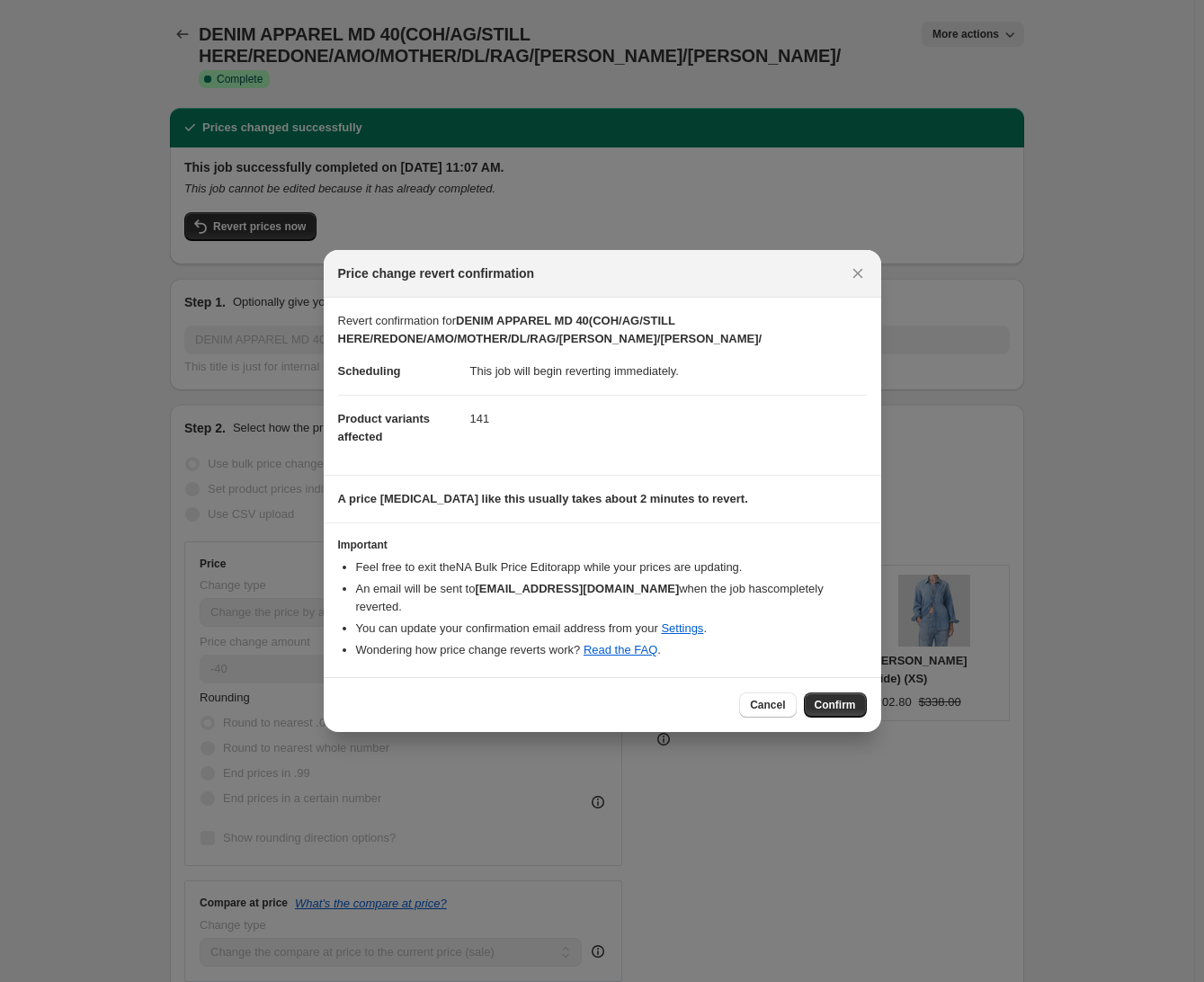
click at [824, 698] on span "Confirm" at bounding box center [835, 704] width 42 height 14
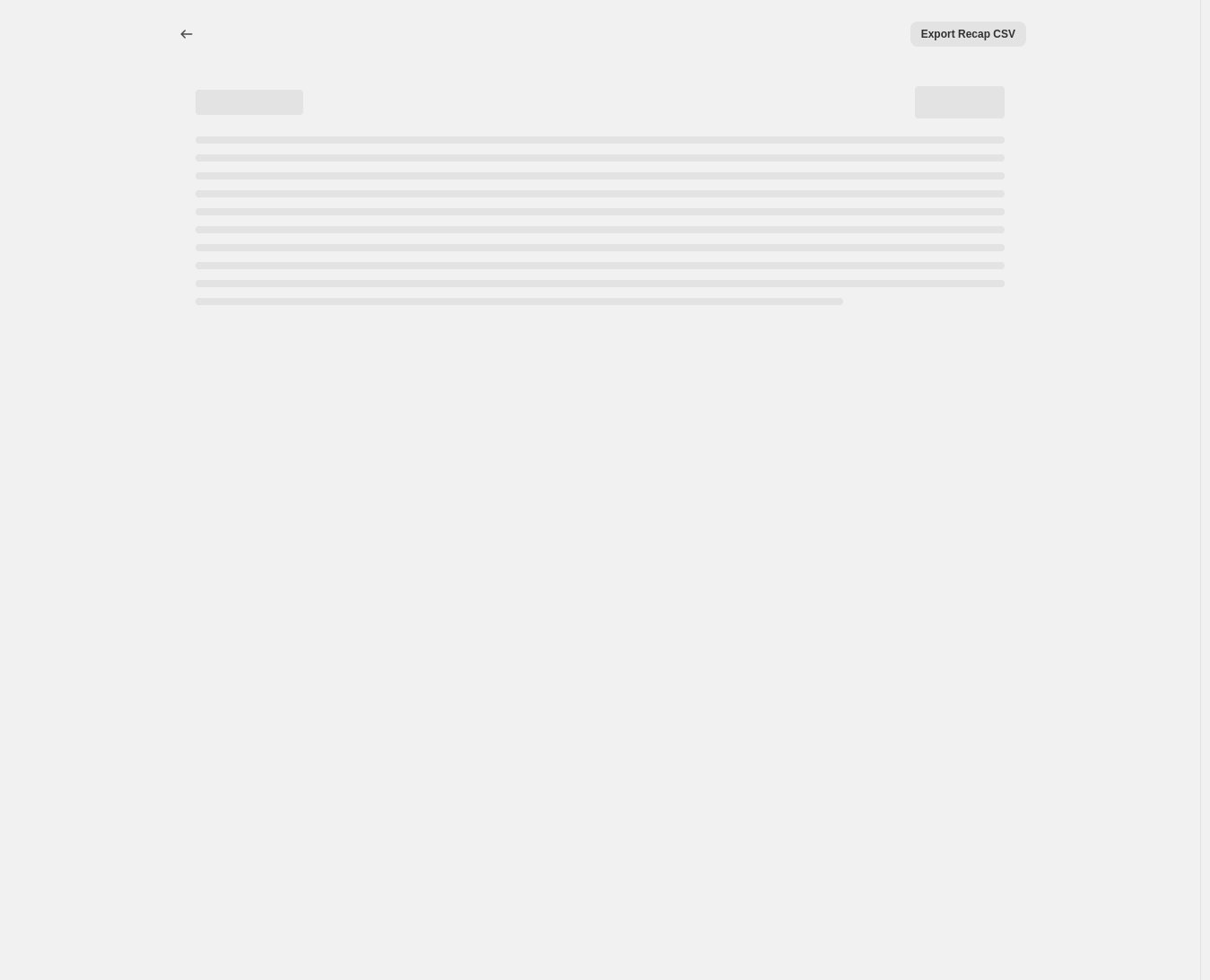
select select "percentage"
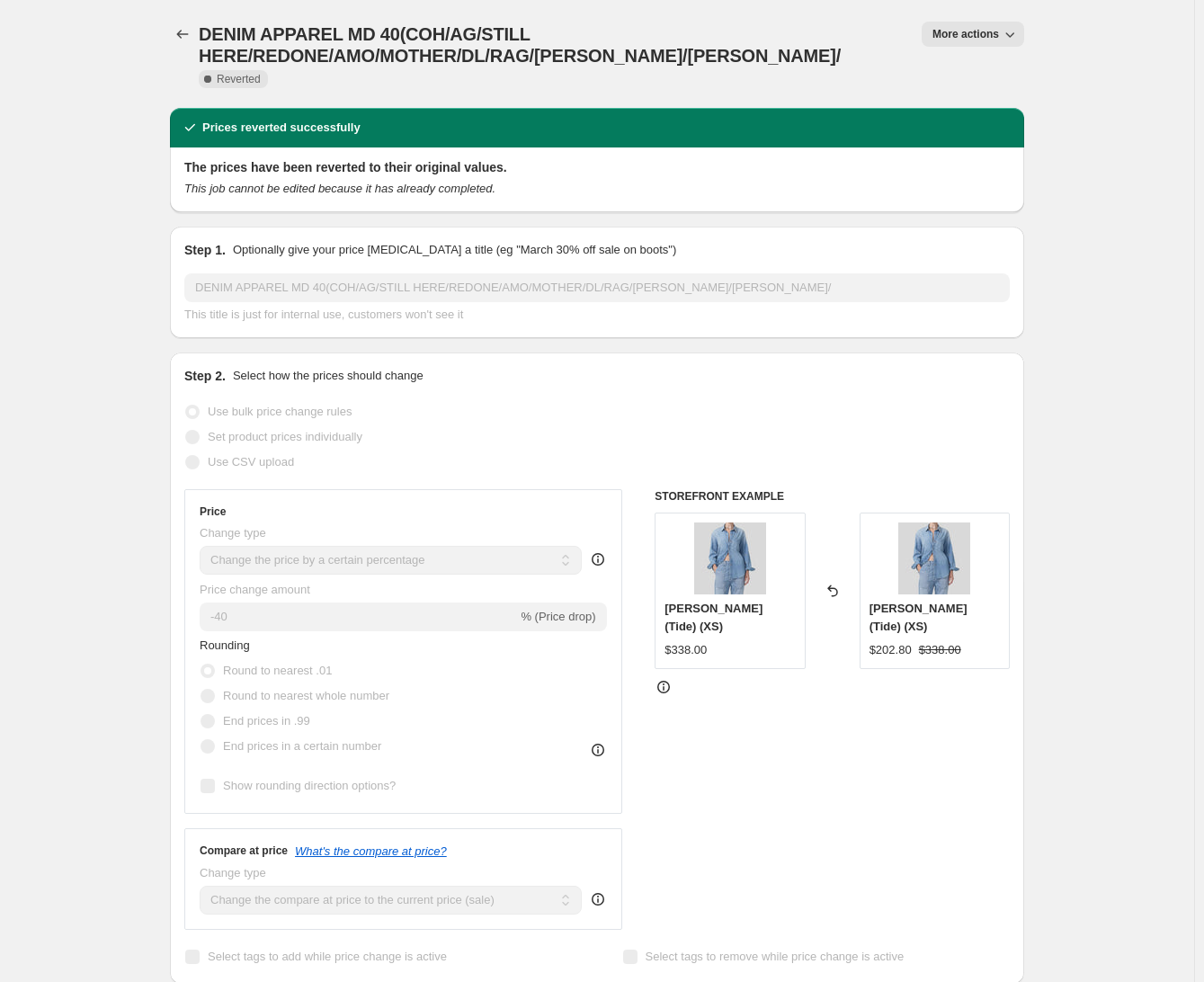
drag, startPoint x: 321, startPoint y: 231, endPoint x: 963, endPoint y: 36, distance: 671.0
click at [963, 36] on span "More actions" at bounding box center [965, 33] width 66 height 14
click at [958, 75] on span "Copy to new job" at bounding box center [981, 71] width 83 height 13
select select "percentage"
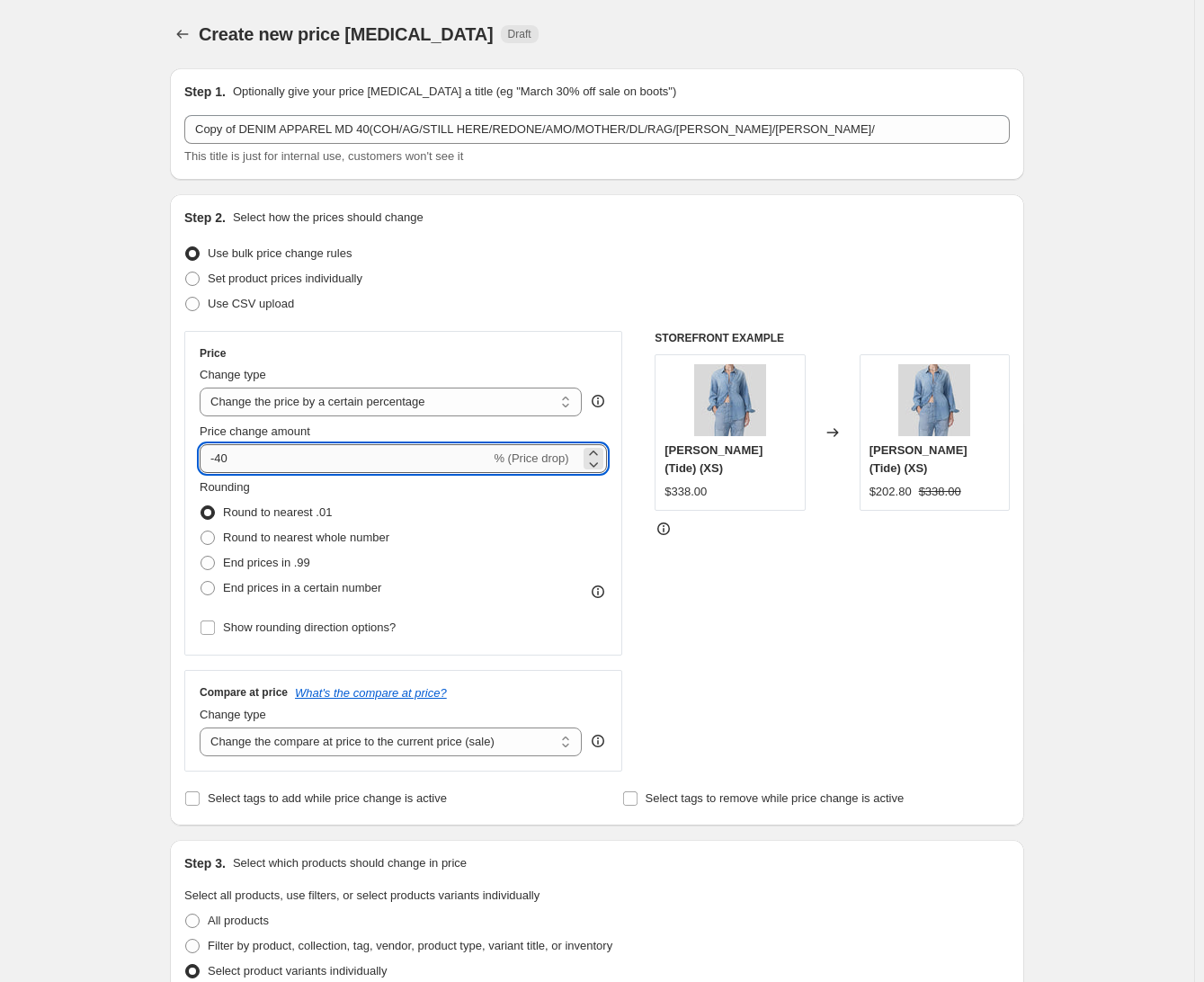
click at [251, 459] on input "-40" at bounding box center [345, 458] width 290 height 28
type input "-4"
type input "-50"
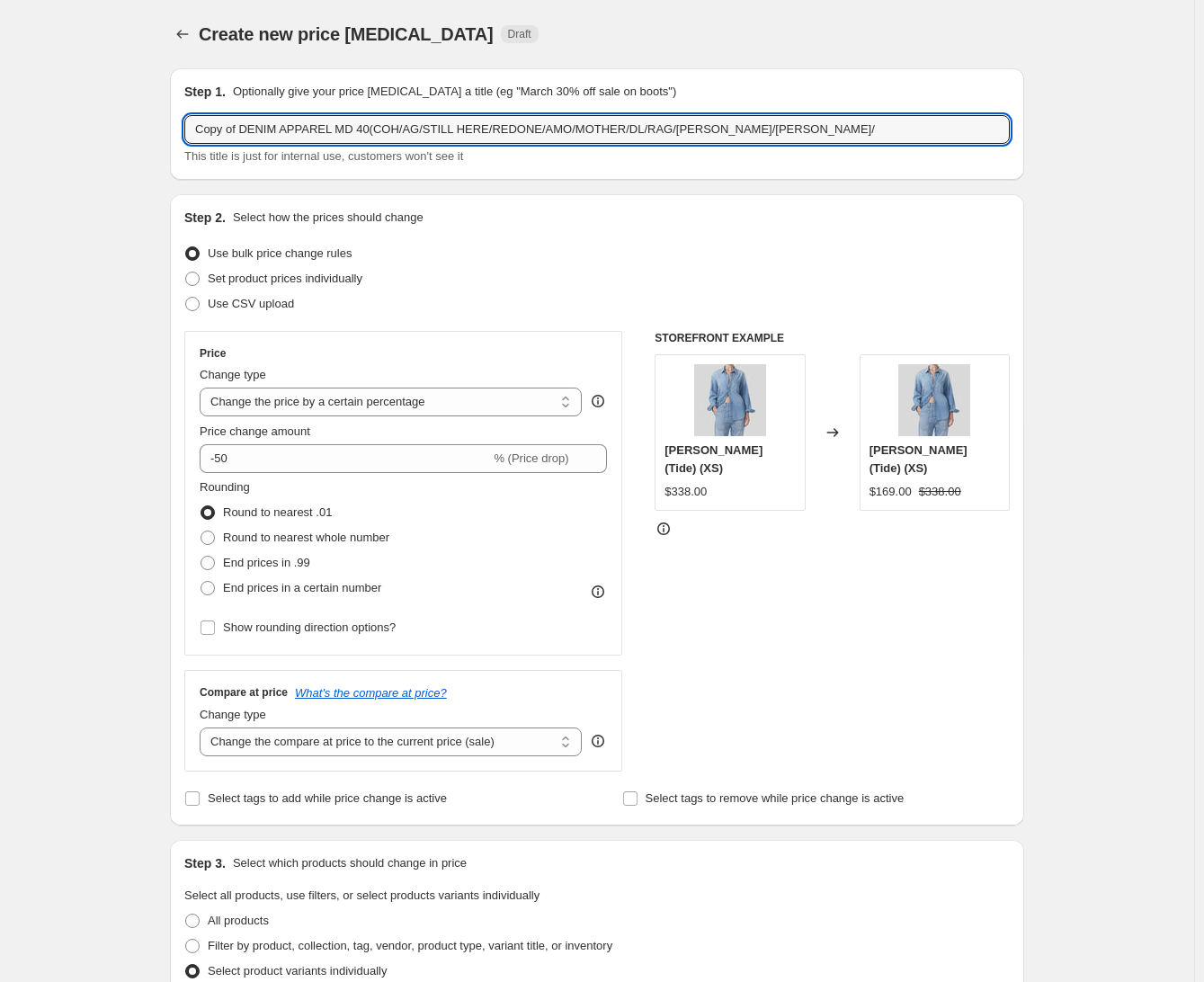
drag, startPoint x: 244, startPoint y: 126, endPoint x: 187, endPoint y: 133, distance: 57.4
click at [187, 133] on div "Step 1. Optionally give your price [MEDICAL_DATA] a title (eg "March 30% off sa…" at bounding box center [596, 124] width 854 height 112
click at [315, 129] on input "DENIM APPAREL MD 40(COH/AG/STILL HERE/REDONE/AMO/MOTHER/DL/RAG/[PERSON_NAME]/[P…" at bounding box center [596, 129] width 826 height 28
type input "DENIM APPAREL MD 50(COH/AG/STILL HERE/REDONE/AMO/MOTHER/DL/RAG/[PERSON_NAME]/[P…"
click at [116, 220] on div "Create new price [MEDICAL_DATA]. This page is ready Create new price [MEDICAL_D…" at bounding box center [596, 925] width 1194 height 1851
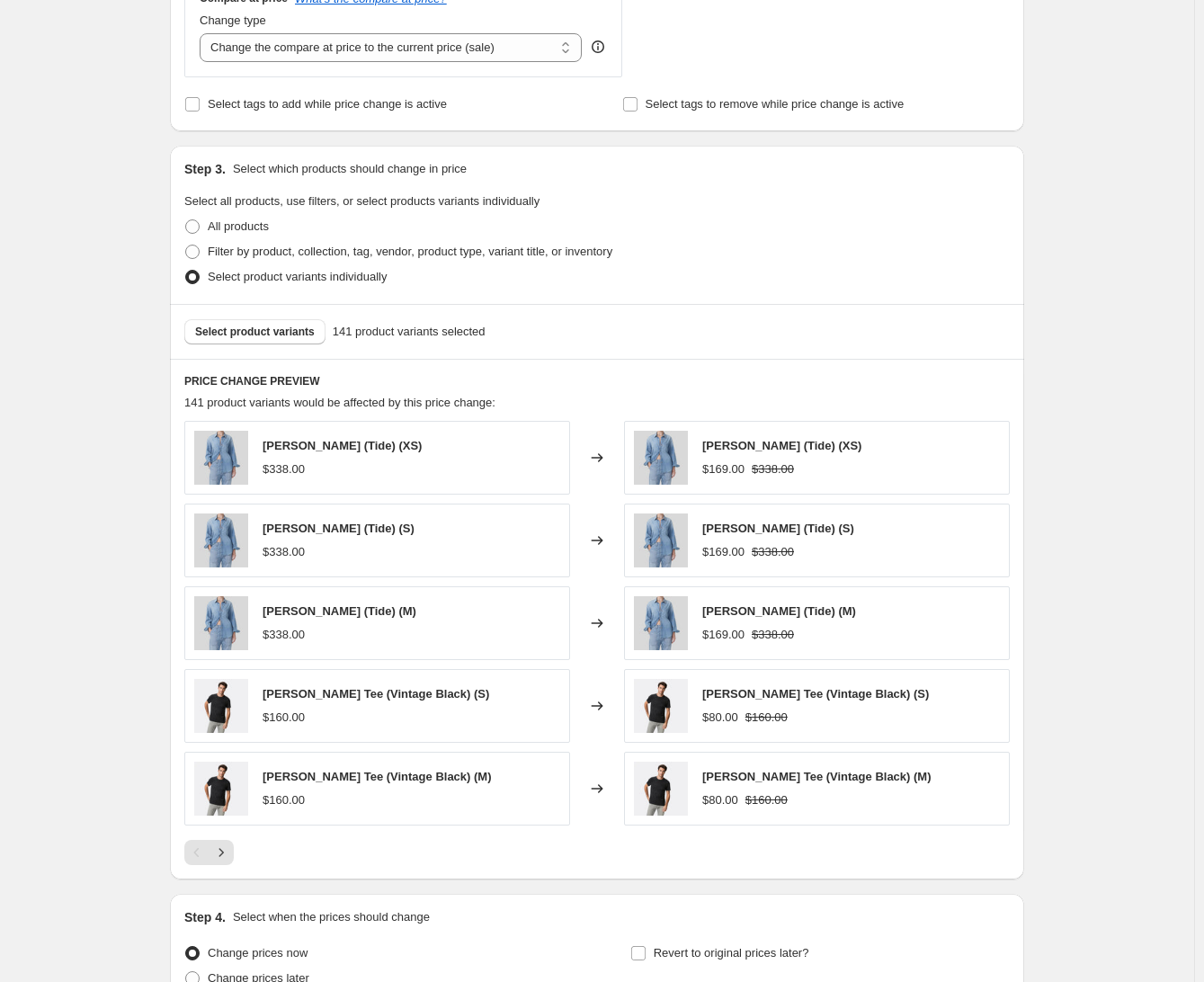
scroll to position [871, 0]
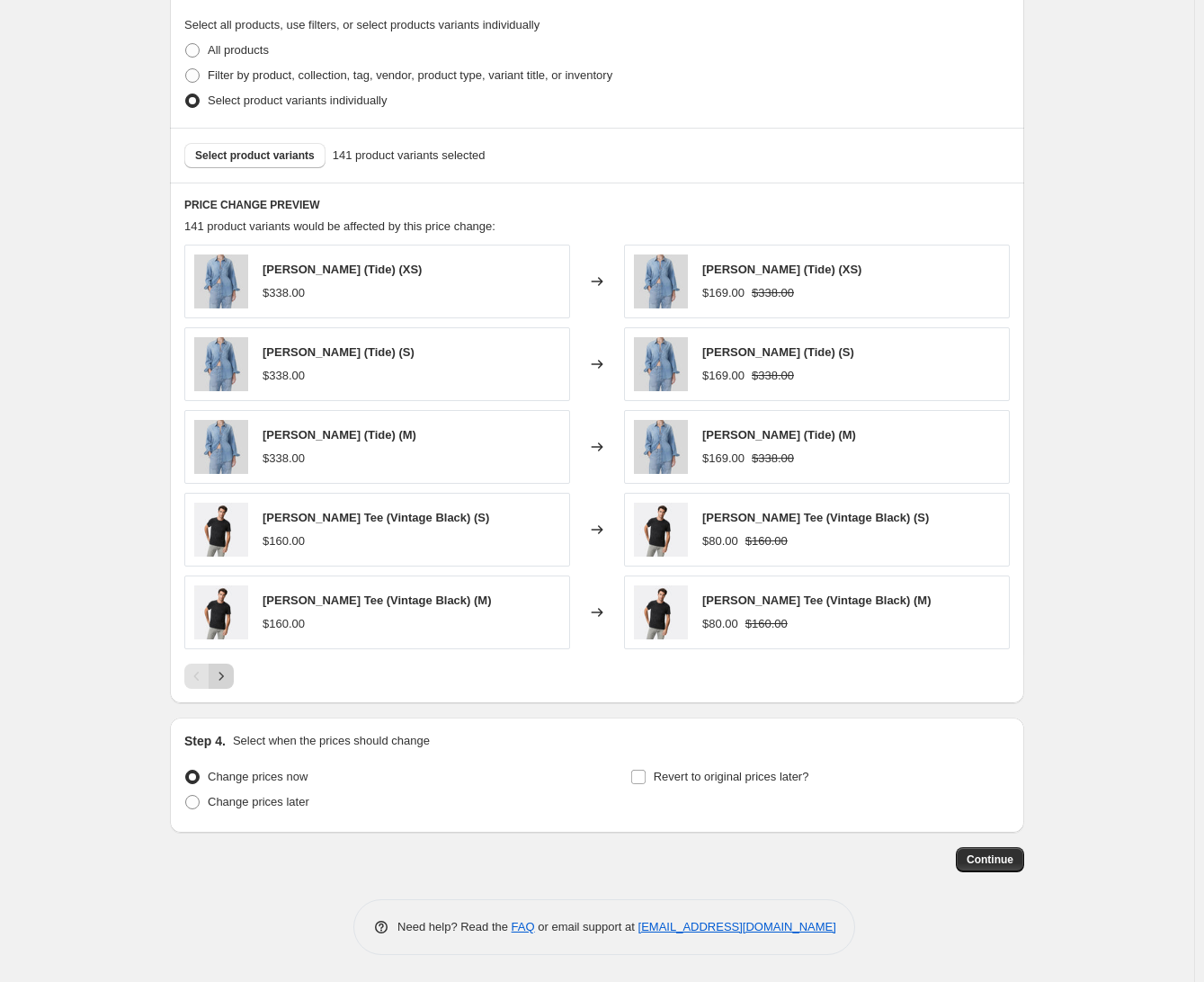
click at [234, 680] on button "Next" at bounding box center [221, 676] width 26 height 26
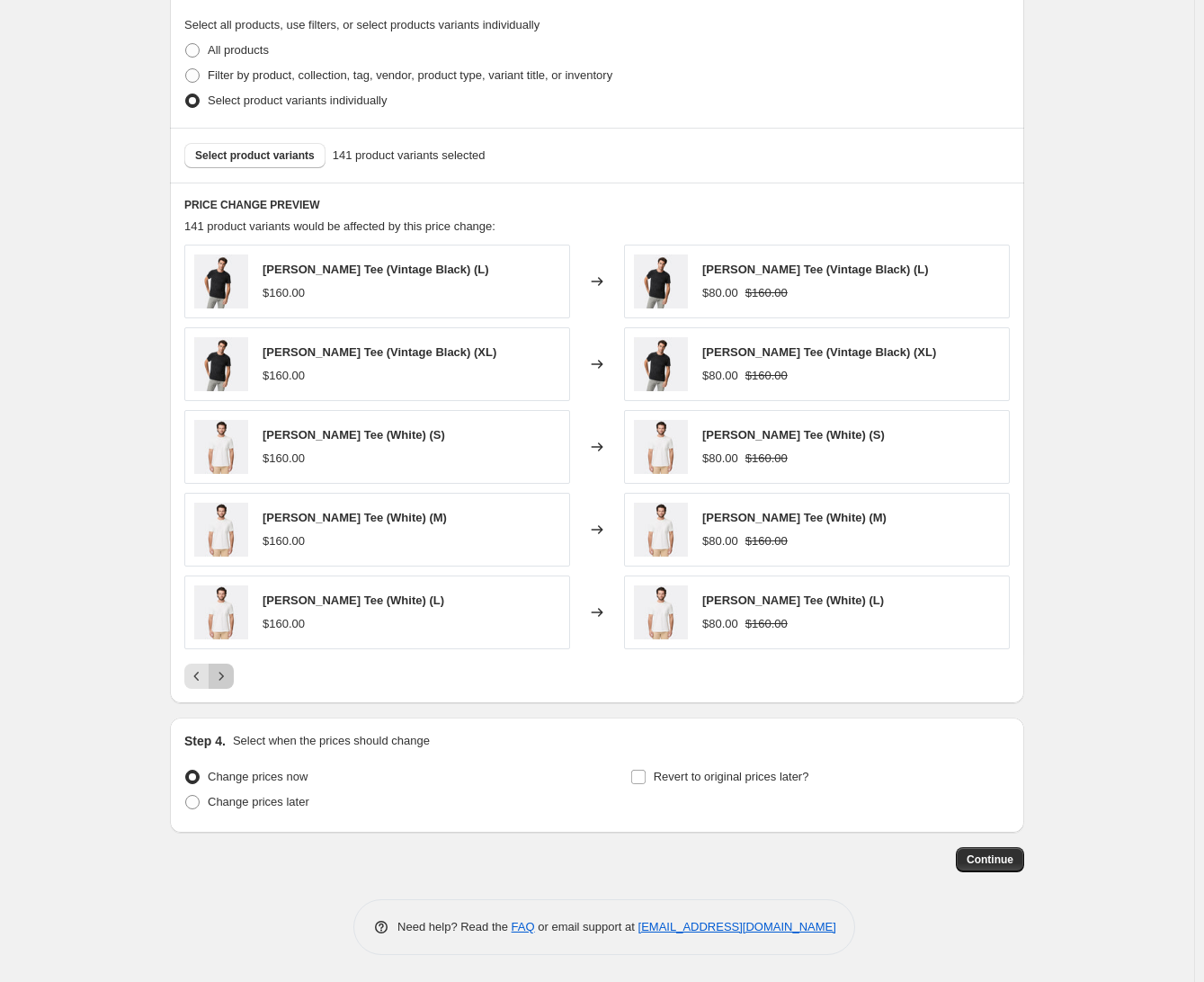
click at [234, 680] on button "Next" at bounding box center [221, 676] width 26 height 26
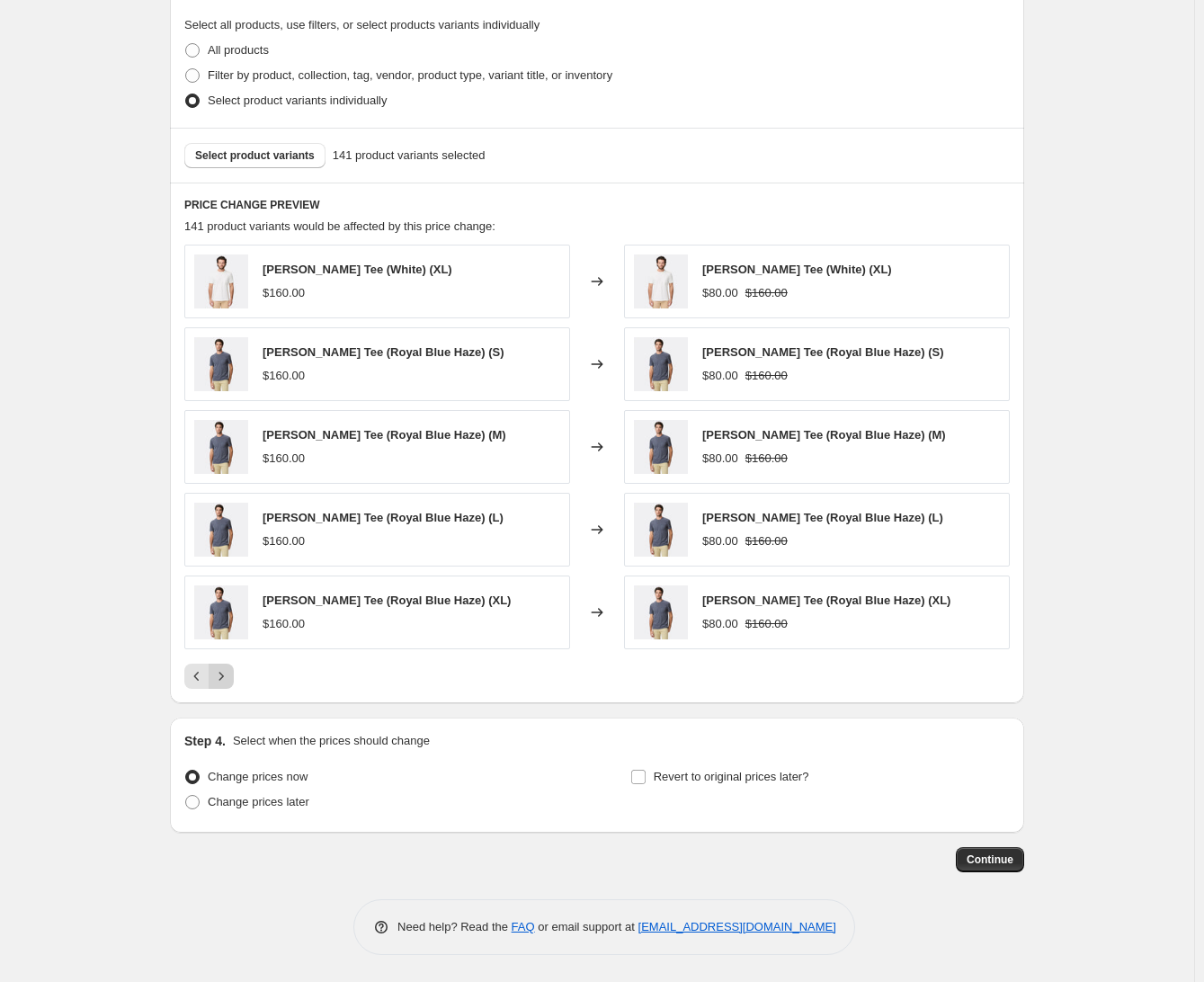
click at [234, 681] on button "Next" at bounding box center [221, 676] width 26 height 26
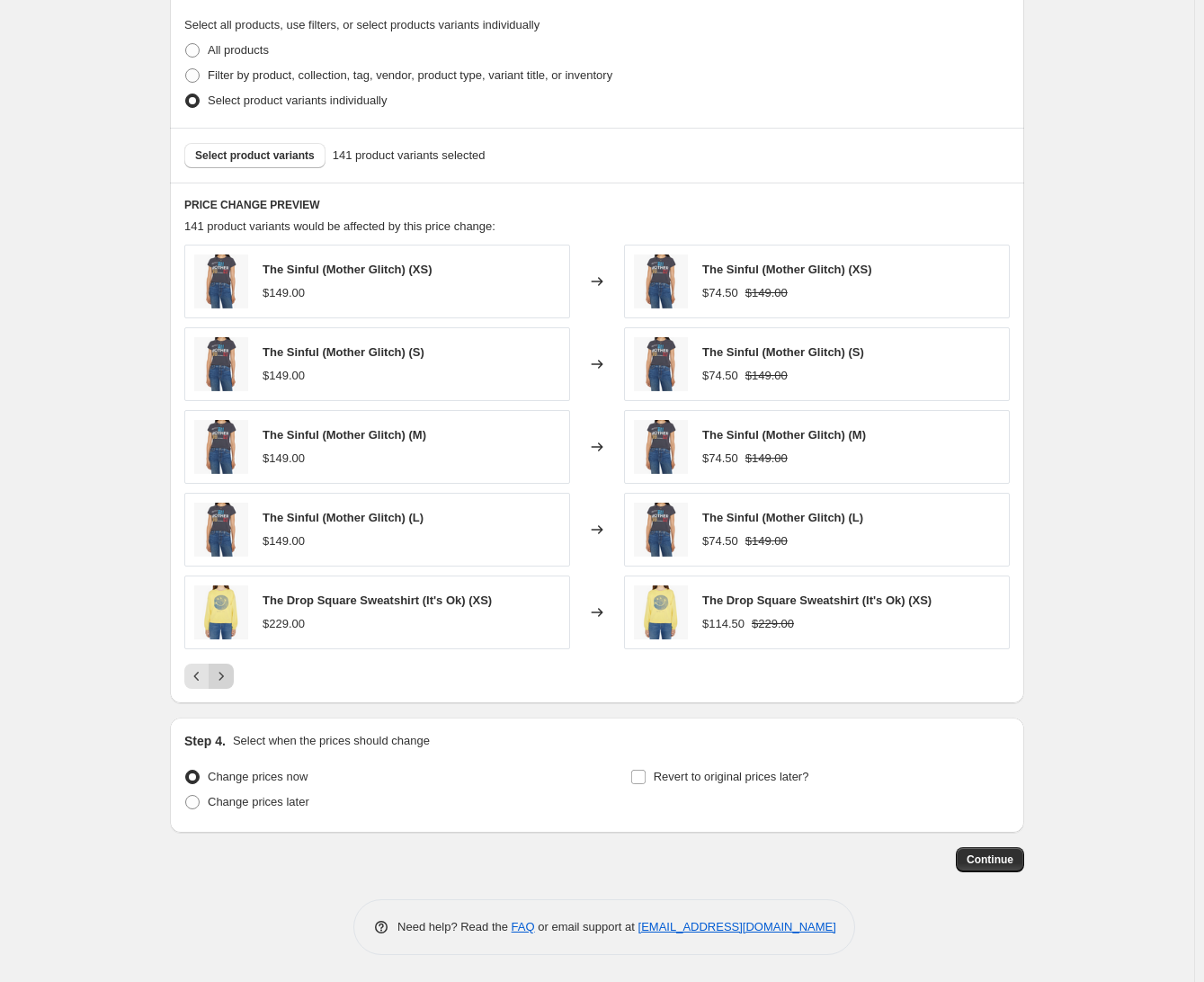
click at [234, 681] on button "Next" at bounding box center [221, 676] width 26 height 26
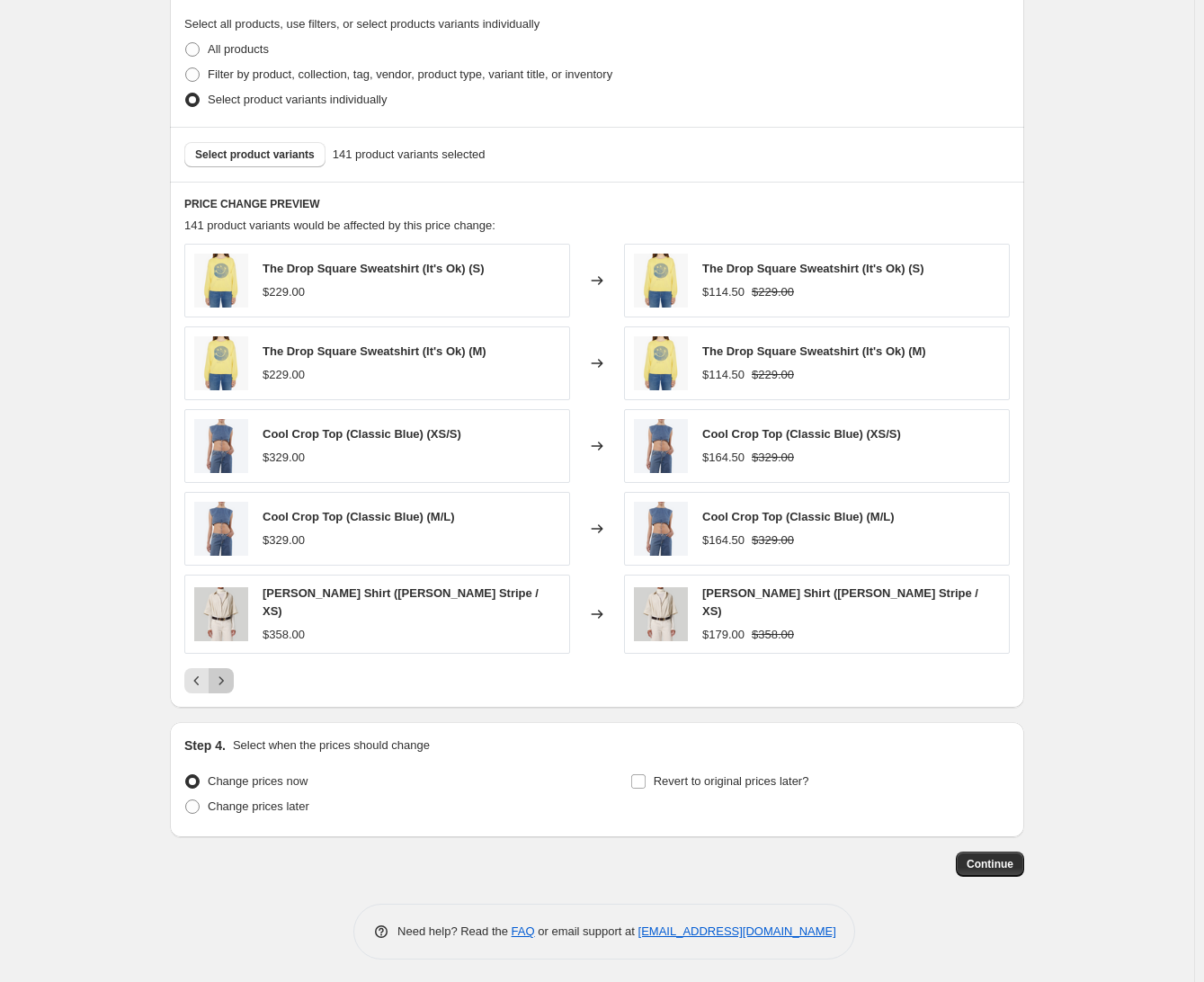
click at [234, 681] on button "Next" at bounding box center [221, 681] width 26 height 26
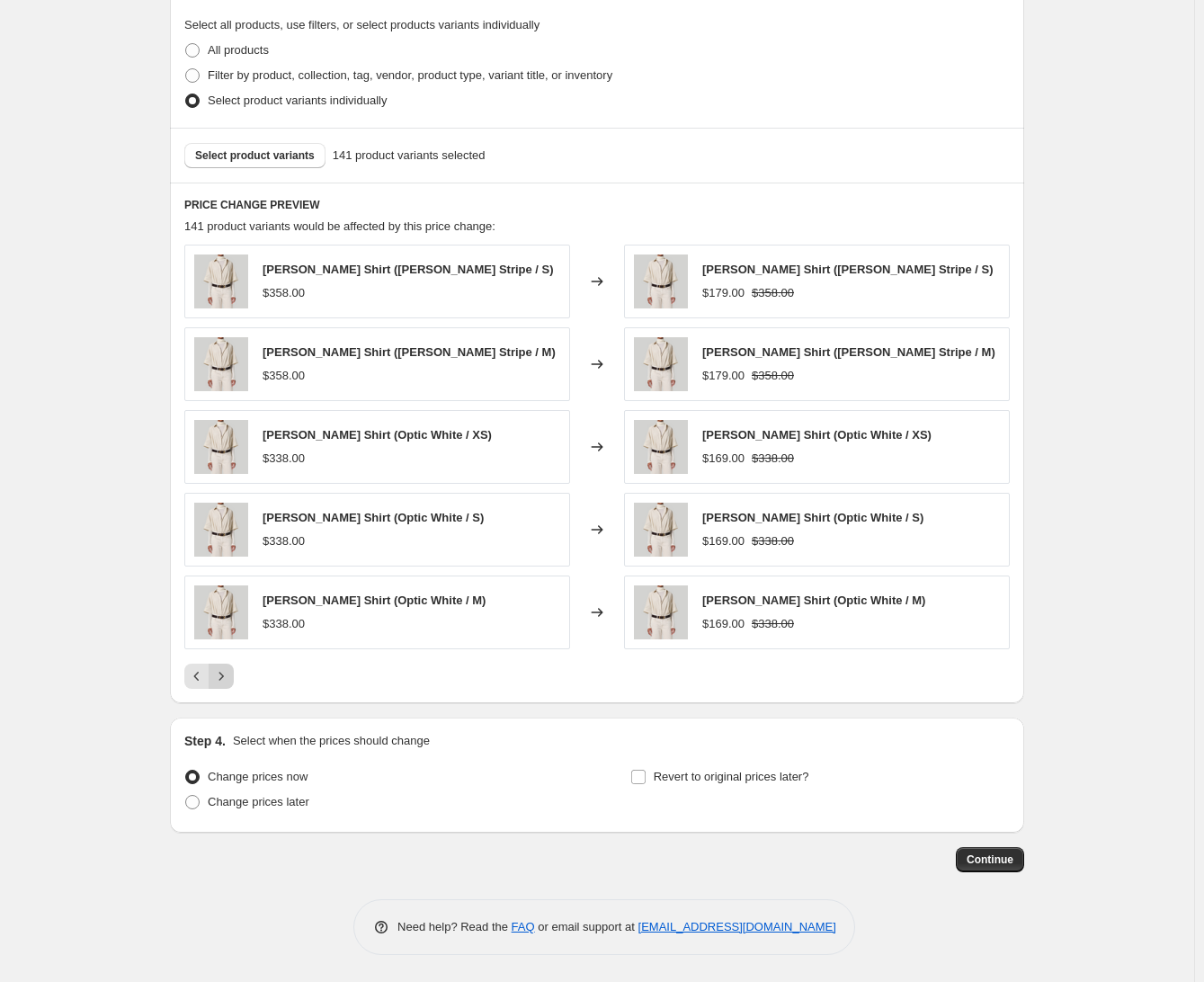
click at [234, 681] on button "Next" at bounding box center [221, 676] width 26 height 26
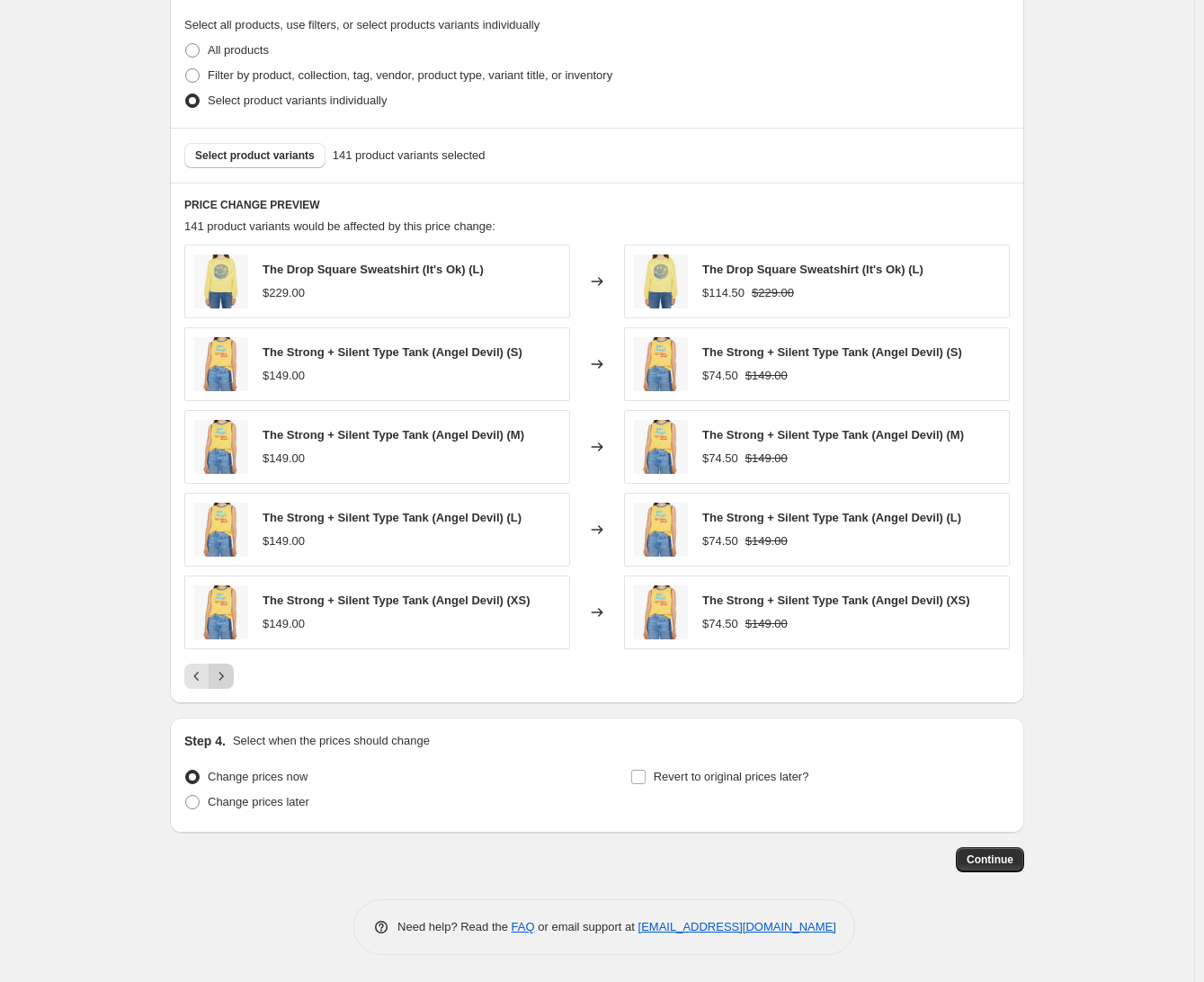
click at [234, 681] on button "Next" at bounding box center [221, 676] width 26 height 26
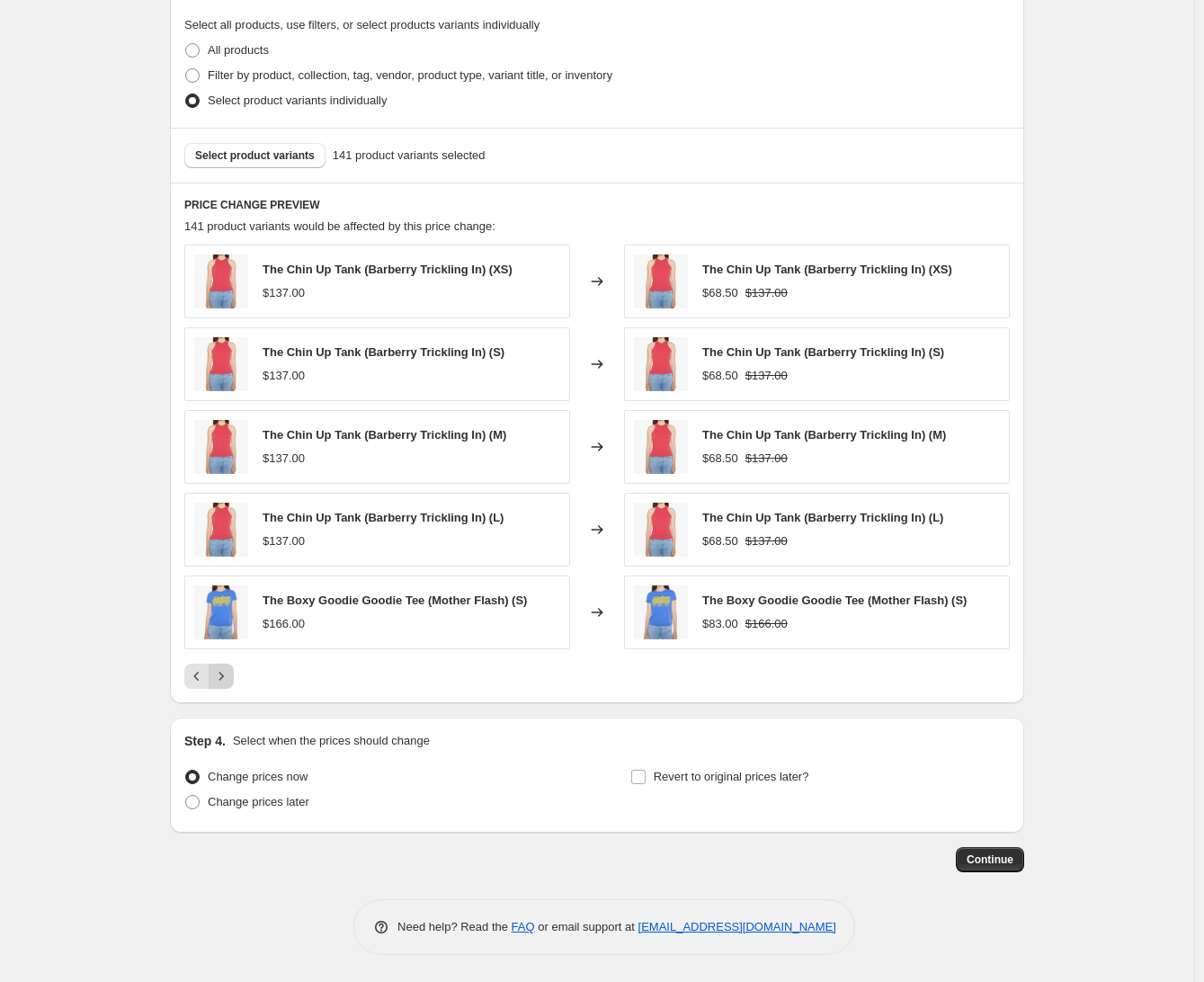
click at [234, 681] on button "Next" at bounding box center [221, 676] width 26 height 26
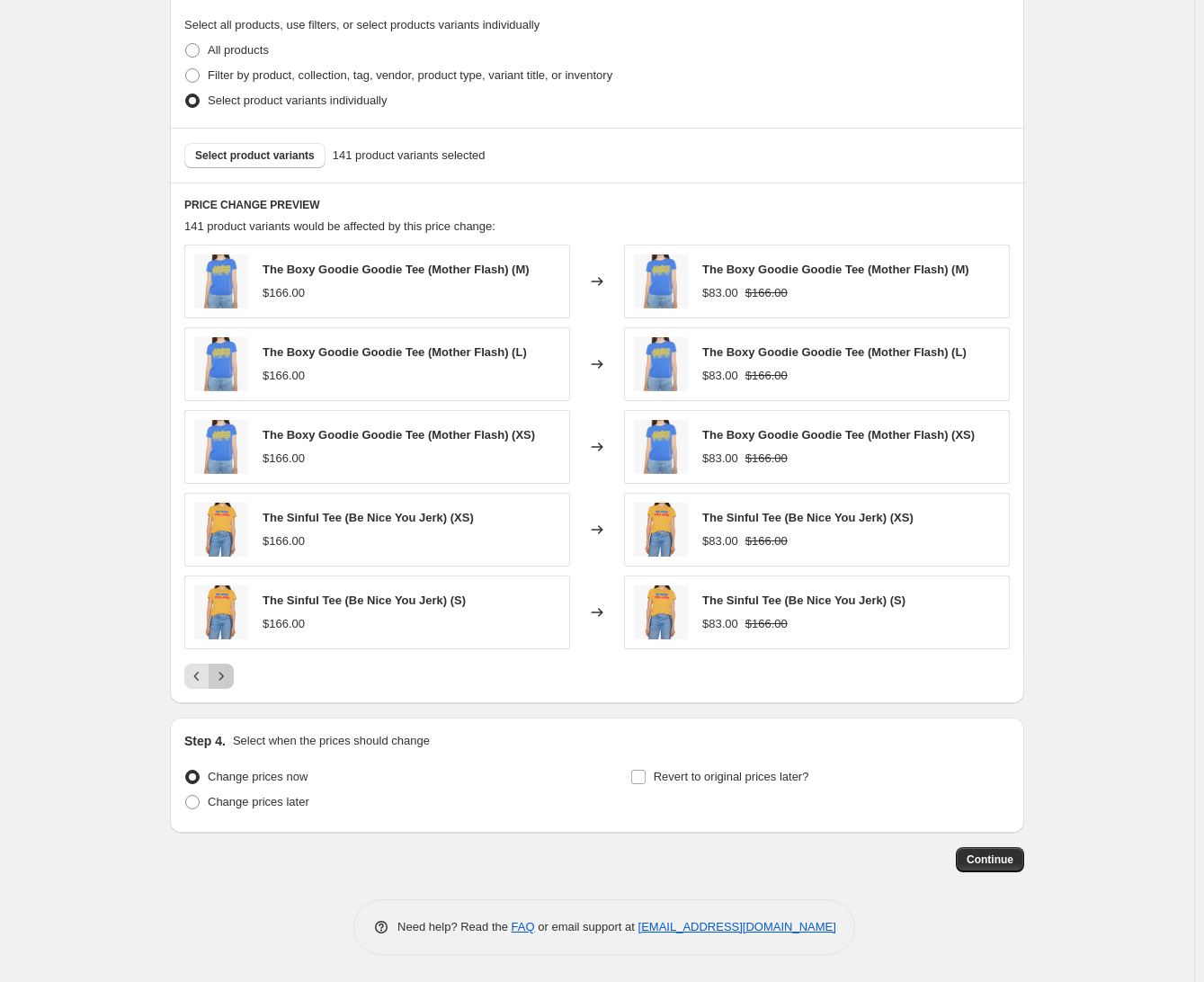
click at [234, 681] on button "Next" at bounding box center [221, 676] width 26 height 26
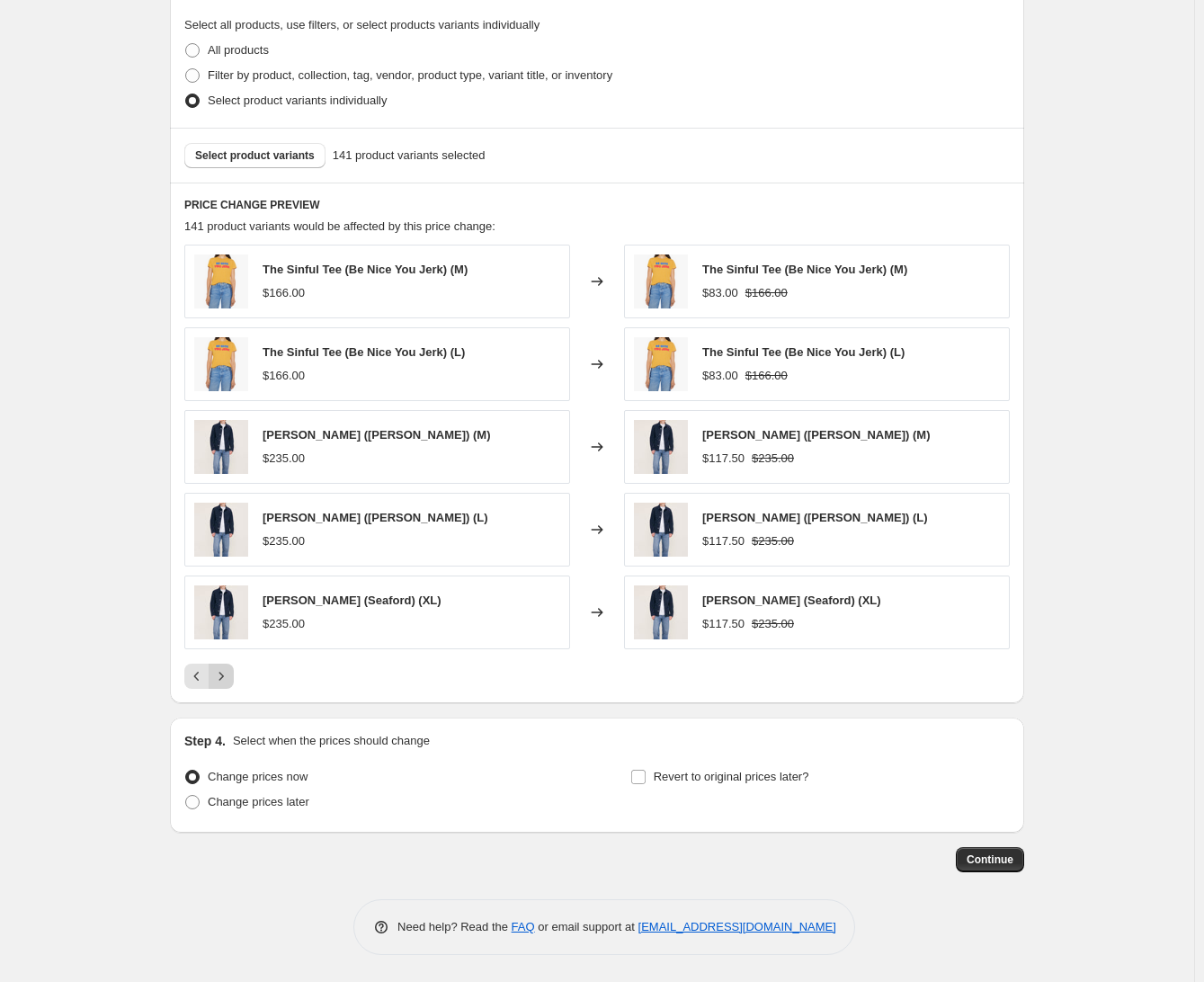
click at [234, 681] on button "Next" at bounding box center [221, 676] width 26 height 26
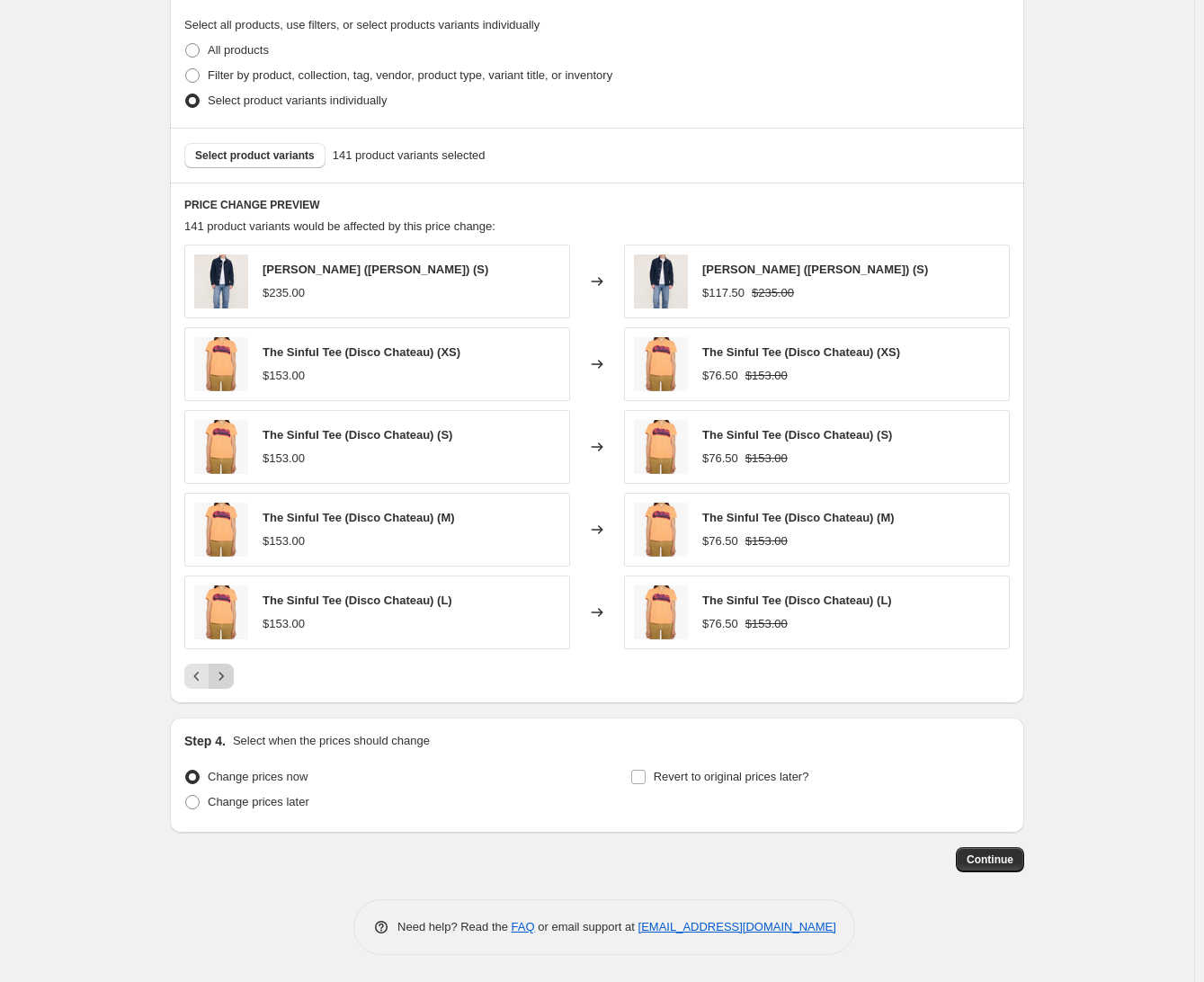
click at [234, 681] on button "Next" at bounding box center [221, 676] width 26 height 26
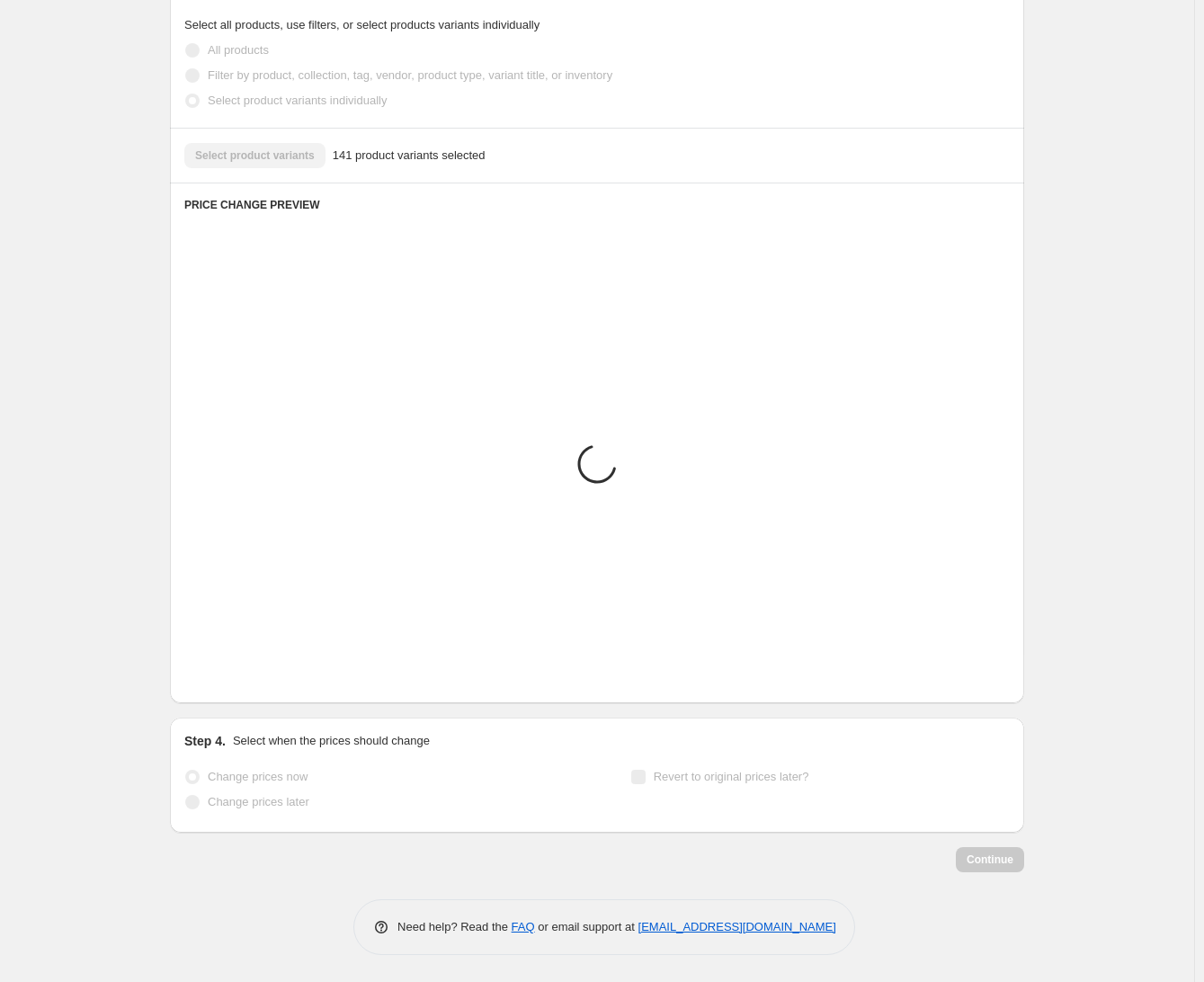
scroll to position [859, 0]
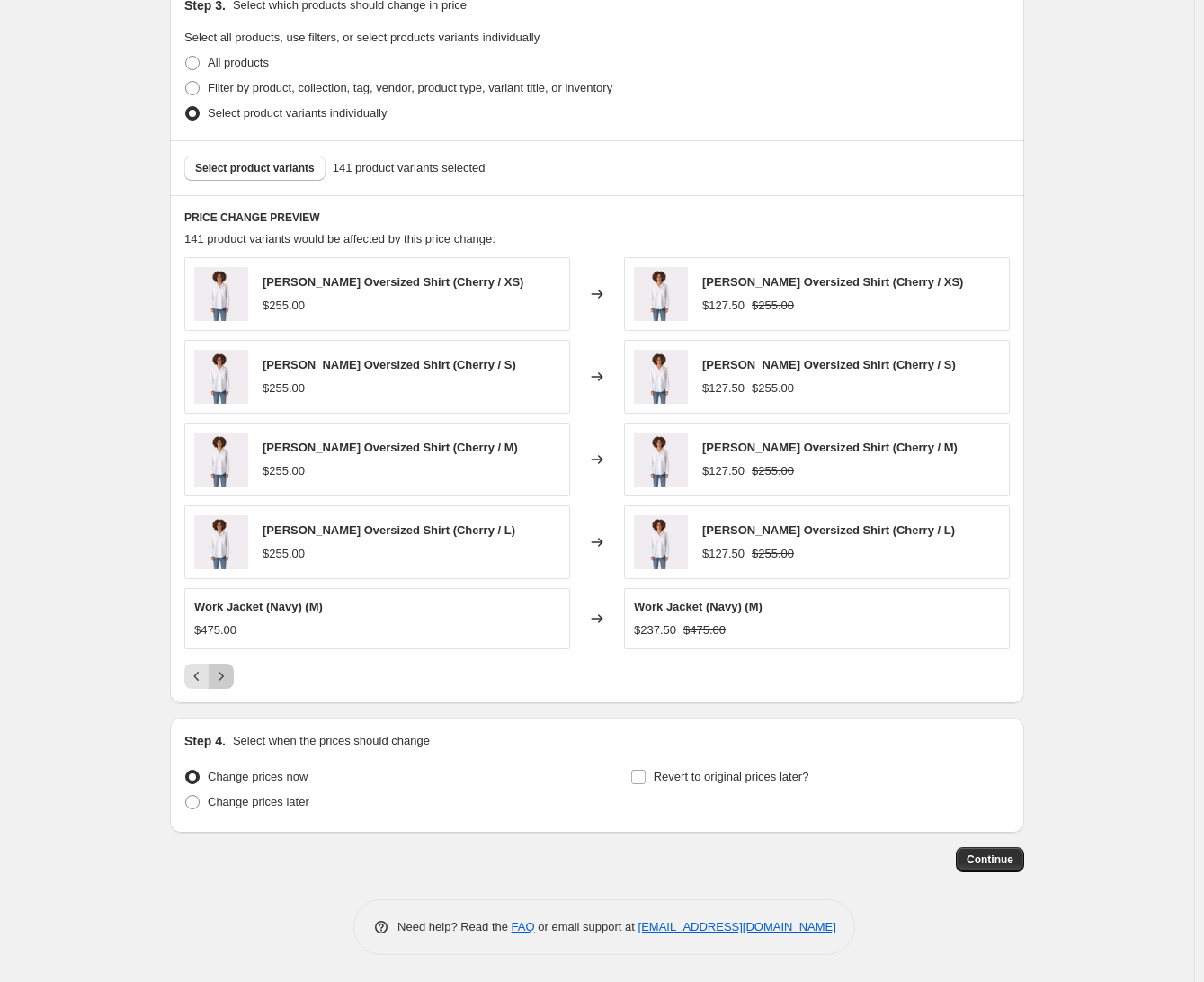
click at [234, 681] on button "Next" at bounding box center [221, 676] width 26 height 26
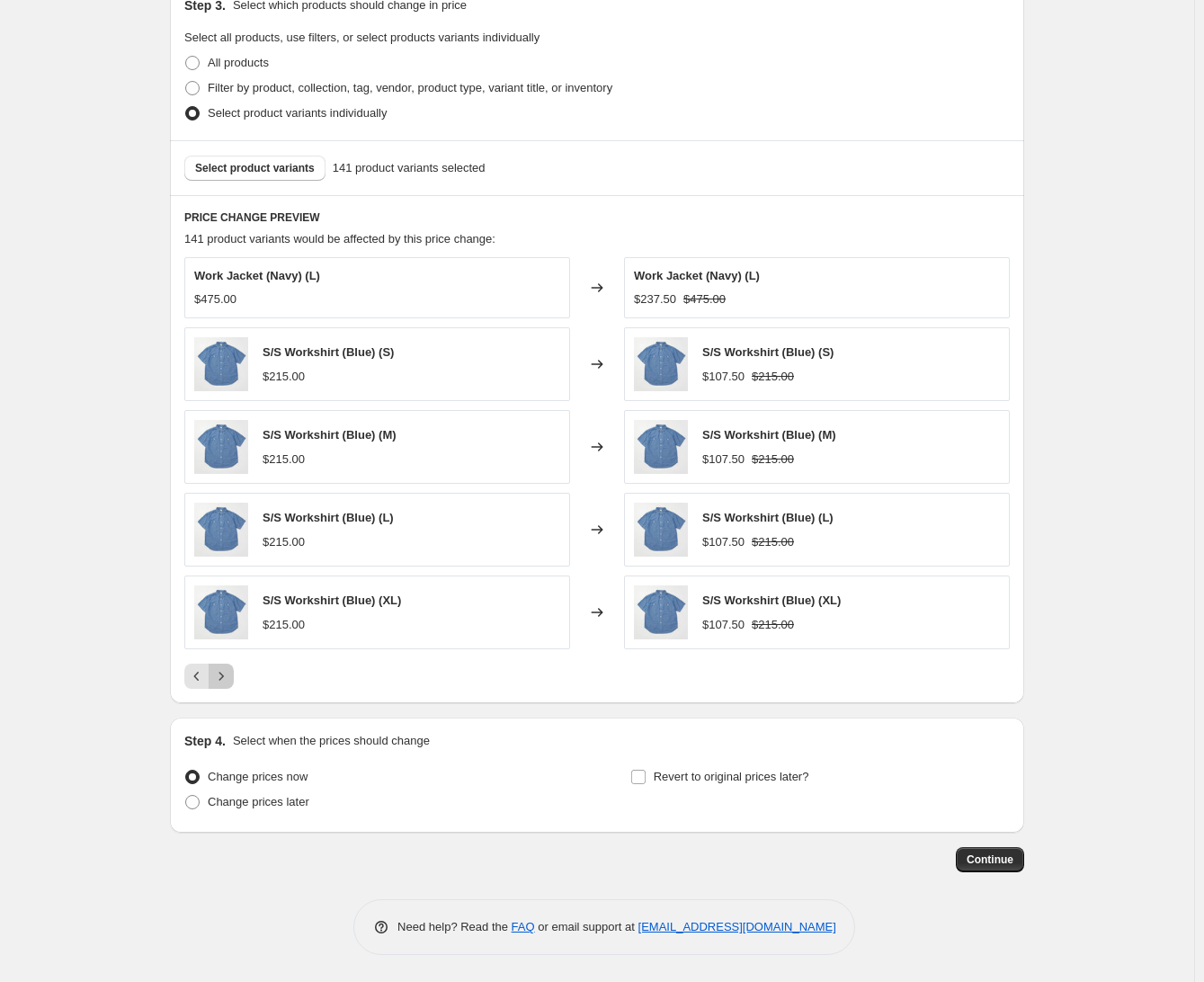
click at [234, 681] on button "Next" at bounding box center [221, 676] width 26 height 26
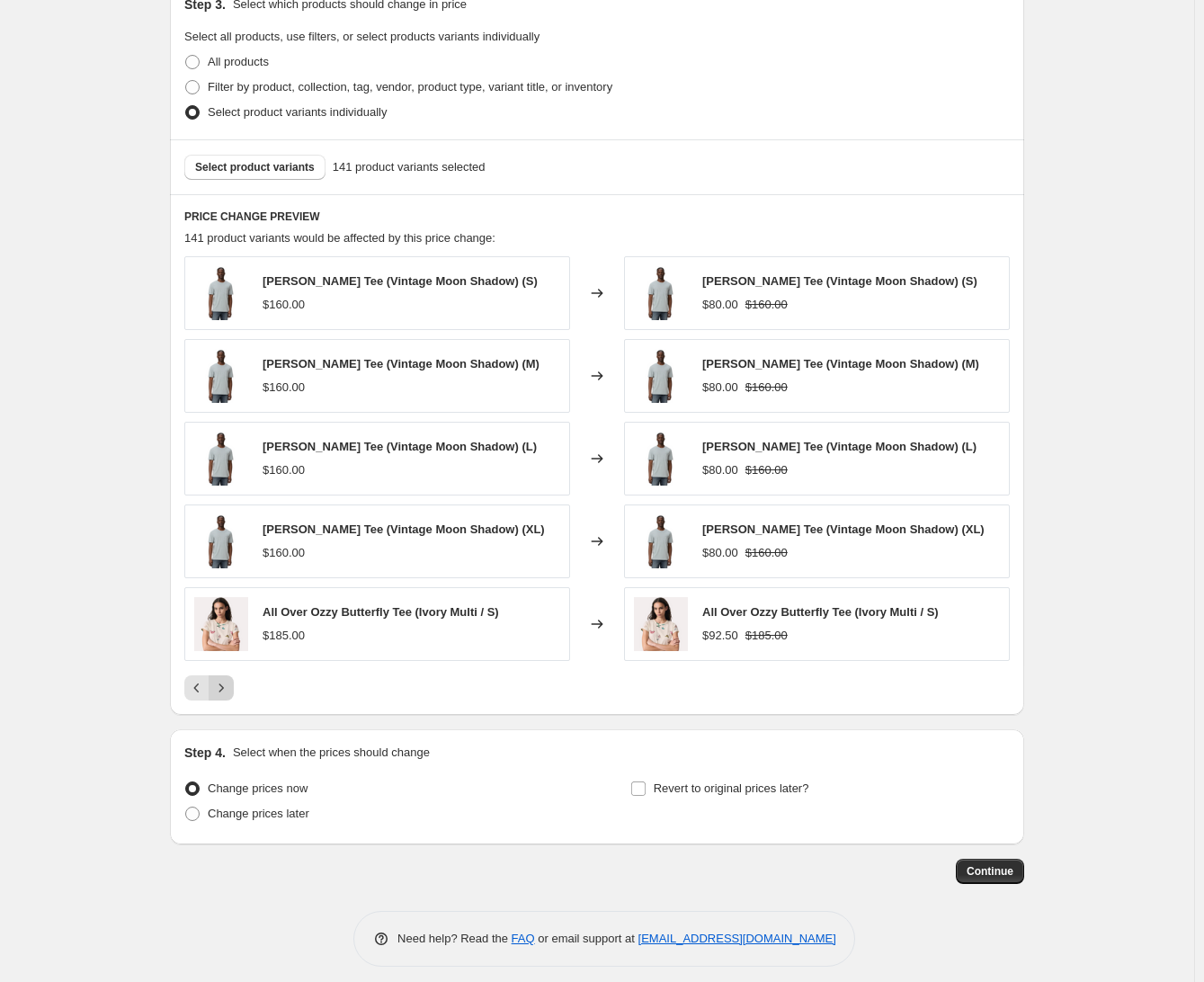
click at [234, 681] on button "Next" at bounding box center [221, 687] width 26 height 26
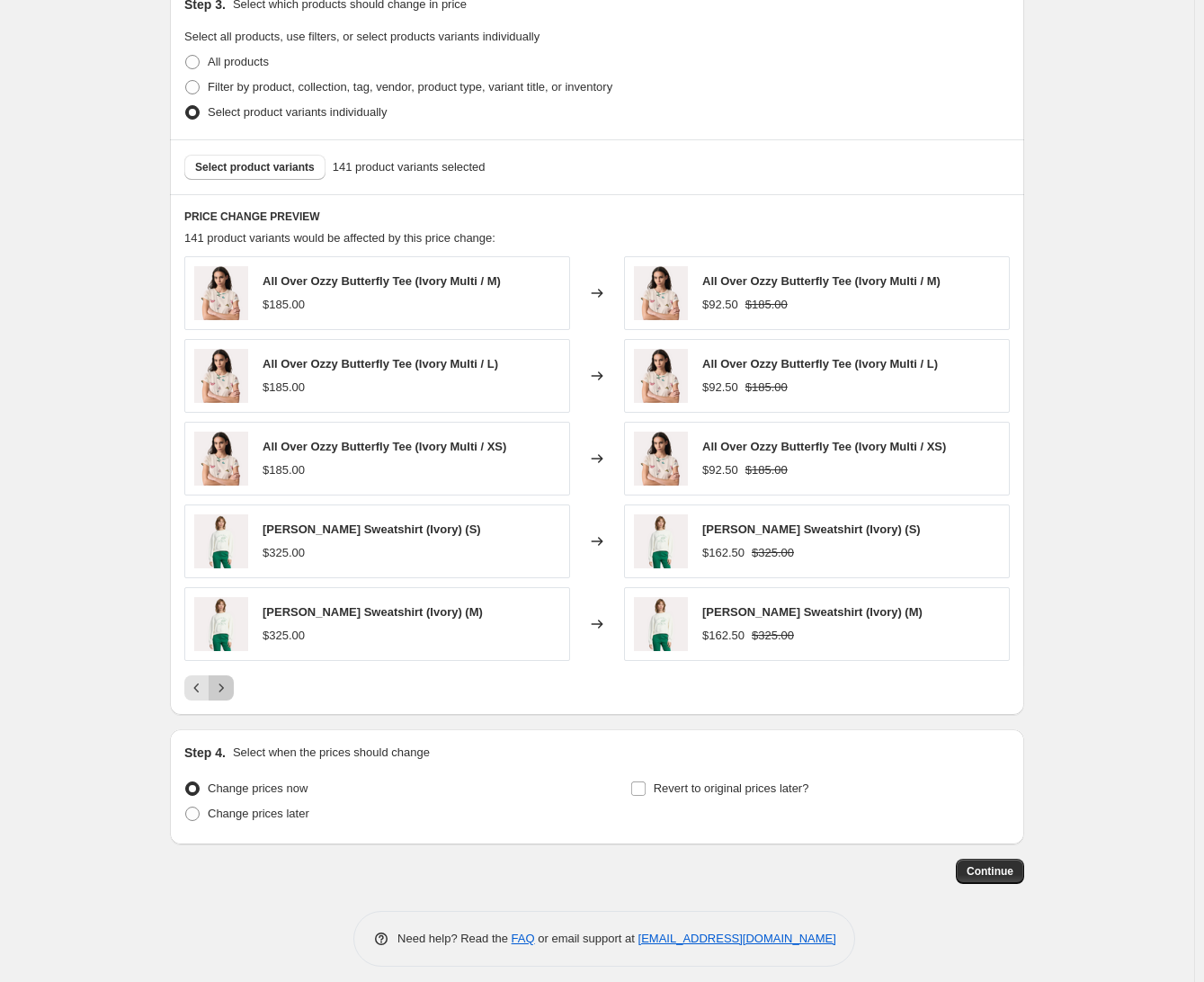
click at [234, 681] on button "Next" at bounding box center [221, 687] width 26 height 26
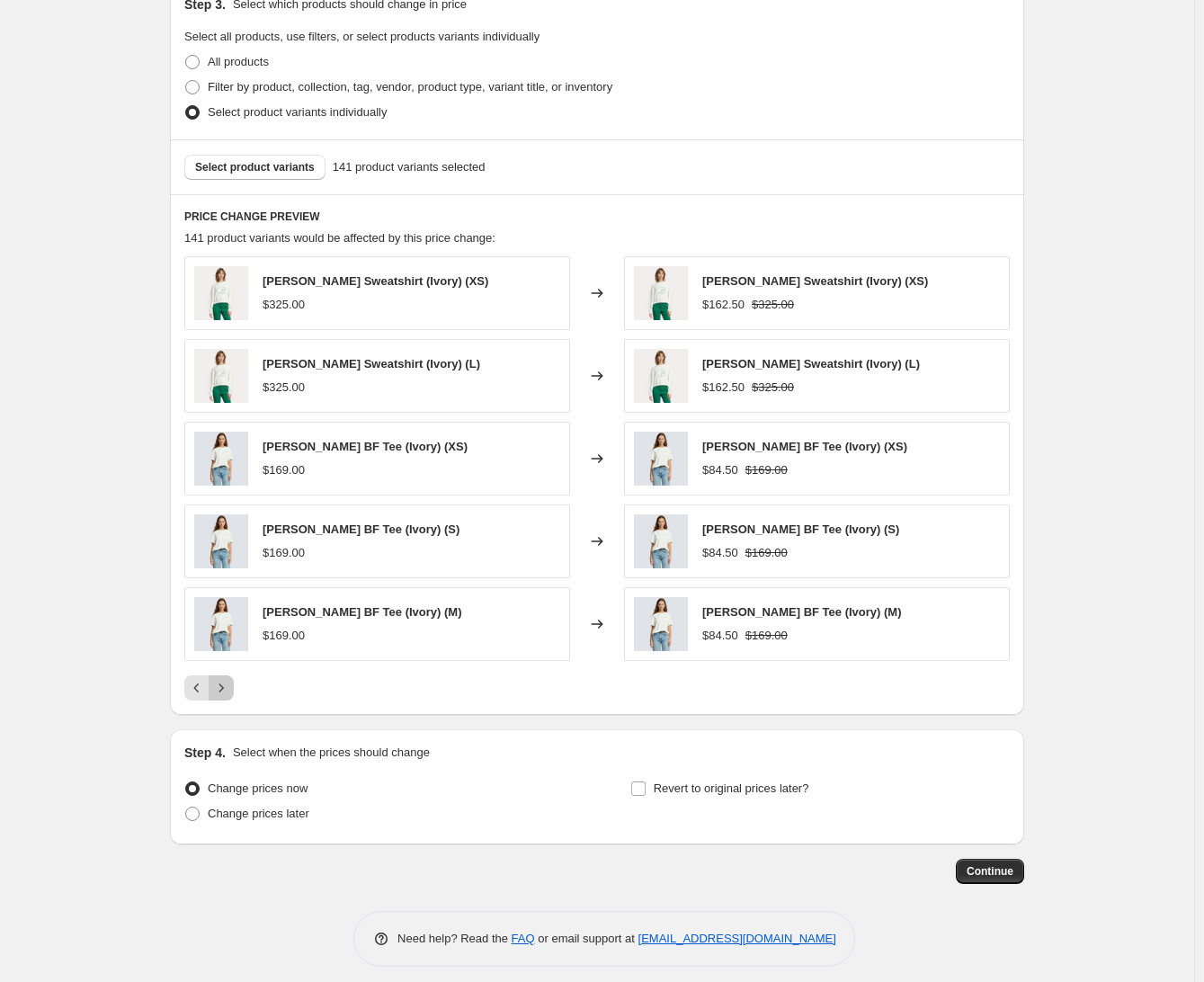
click at [234, 681] on button "Next" at bounding box center [221, 687] width 26 height 26
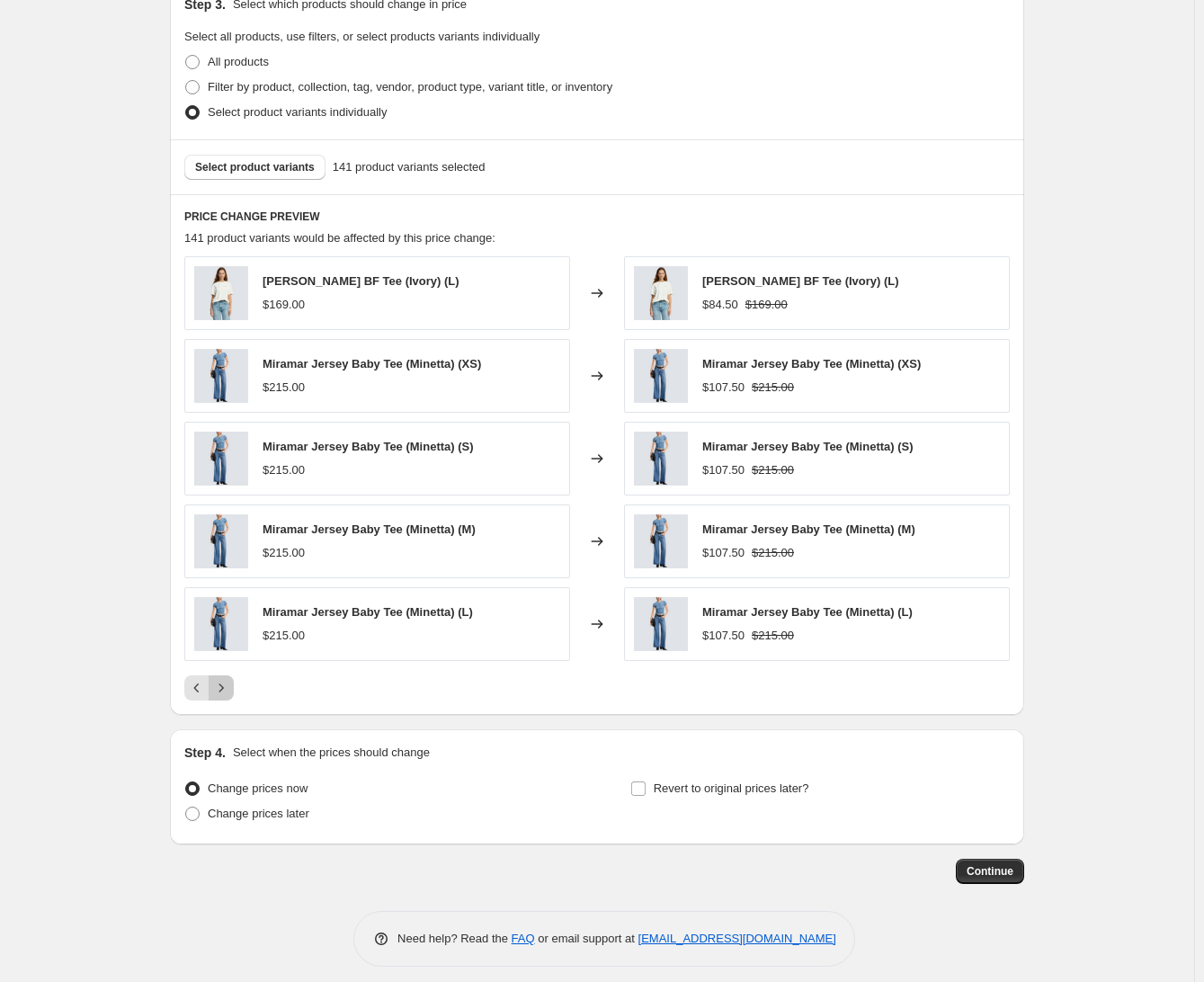
click at [234, 681] on button "Next" at bounding box center [221, 687] width 26 height 26
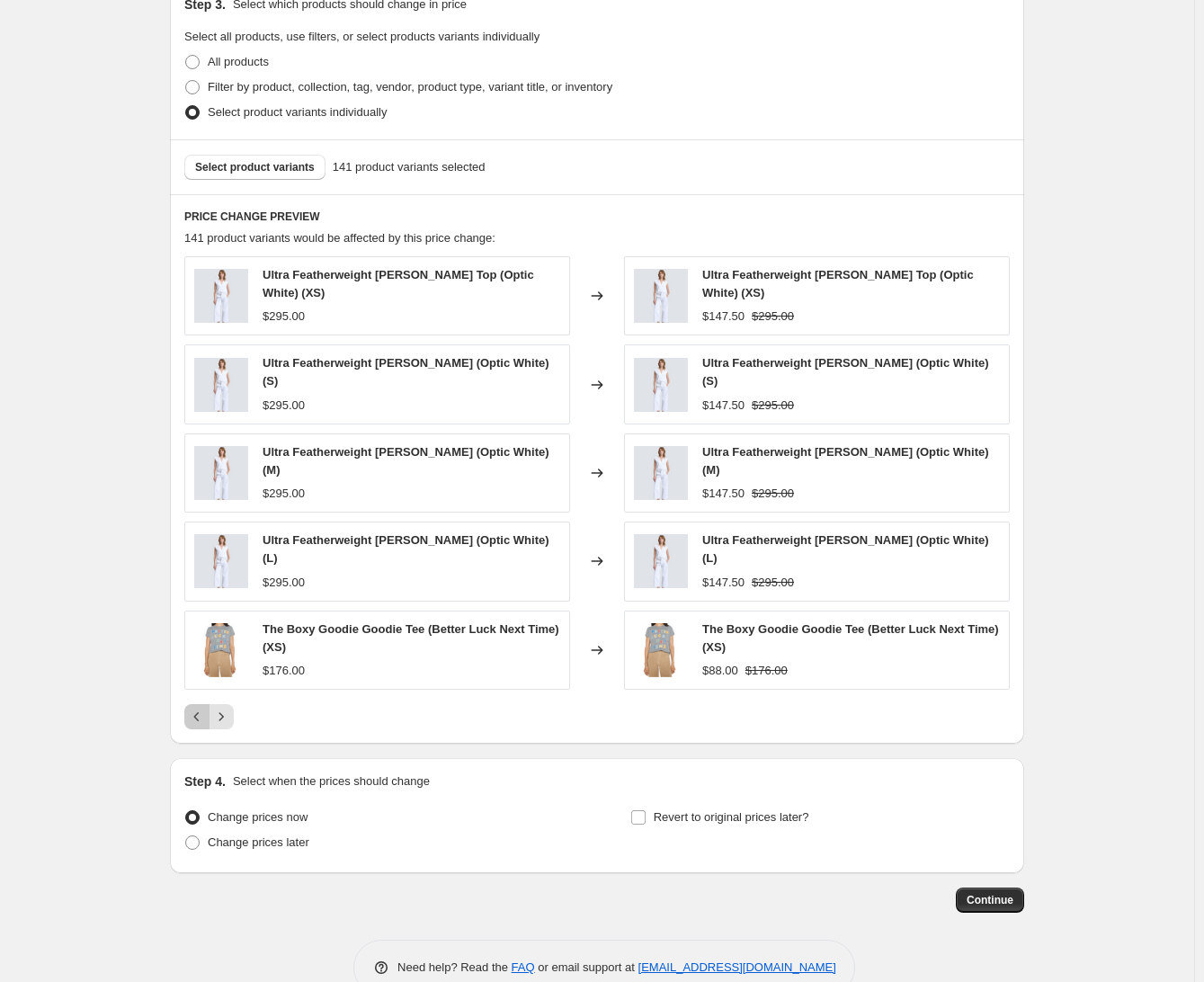
click at [204, 707] on icon "Previous" at bounding box center [196, 716] width 18 height 18
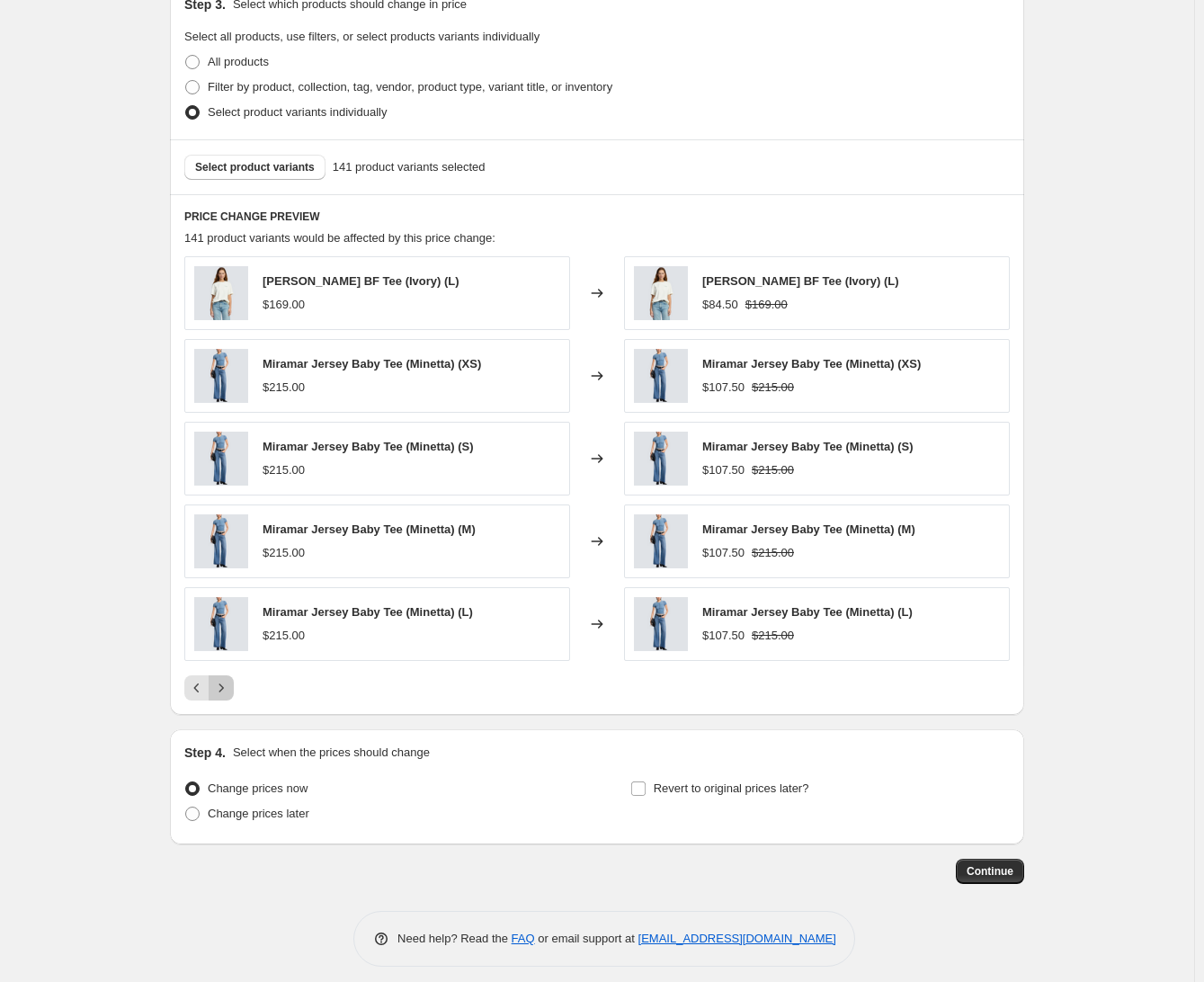
click at [223, 691] on icon "Next" at bounding box center [221, 687] width 18 height 18
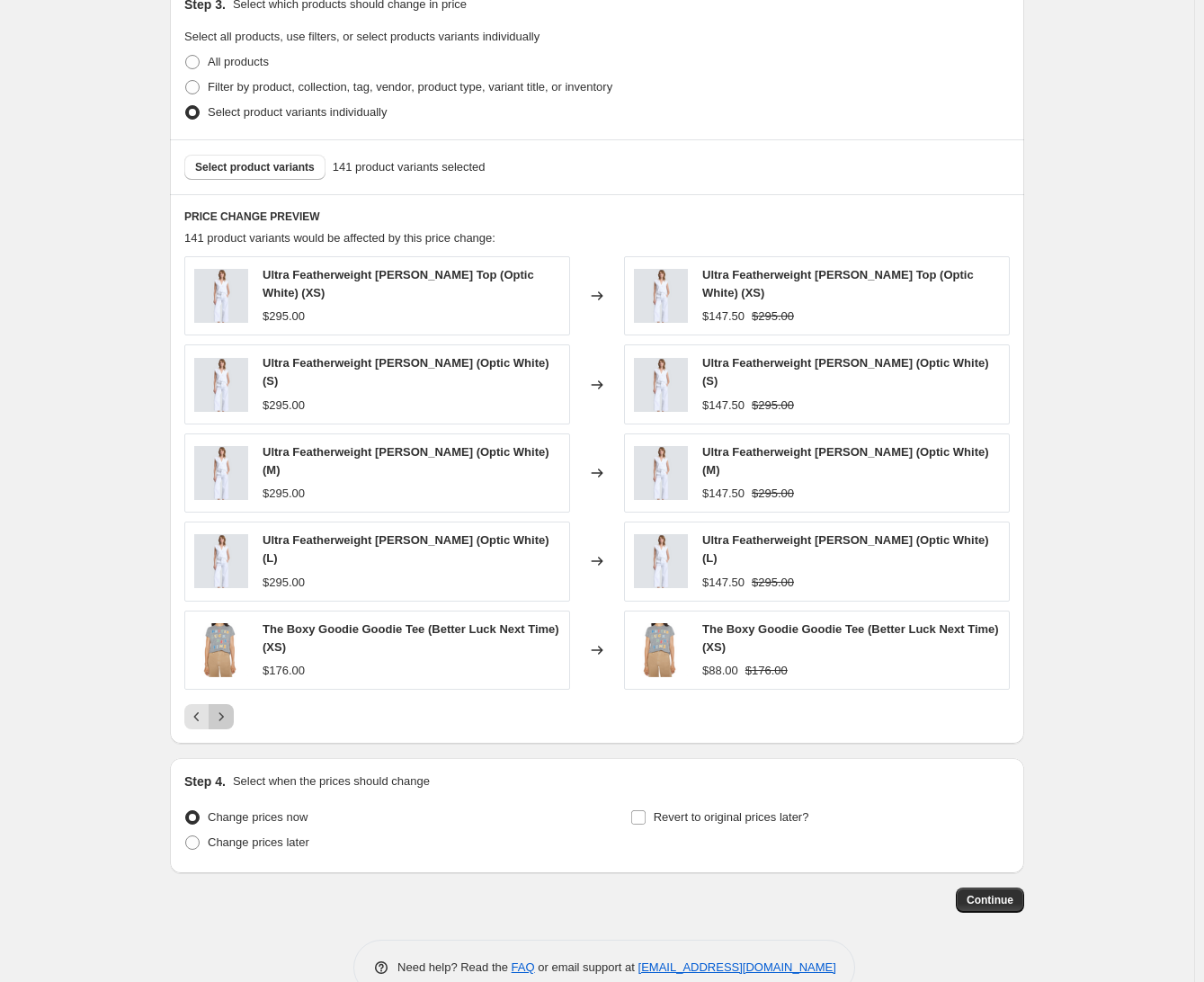
click at [223, 707] on icon "Next" at bounding box center [221, 716] width 18 height 18
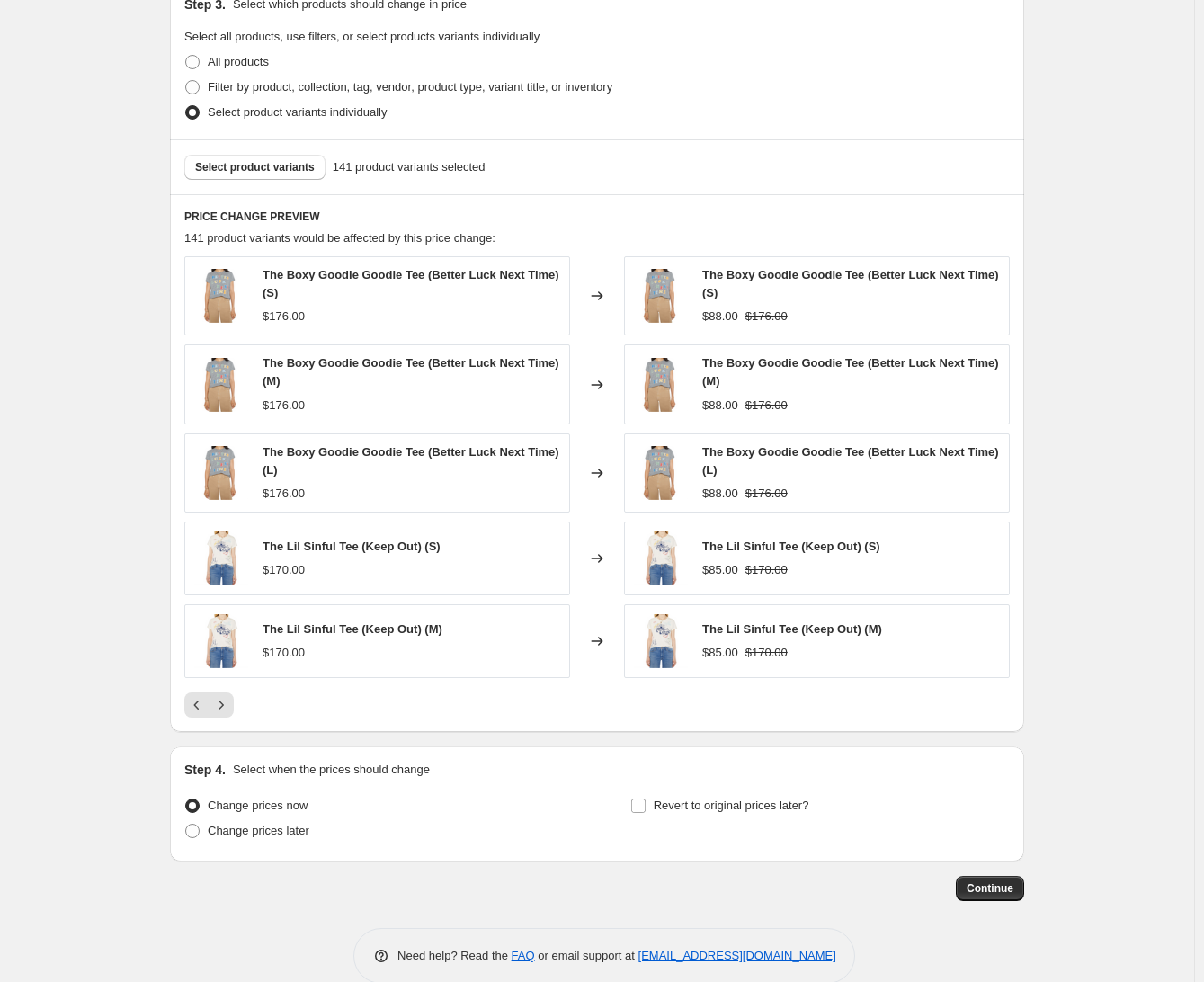
click at [225, 691] on div "The Boxy Goodie Goodie Tee (Better Luck Next Time) (S) $176.00 Changed to The B…" at bounding box center [596, 486] width 826 height 461
click at [990, 878] on button "Continue" at bounding box center [990, 888] width 68 height 26
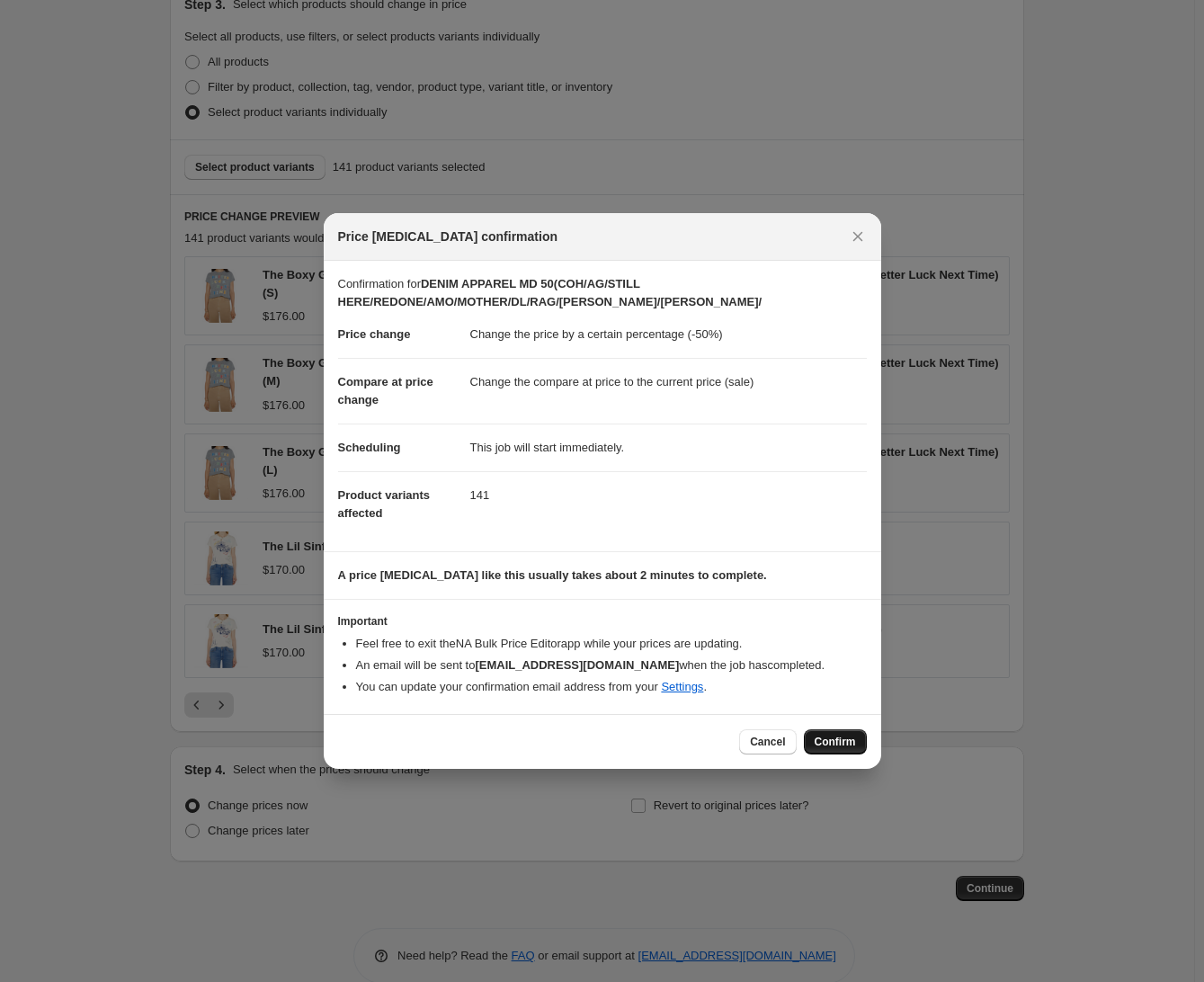
click at [832, 735] on span "Confirm" at bounding box center [835, 741] width 42 height 14
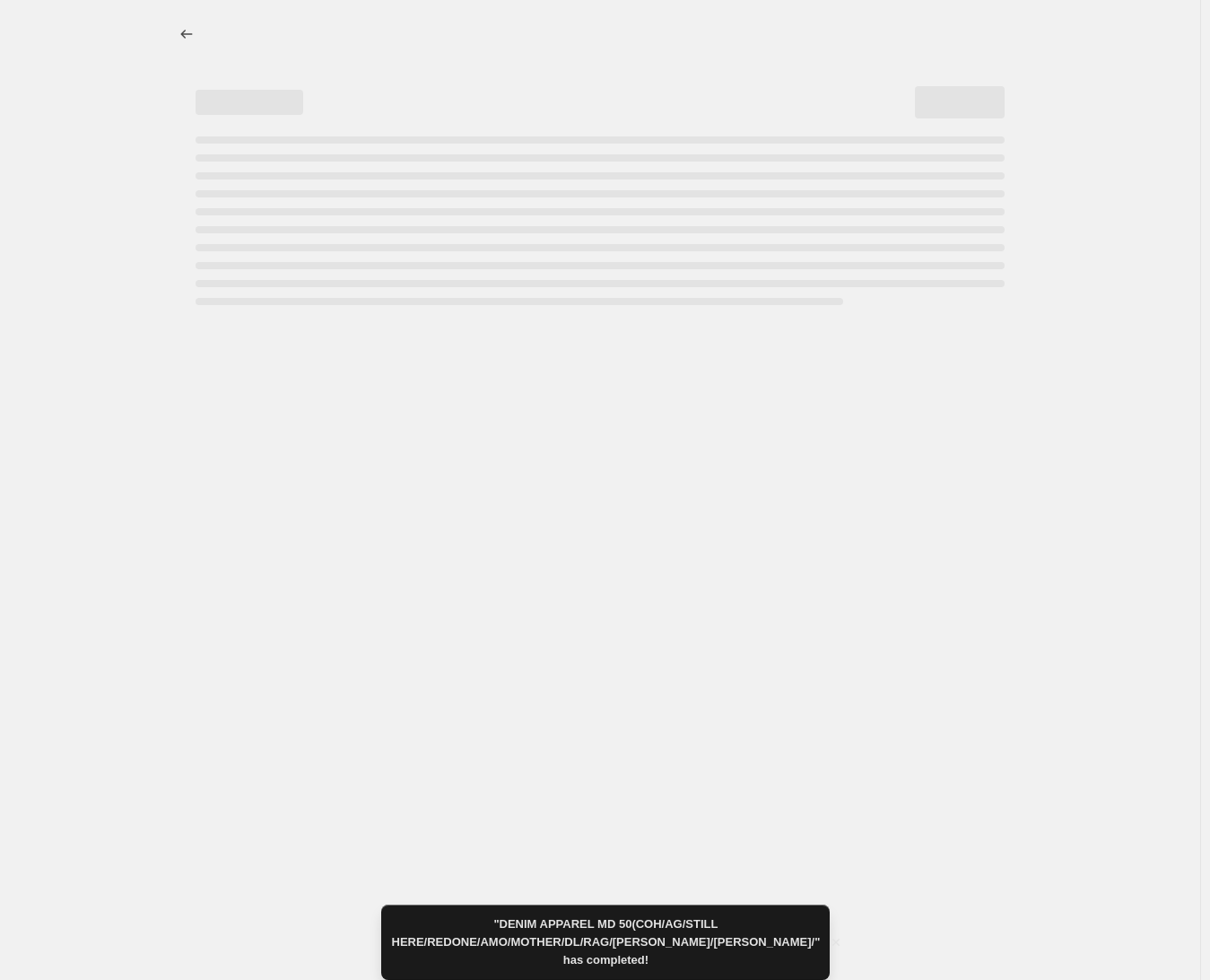
select select "percentage"
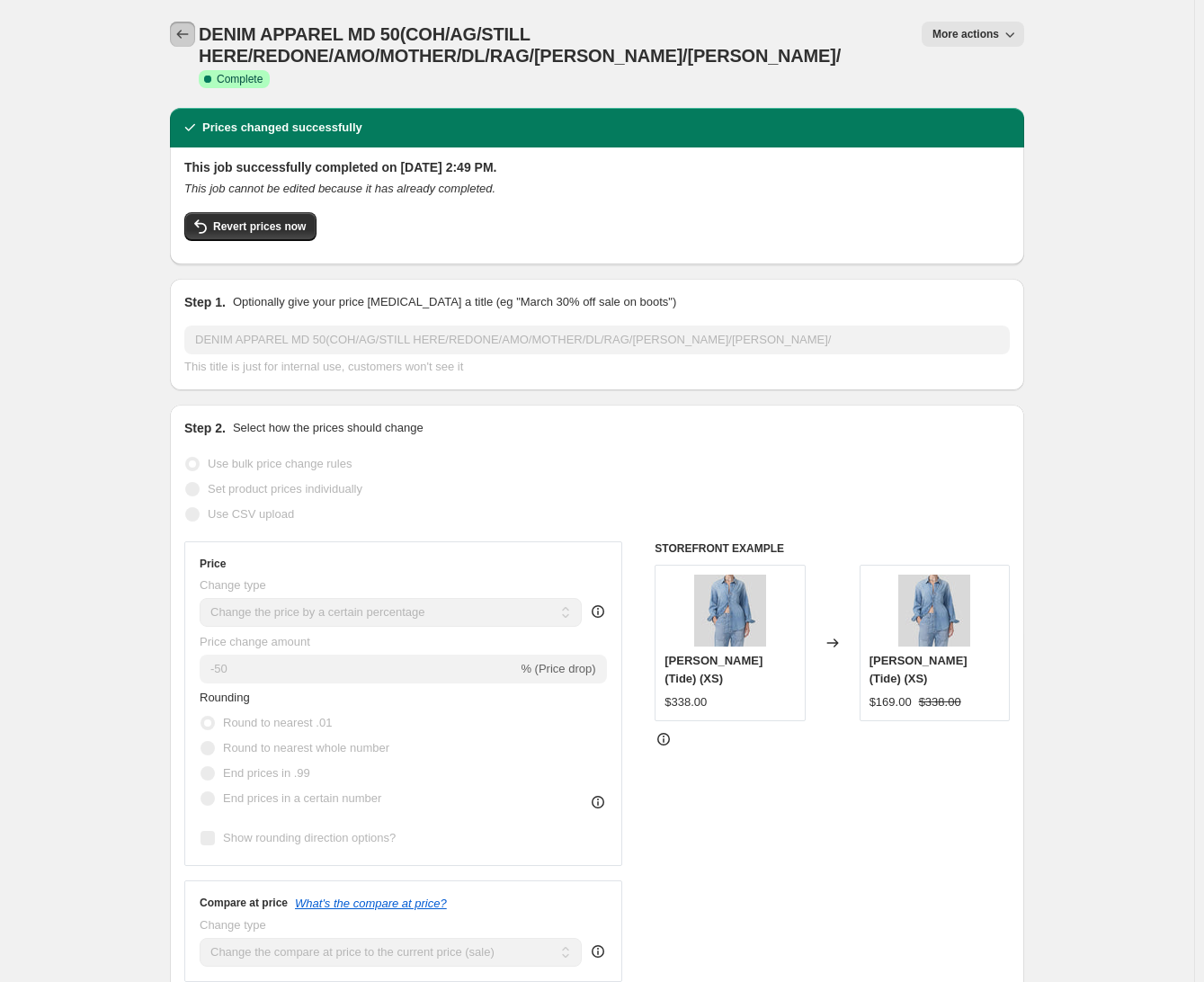
click at [187, 33] on icon "Price change jobs" at bounding box center [182, 34] width 18 height 18
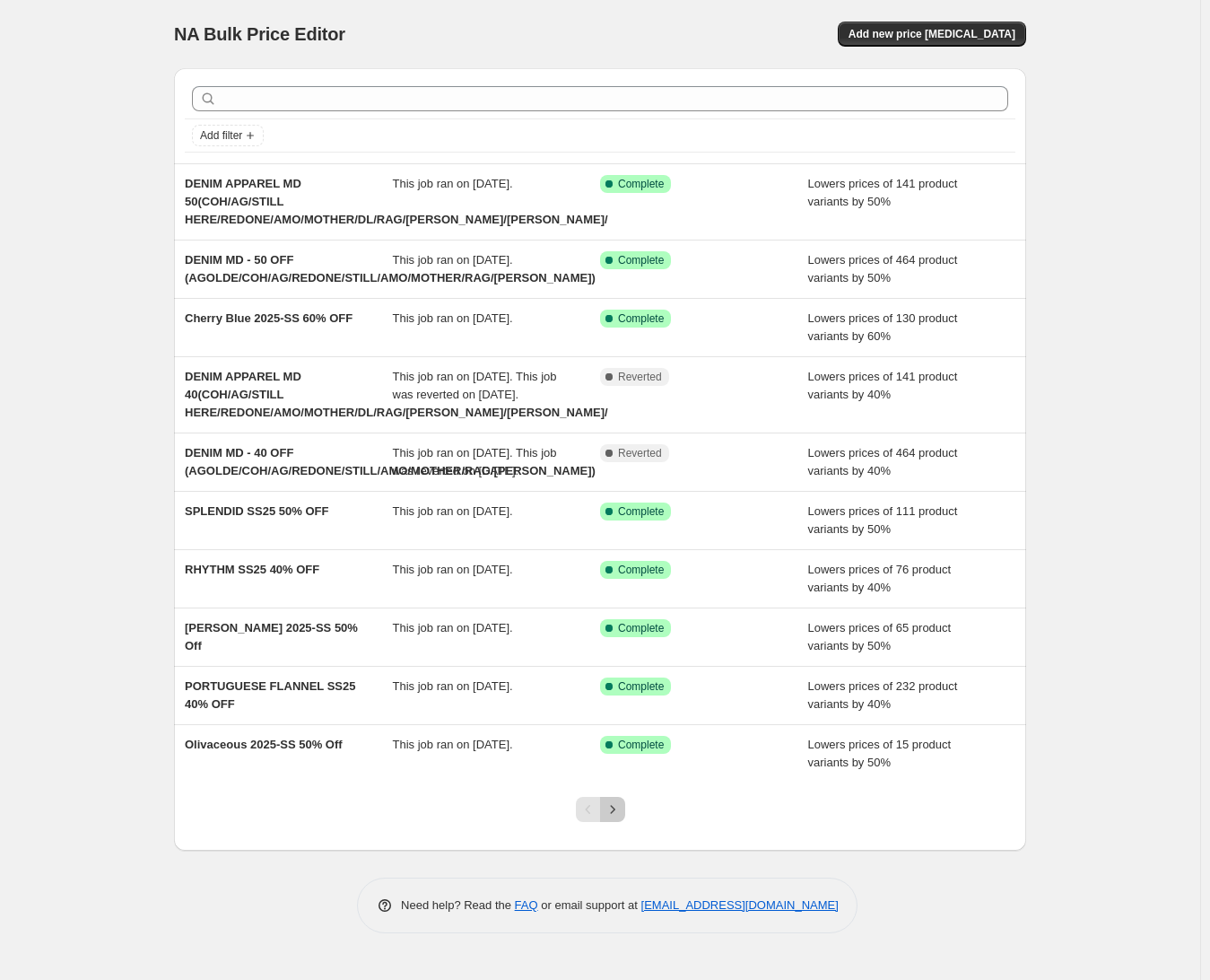
click at [617, 818] on icon "Next" at bounding box center [612, 809] width 18 height 18
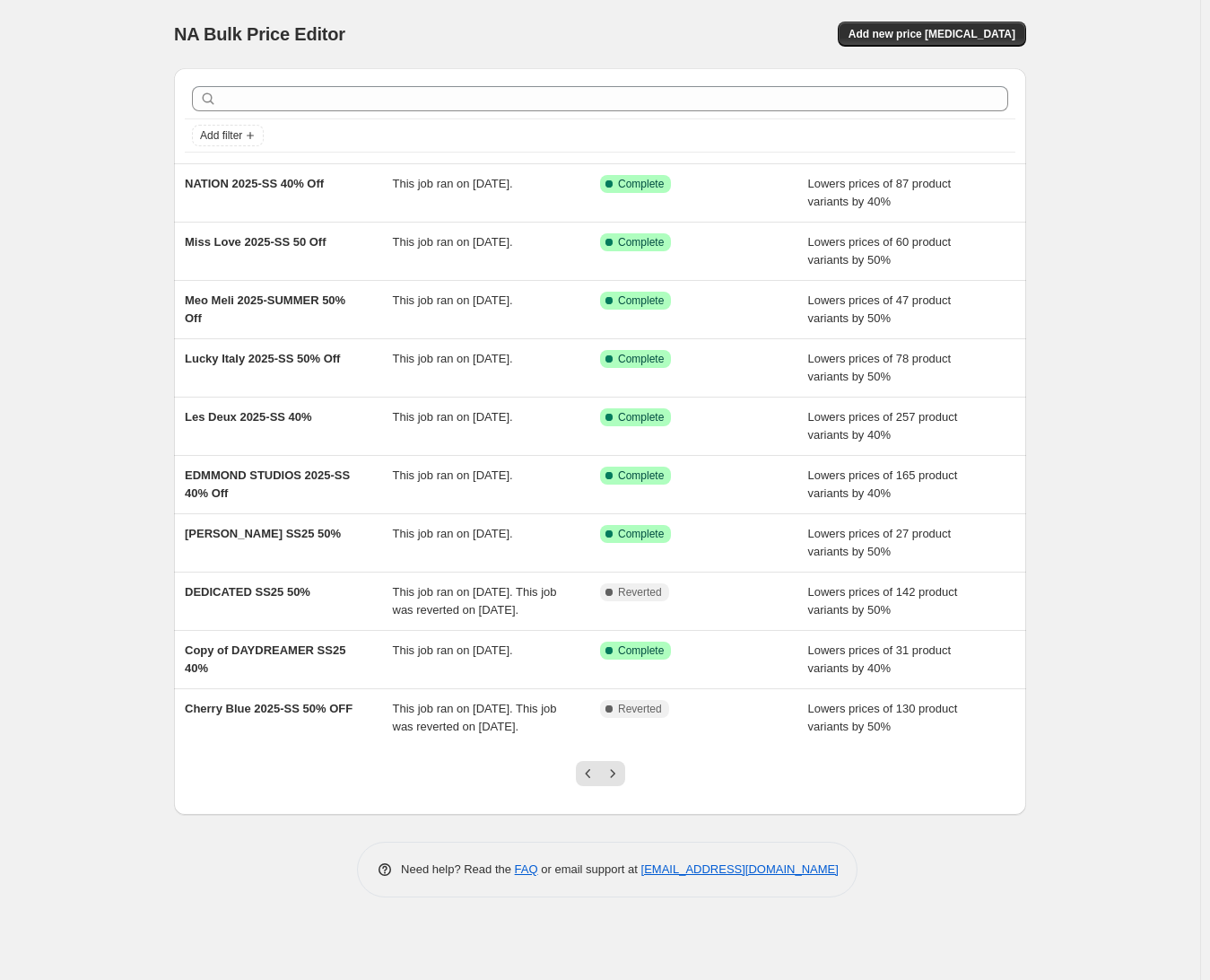
drag, startPoint x: 617, startPoint y: 830, endPoint x: 106, endPoint y: 477, distance: 621.1
click at [106, 477] on div "NA Bulk Price Editor. This page is ready NA Bulk Price Editor Add new price [ME…" at bounding box center [600, 490] width 1201 height 980
click at [621, 782] on icon "Next" at bounding box center [612, 773] width 18 height 18
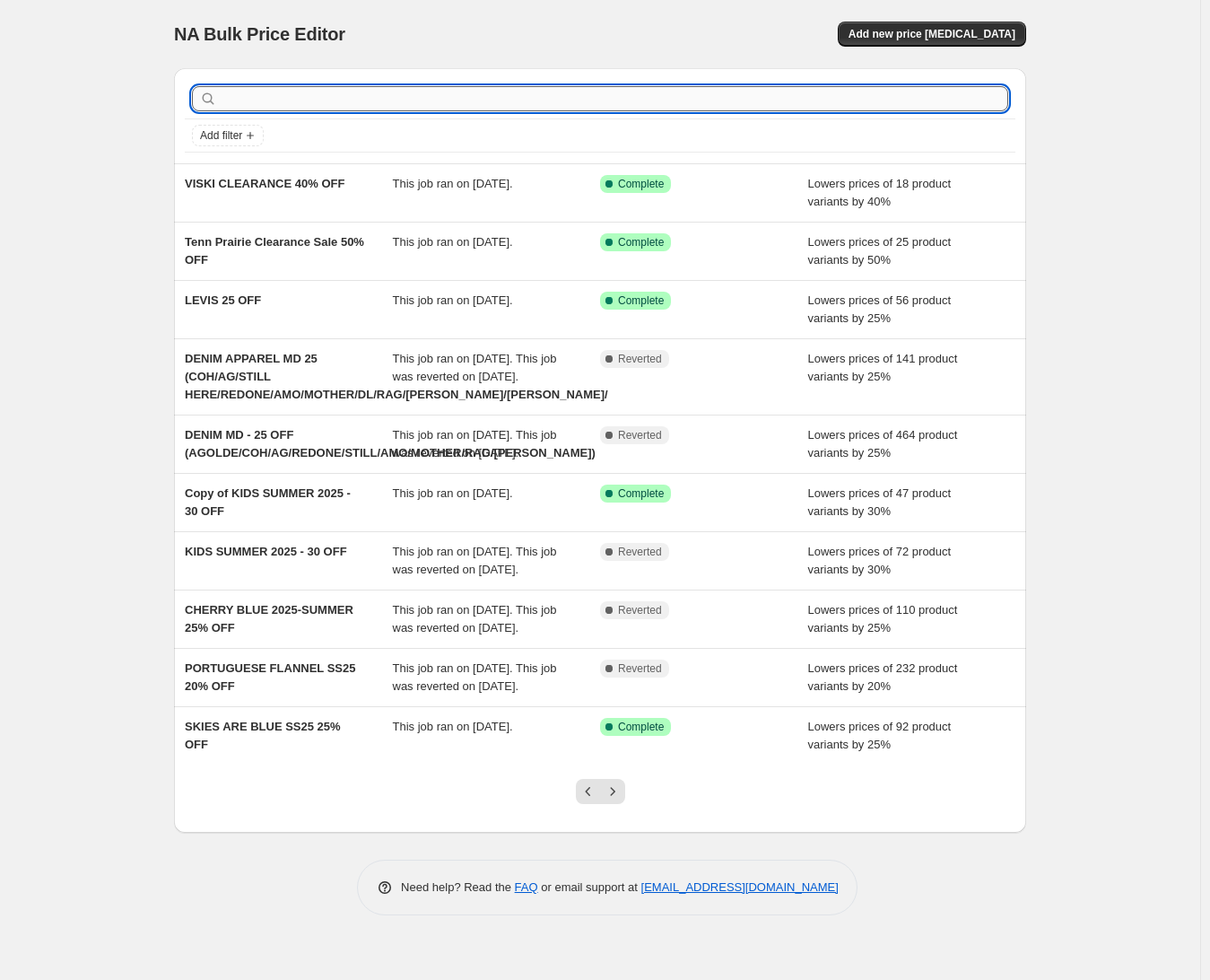
click at [323, 102] on input "text" at bounding box center [614, 98] width 788 height 26
type input "DENIM"
